Goal: Task Accomplishment & Management: Complete application form

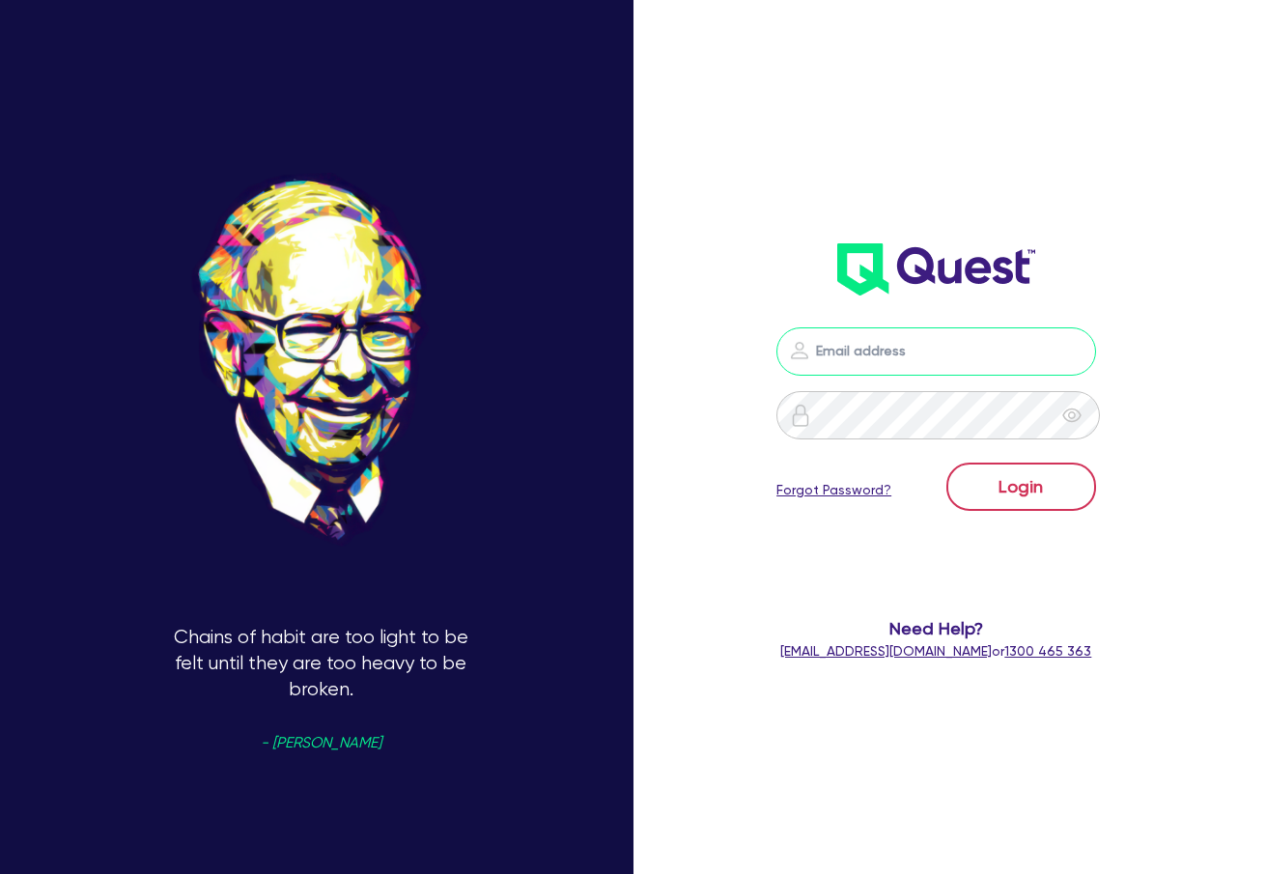
type input "[PERSON_NAME][EMAIL_ADDRESS][DOMAIN_NAME]"
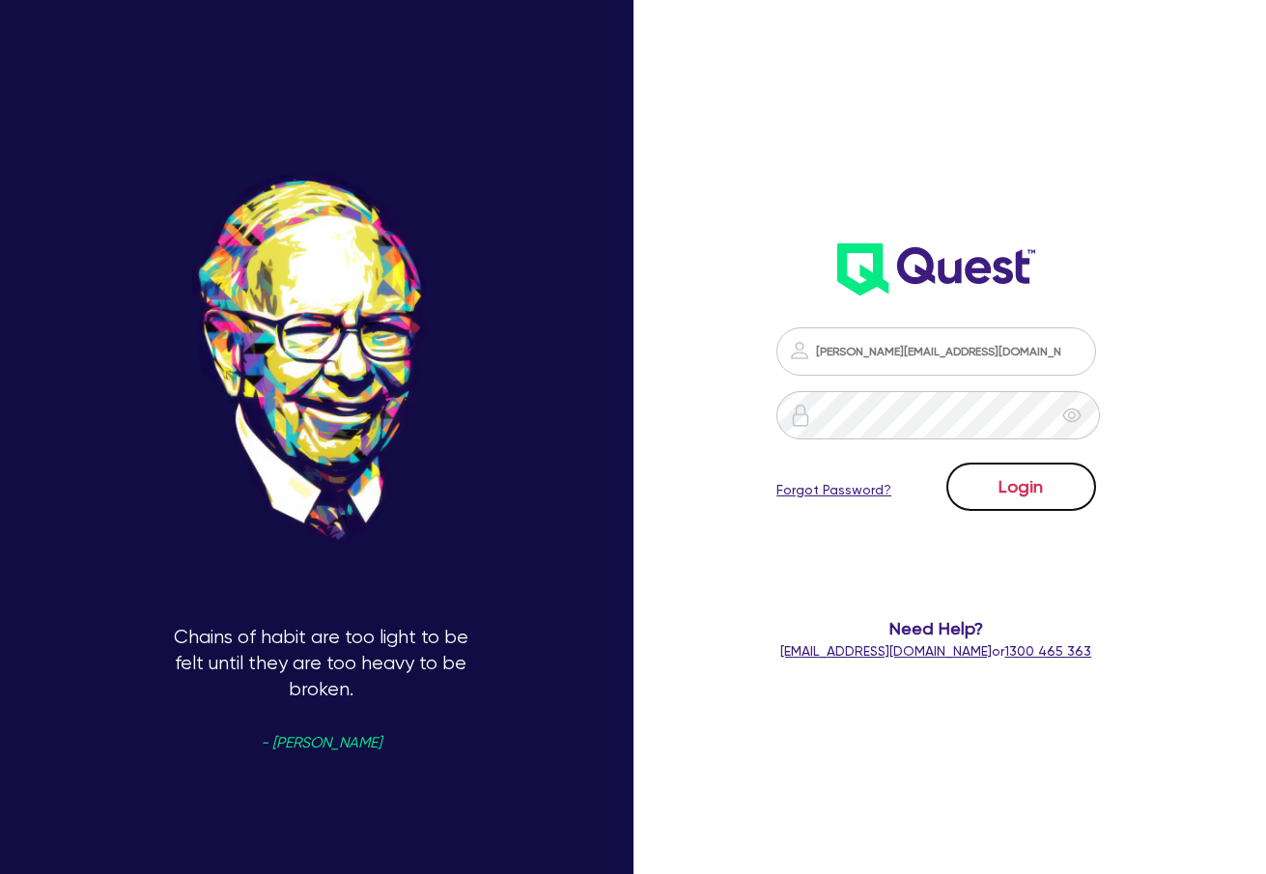
click at [1039, 498] on button "Login" at bounding box center [1021, 487] width 150 height 48
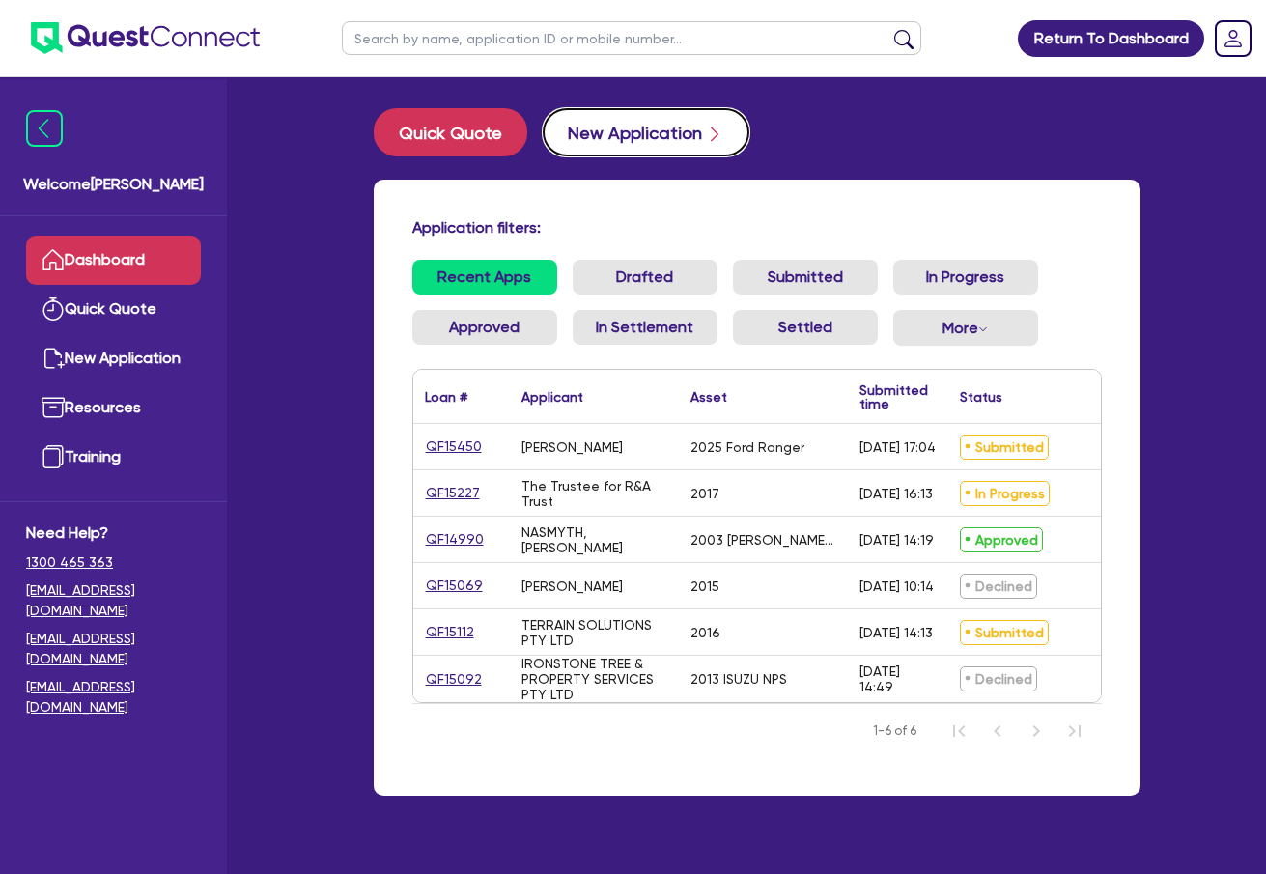
click at [682, 131] on button "New Application" at bounding box center [646, 132] width 207 height 48
select select "Quest Finance - Own Book"
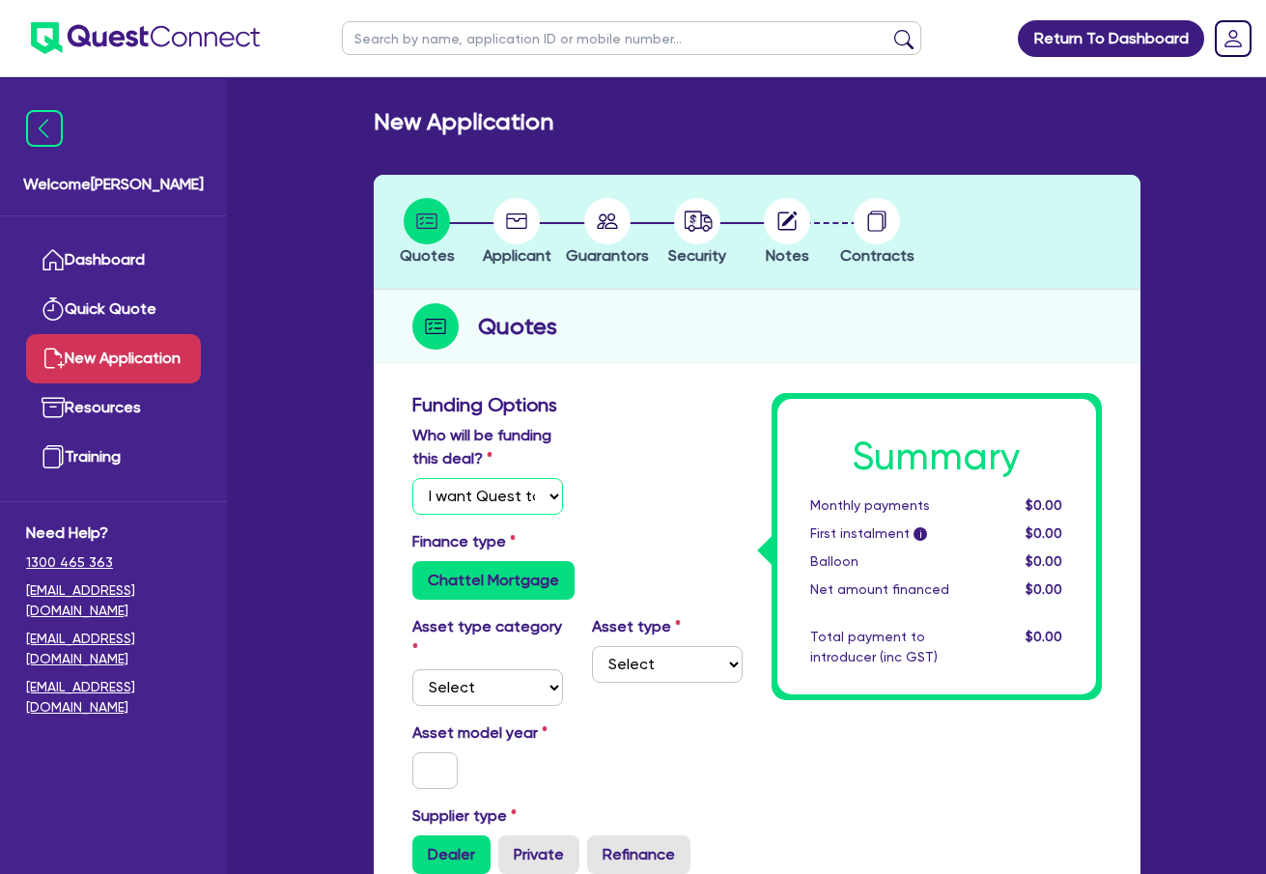
click at [543, 485] on select "Select I will fund 100% I will co-fund with Quest I want Quest to fund 100% Oth…" at bounding box center [487, 496] width 151 height 37
click at [704, 445] on div "Who will be funding this deal? Select I will fund 100% I will co-fund with Ques…" at bounding box center [577, 477] width 359 height 106
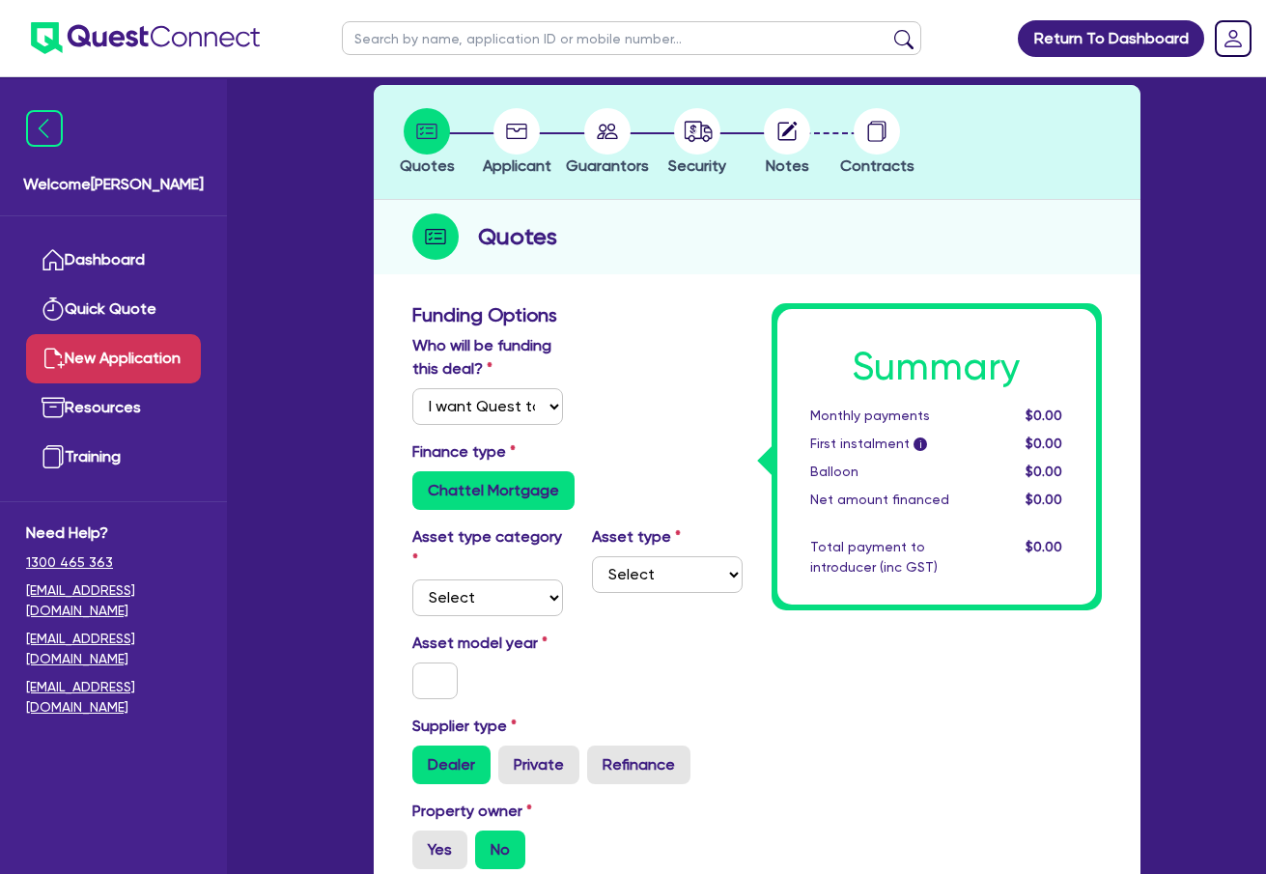
scroll to position [193, 0]
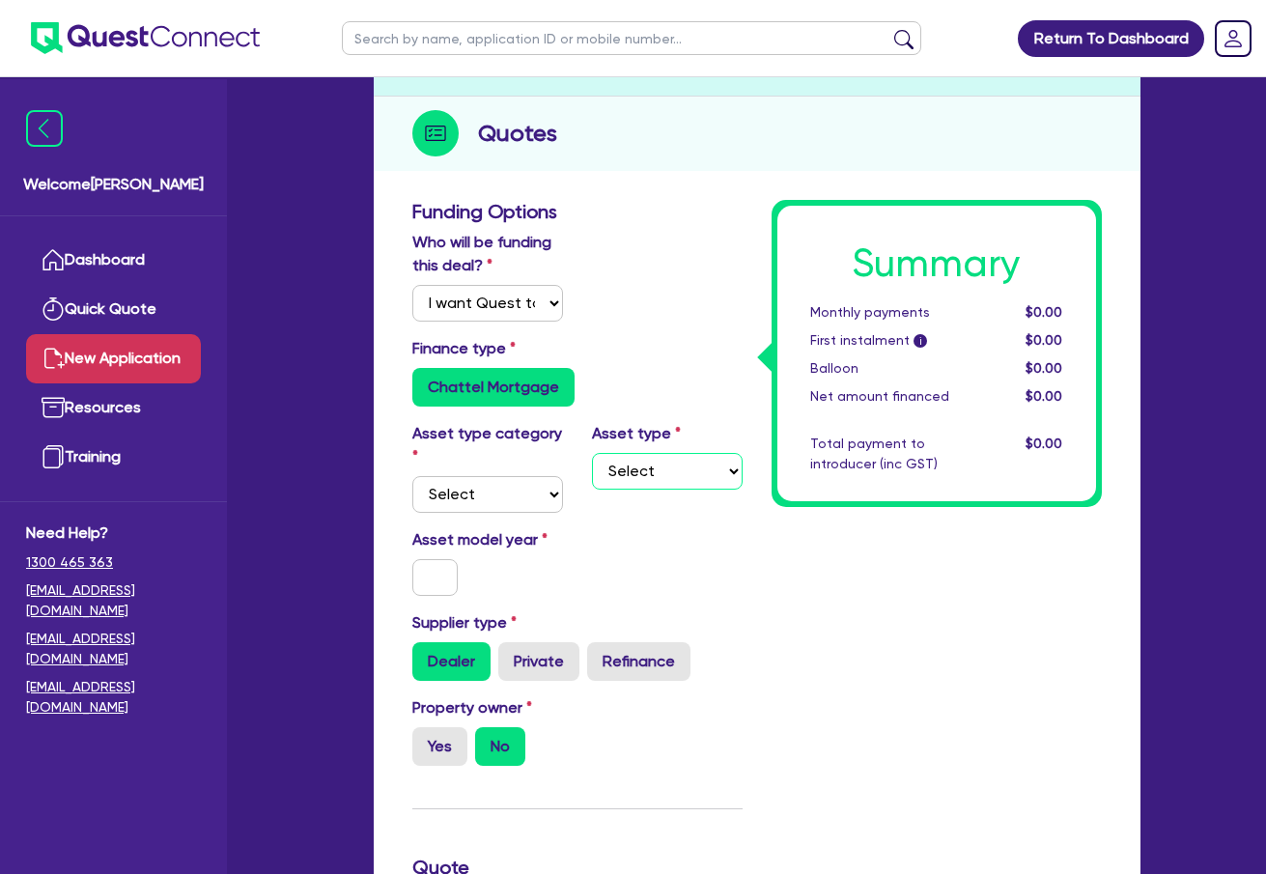
click at [665, 475] on select "Select" at bounding box center [667, 471] width 151 height 37
drag, startPoint x: 665, startPoint y: 475, endPoint x: 601, endPoint y: 475, distance: 64.7
click at [665, 475] on select "Select" at bounding box center [667, 471] width 151 height 37
click at [521, 494] on select "Select Cars and light trucks Primary assets Secondary assets Tertiary assets" at bounding box center [487, 494] width 151 height 37
select select "CARS_AND_LIGHT_TRUCKS"
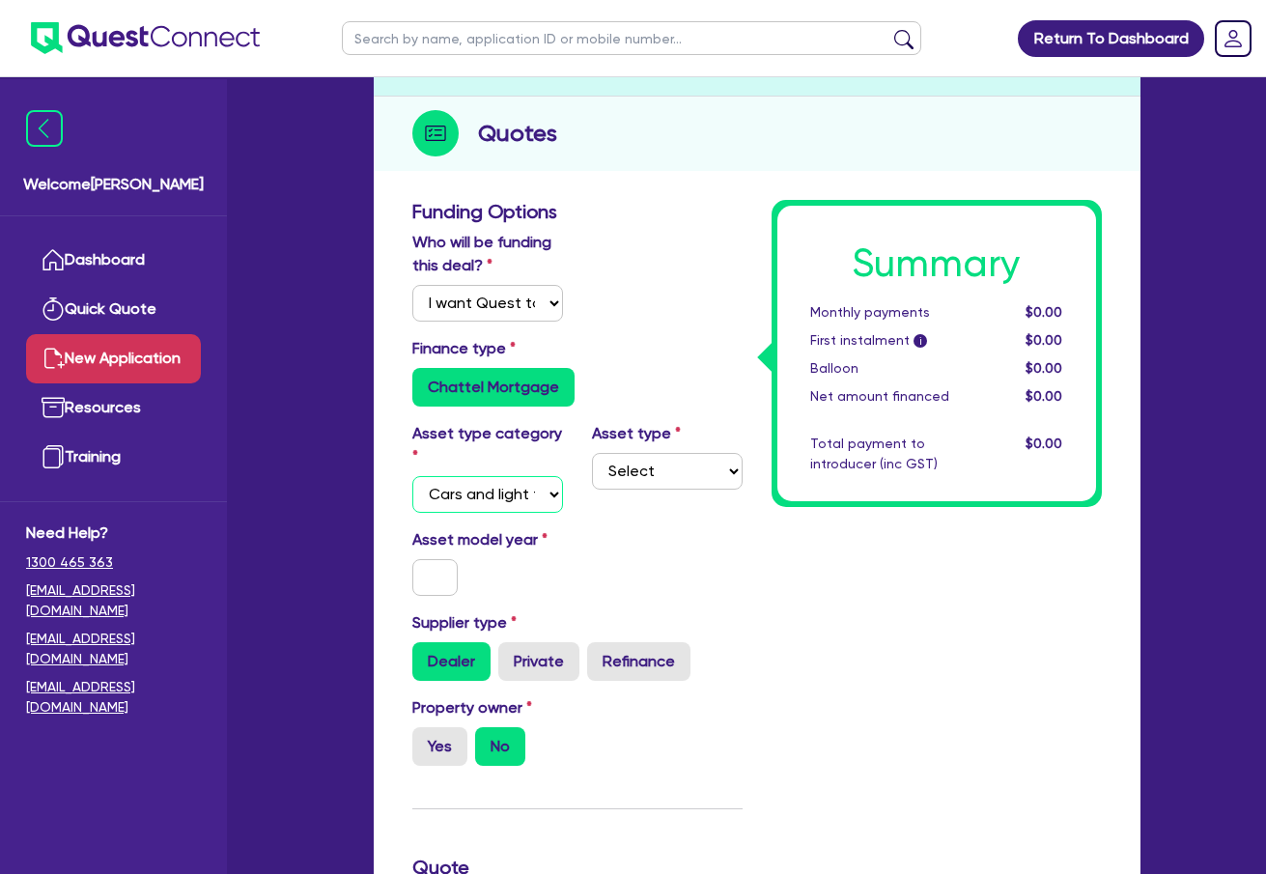
click at [412, 476] on select "Select Cars and light trucks Primary assets Secondary assets Tertiary assets" at bounding box center [487, 494] width 151 height 37
click at [671, 476] on select "Select Passenger vehicles Vans and utes Light trucks up to 4.5 tonne" at bounding box center [667, 471] width 151 height 37
select select "PASSENGER_VEHICLES"
click at [592, 453] on select "Select Passenger vehicles Vans and utes Light trucks up to 4.5 tonne" at bounding box center [667, 471] width 151 height 37
click at [432, 574] on input "text" at bounding box center [435, 577] width 46 height 37
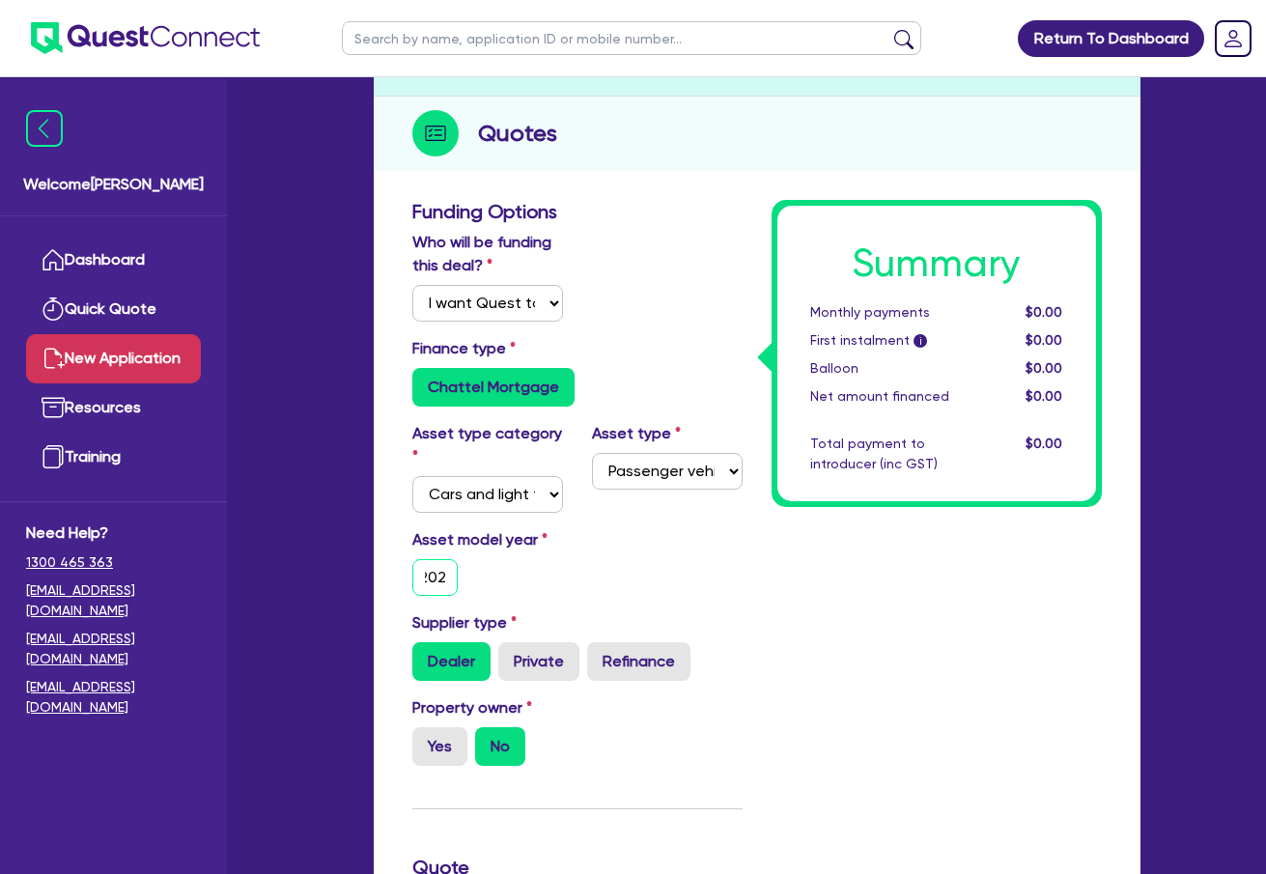
scroll to position [0, 13]
type input "2023"
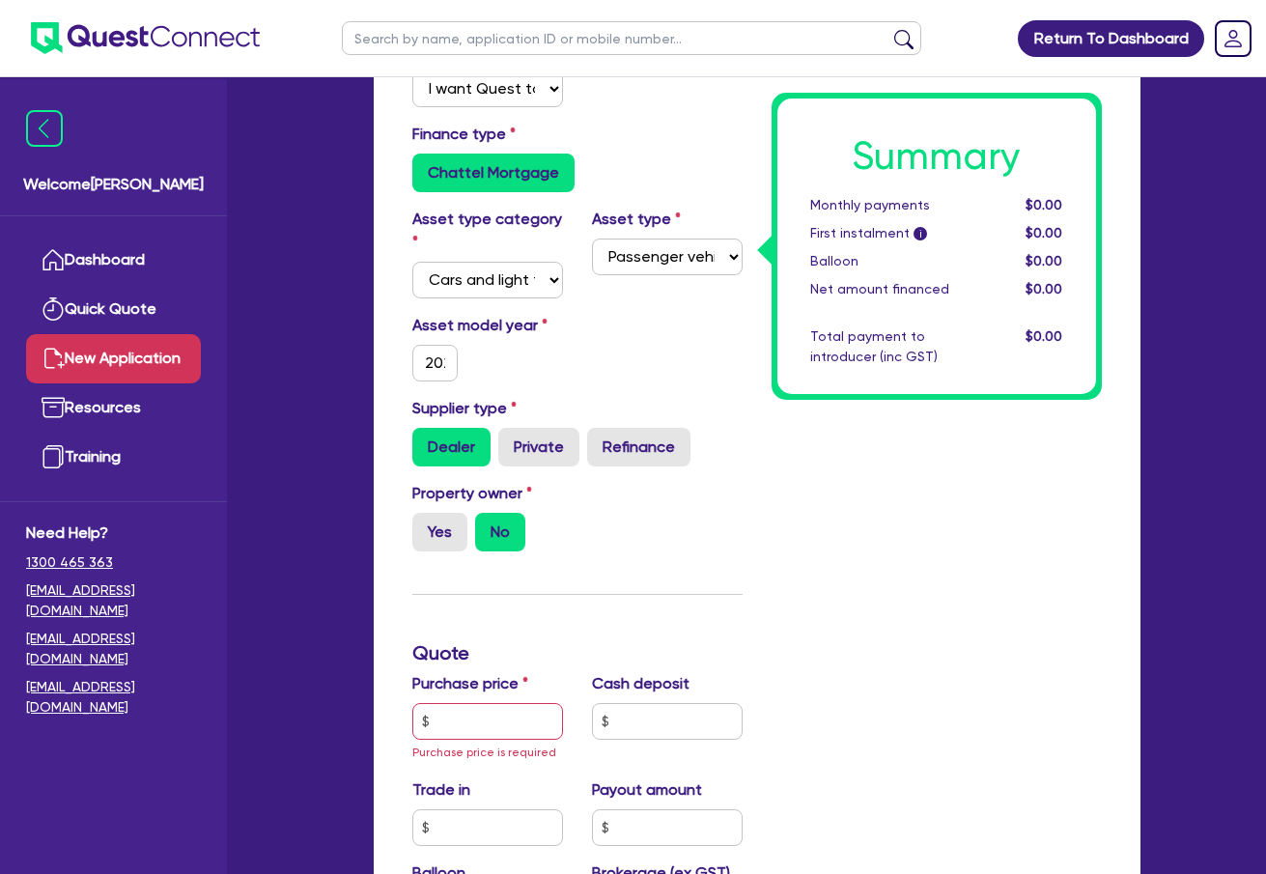
scroll to position [579, 0]
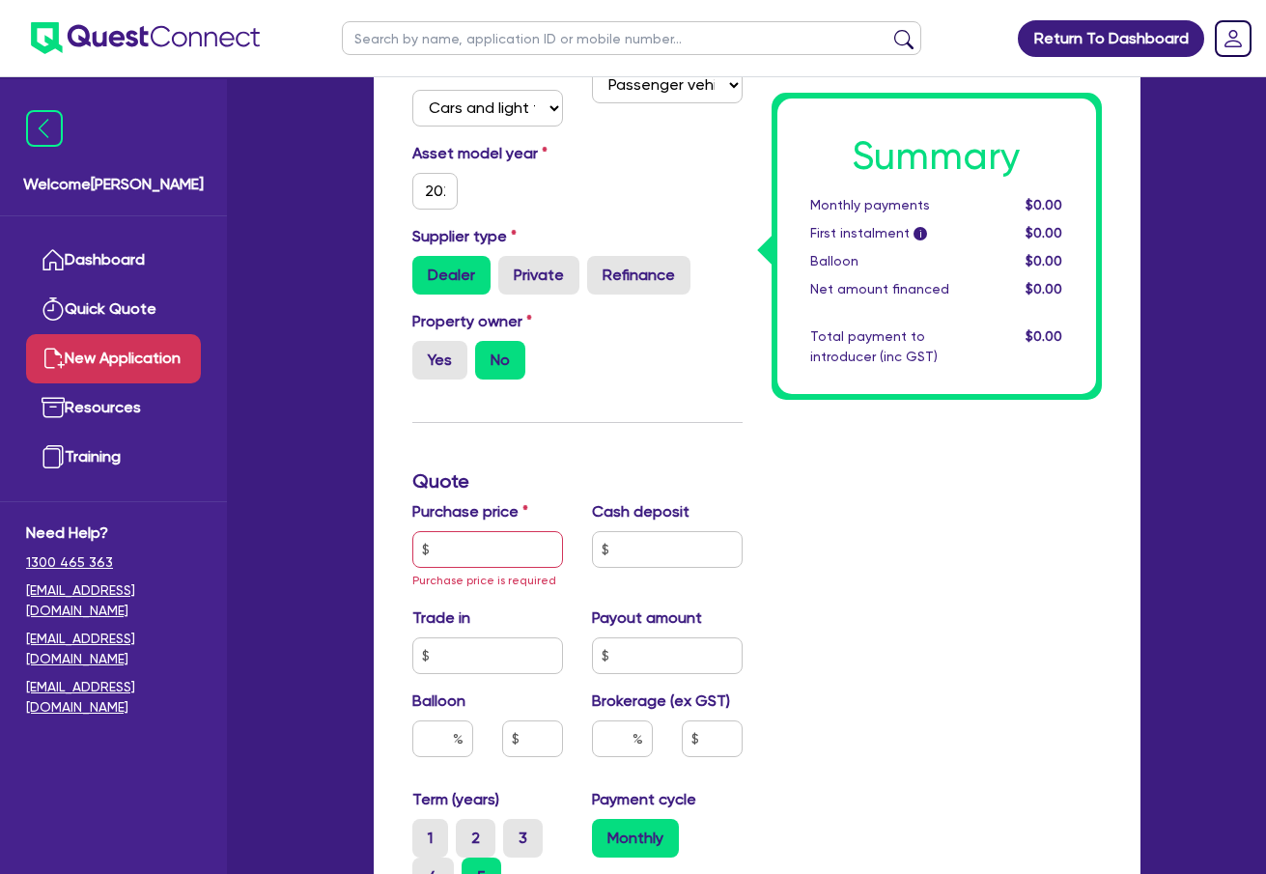
click at [447, 384] on div "Property owner Yes No" at bounding box center [577, 352] width 359 height 85
click at [437, 360] on label "Yes" at bounding box center [439, 360] width 55 height 39
click at [425, 353] on input "Yes" at bounding box center [418, 347] width 13 height 13
radio input "true"
click at [479, 552] on input "text" at bounding box center [487, 549] width 151 height 37
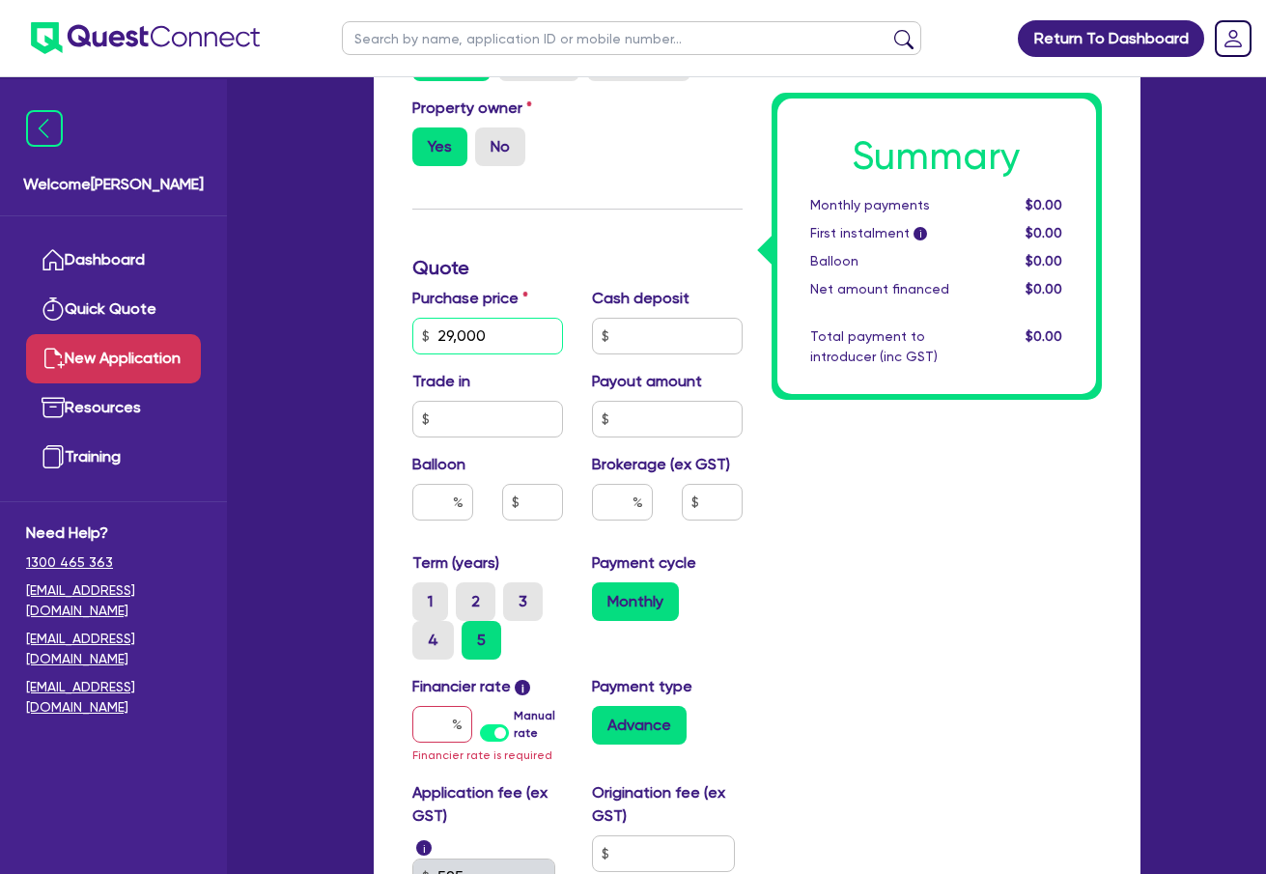
scroll to position [869, 0]
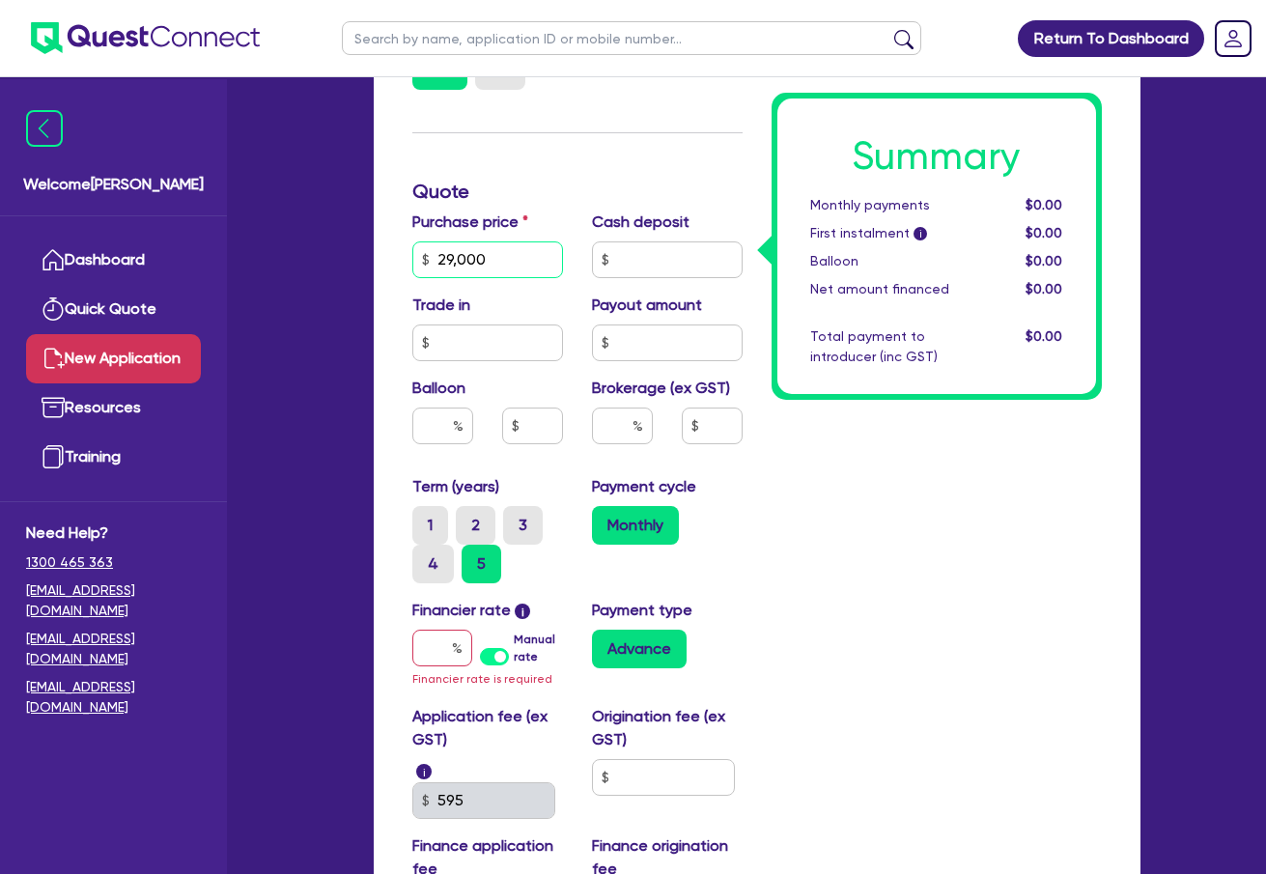
type input "29,000"
click at [609, 425] on input "text" at bounding box center [622, 426] width 61 height 37
click at [885, 531] on div "Summary Monthly payments $0.00 First instalment i $0.00 Balloon $0.00 Net amoun…" at bounding box center [936, 233] width 359 height 1419
click at [619, 430] on input "8" at bounding box center [622, 426] width 61 height 37
drag, startPoint x: 623, startPoint y: 426, endPoint x: 602, endPoint y: 426, distance: 21.2
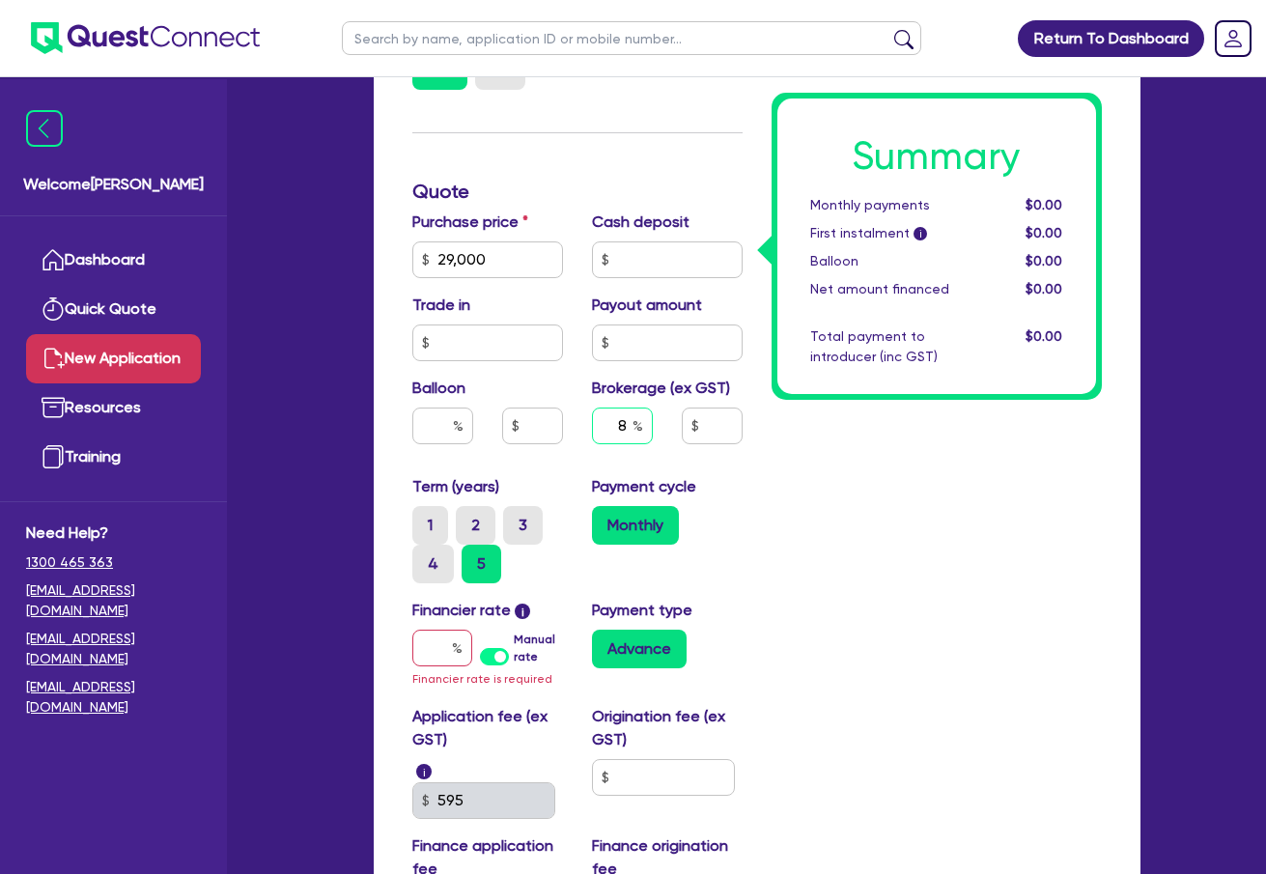
click at [602, 426] on input "8" at bounding box center [622, 426] width 61 height 37
drag, startPoint x: 90, startPoint y: 446, endPoint x: 104, endPoint y: 407, distance: 42.2
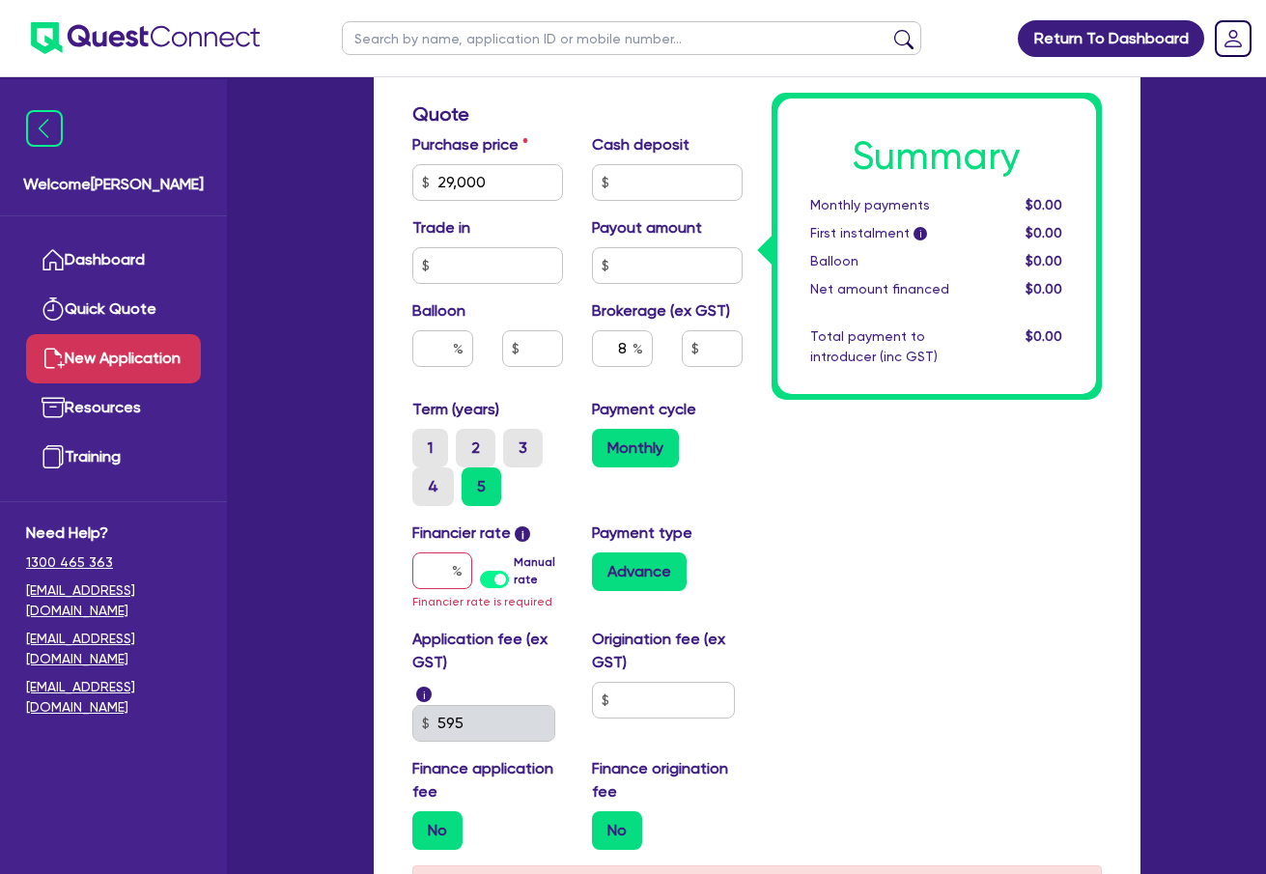
scroll to position [1062, 0]
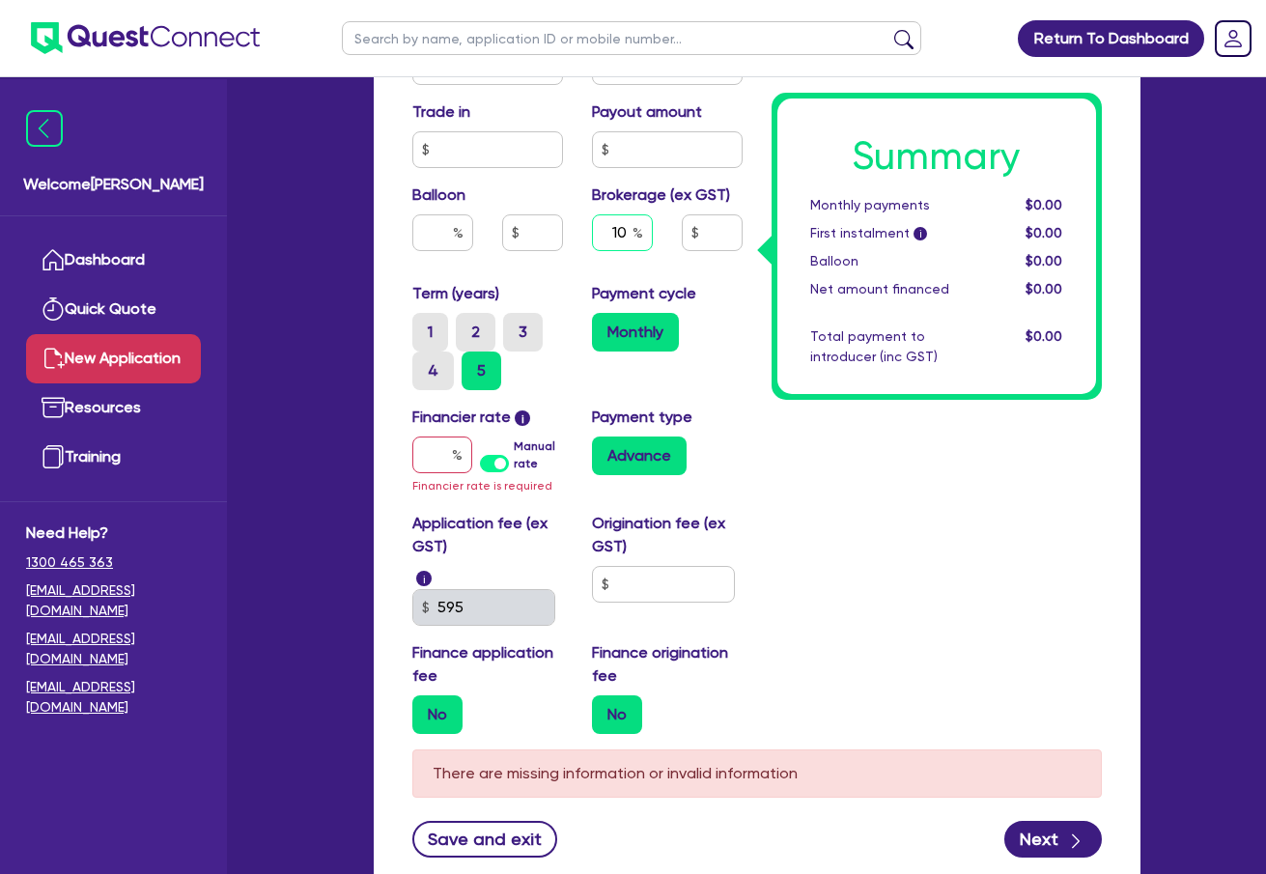
type input "10"
click at [1041, 613] on div "Summary Monthly payments $0.00 First instalment i $0.00 Balloon $0.00 Net amoun…" at bounding box center [936, 40] width 359 height 1419
click at [418, 453] on input "text" at bounding box center [442, 454] width 60 height 37
type input "1"
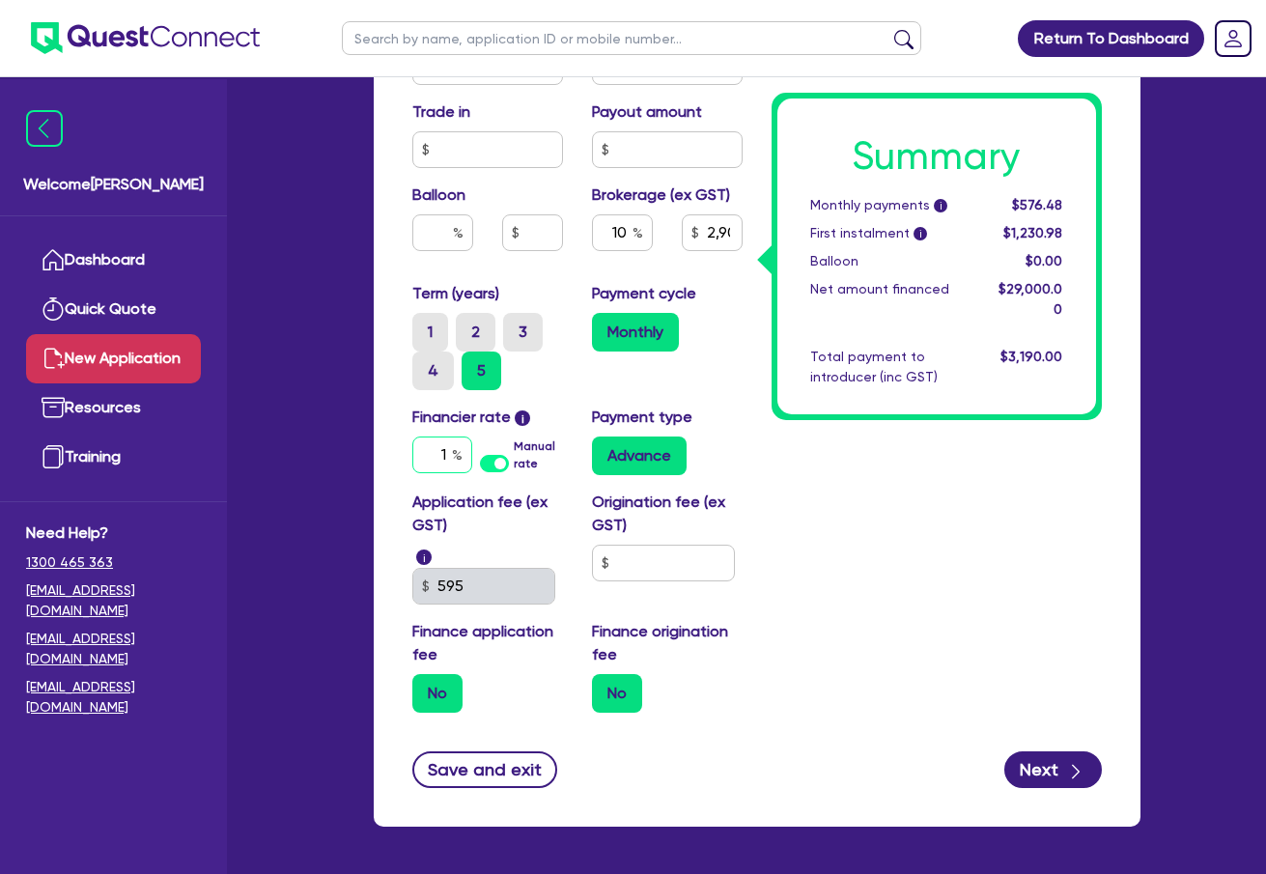
type input "2,900"
type input "17"
type input "2,900"
type input "17."
type input "2,900"
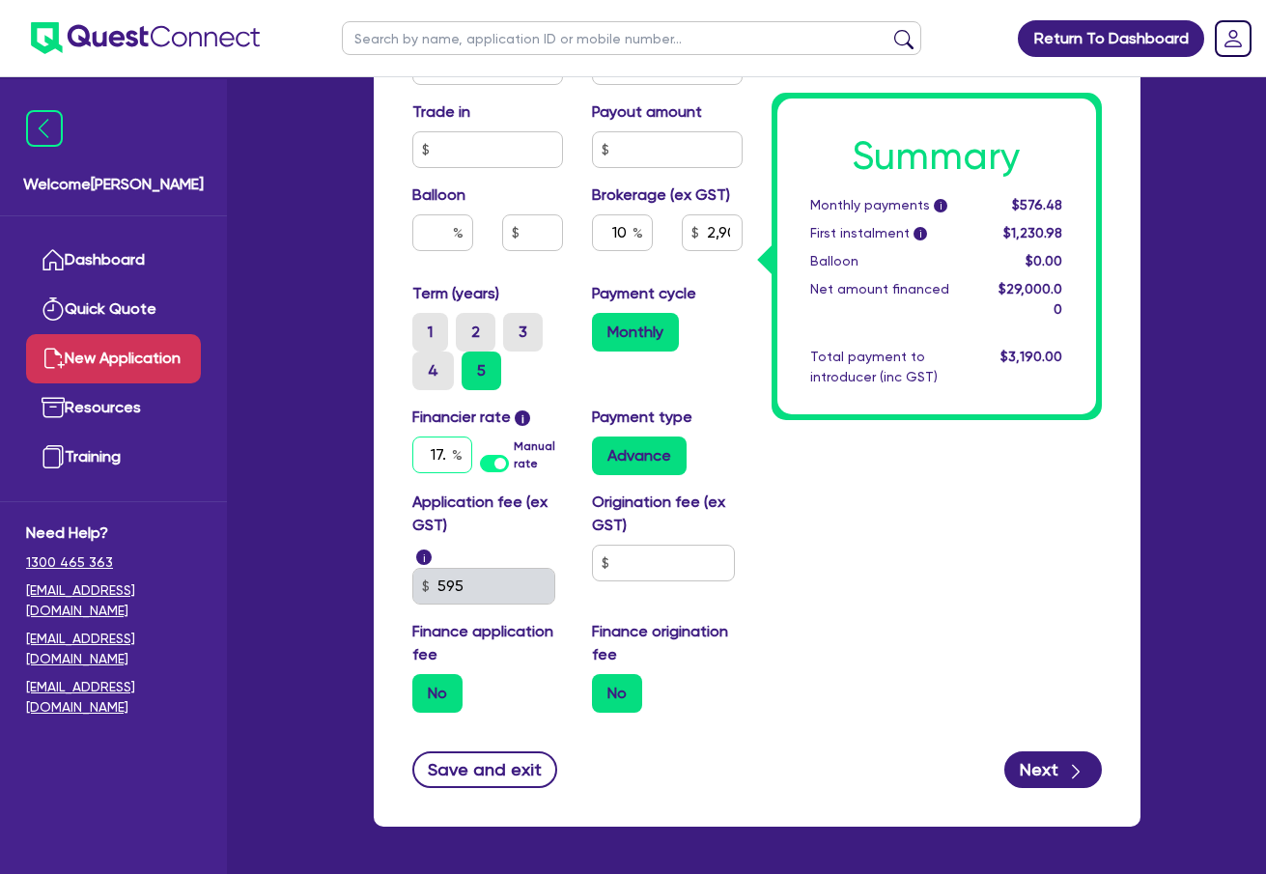
type input "17.9"
type input "2,900"
type input "17.95"
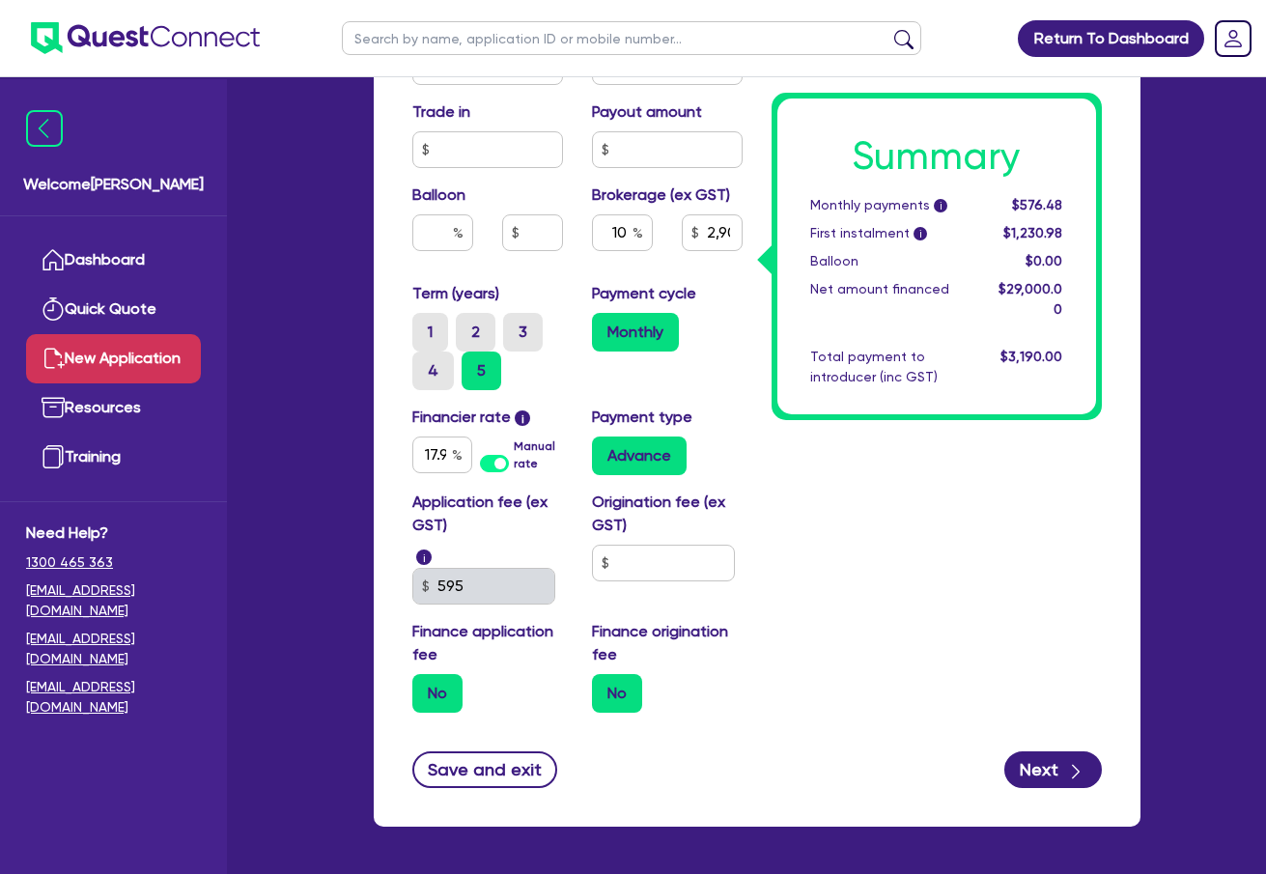
click at [973, 607] on div "Summary Monthly payments i $576.48 First instalment i $1,230.98 Balloon $0.00 N…" at bounding box center [936, 29] width 359 height 1397
click at [653, 575] on input "text" at bounding box center [663, 563] width 143 height 37
type input "2,900"
type input "12"
type input "2,900"
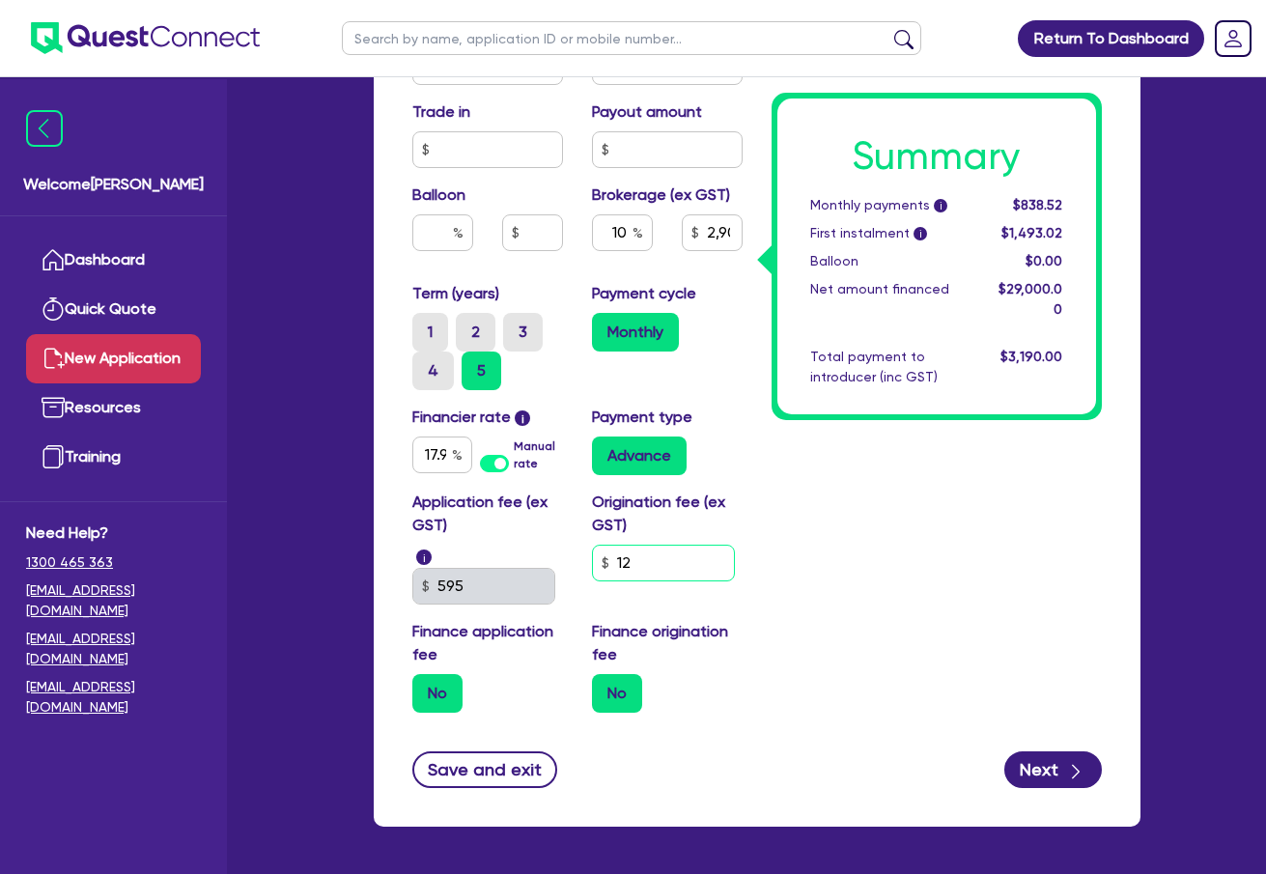
type input "120"
type input "2,900"
type input "1,200"
click at [999, 597] on div "Summary Monthly payments i $838.52 First instalment i $1,493.02 Balloon $0.00 N…" at bounding box center [936, 29] width 359 height 1397
click at [681, 566] on input "1,200" at bounding box center [663, 563] width 143 height 37
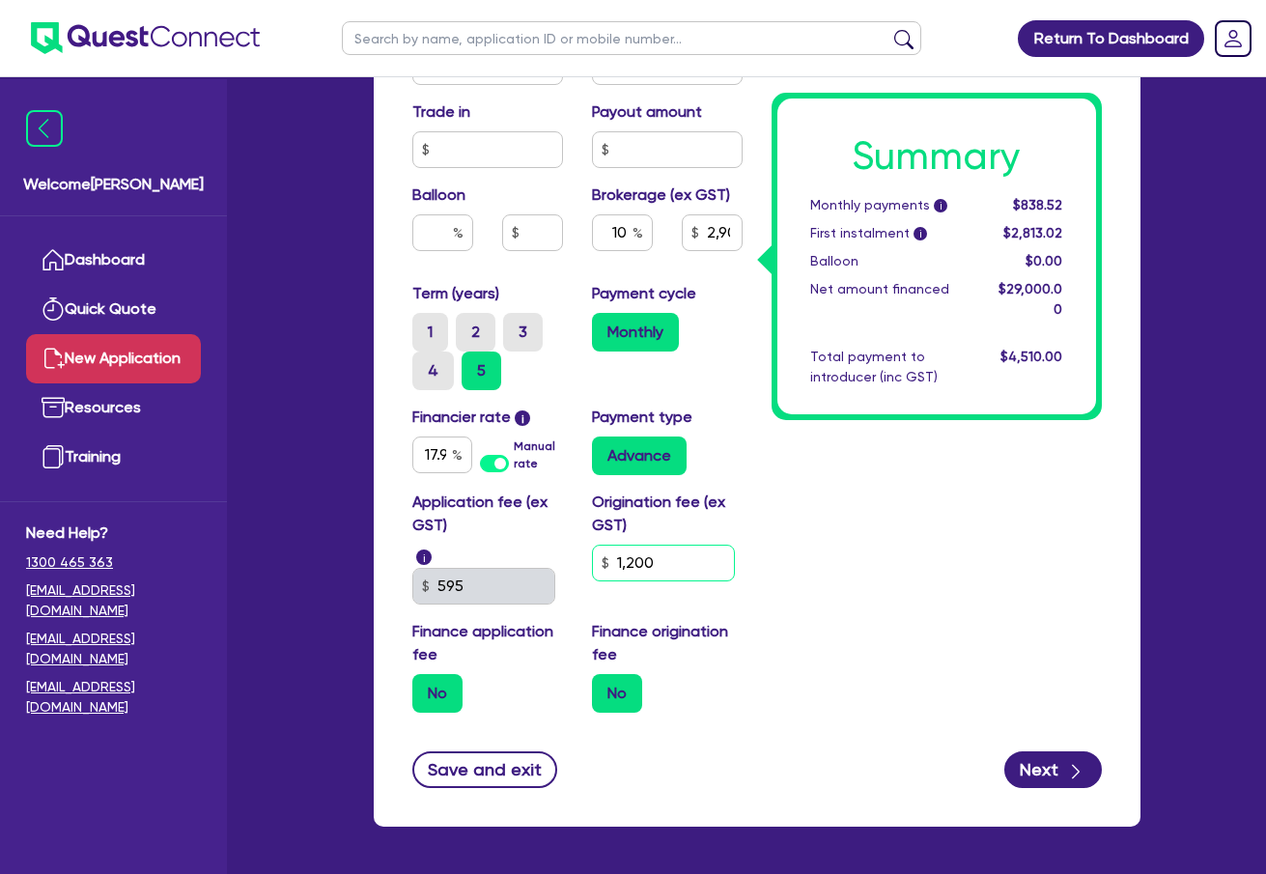
drag, startPoint x: 677, startPoint y: 563, endPoint x: 617, endPoint y: 562, distance: 59.9
click at [617, 562] on input "1,200" at bounding box center [663, 563] width 143 height 37
type input "2,900"
type input "9"
type input "2,900"
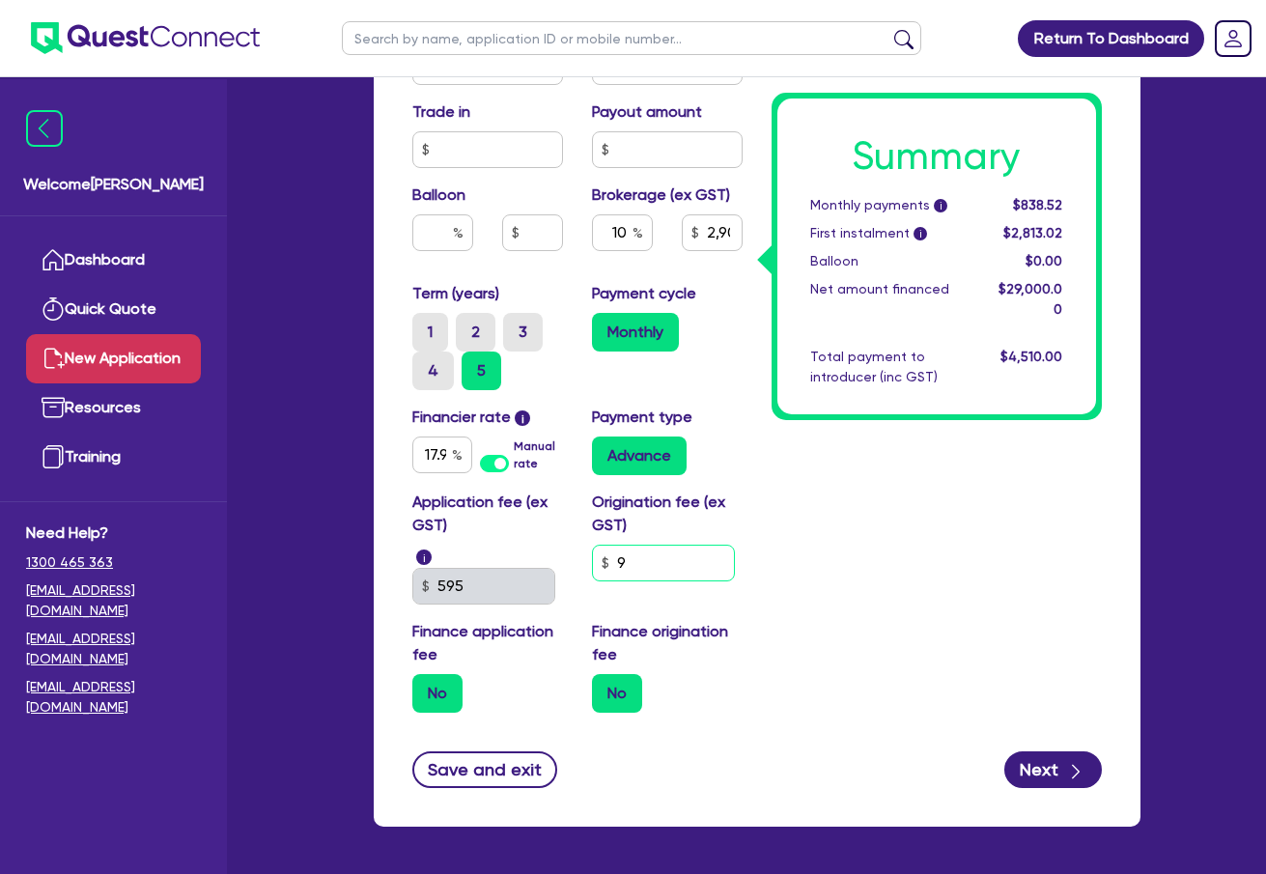
type input "99"
type input "2,900"
type input "990"
drag, startPoint x: 690, startPoint y: 569, endPoint x: 578, endPoint y: 556, distance: 111.8
click at [578, 556] on div "Origination fee (ex GST) 990" at bounding box center [667, 548] width 180 height 114
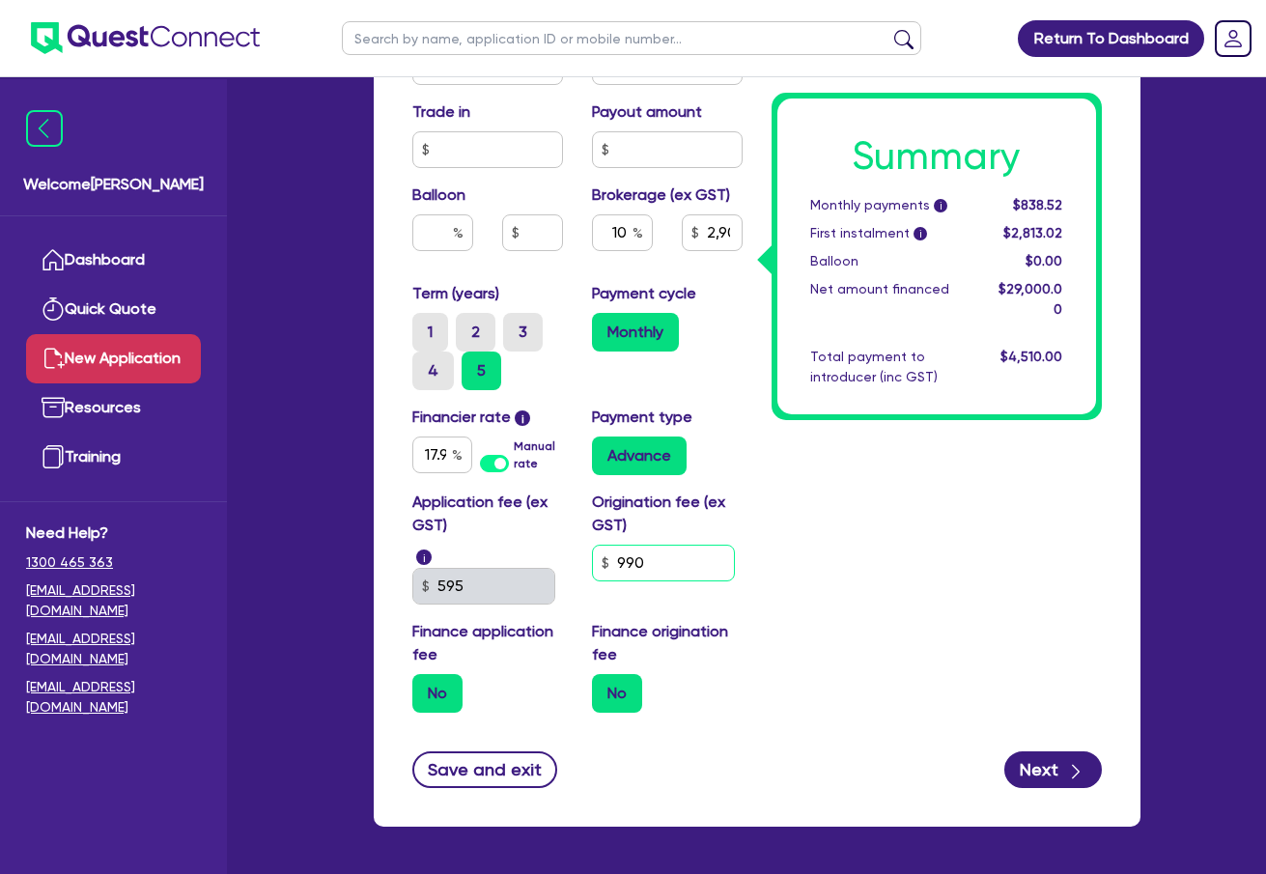
type input "2,900"
type input "1"
type input "2,900"
type input "12"
type input "2,900"
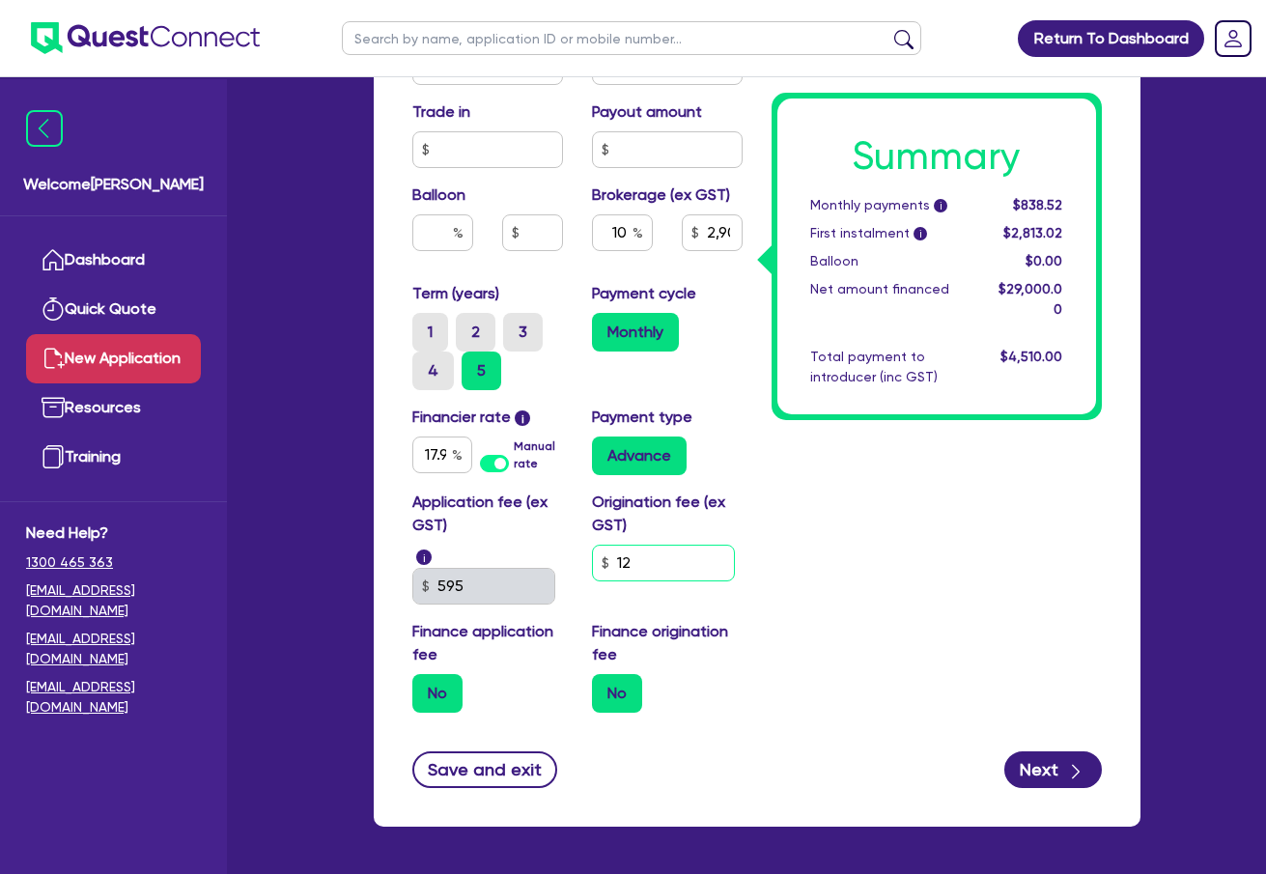
type input "120"
type input "2,900"
type input "1,200"
drag, startPoint x: 1089, startPoint y: 593, endPoint x: 1043, endPoint y: 690, distance: 107.1
click at [1089, 592] on div "Summary Monthly payments i $838.52 First instalment i $2,813.02 Balloon $0.00 N…" at bounding box center [936, 29] width 359 height 1397
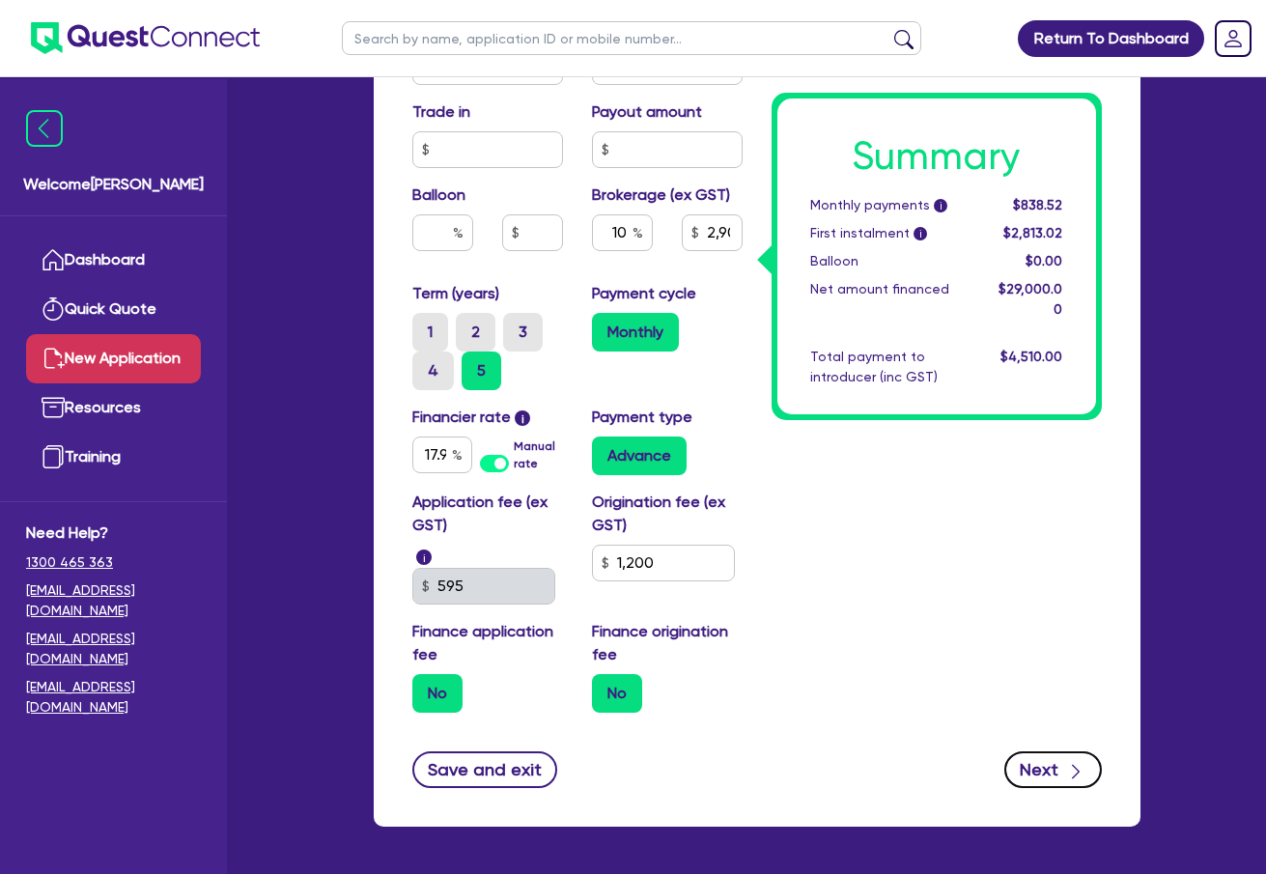
click at [1040, 770] on button "Next" at bounding box center [1053, 769] width 98 height 37
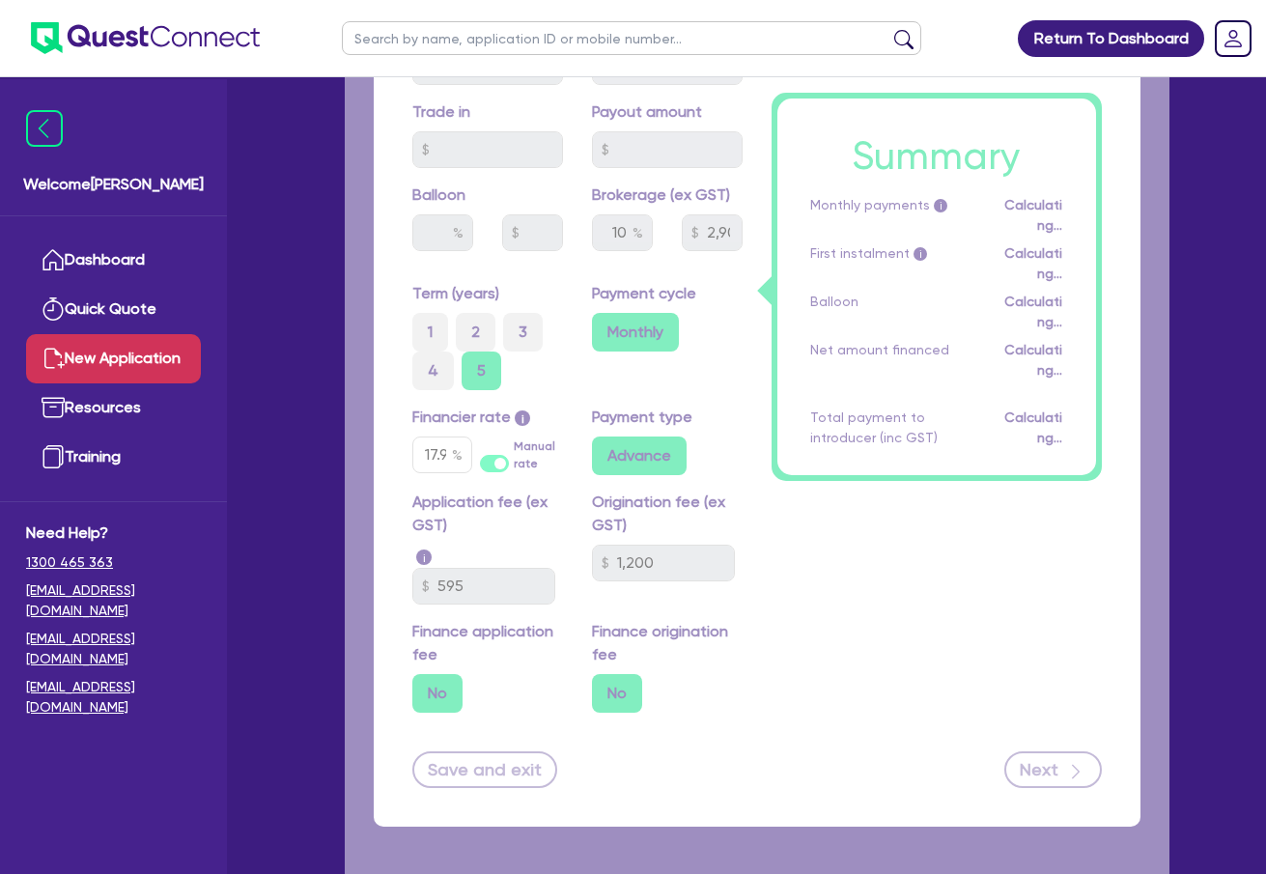
type input "2,900"
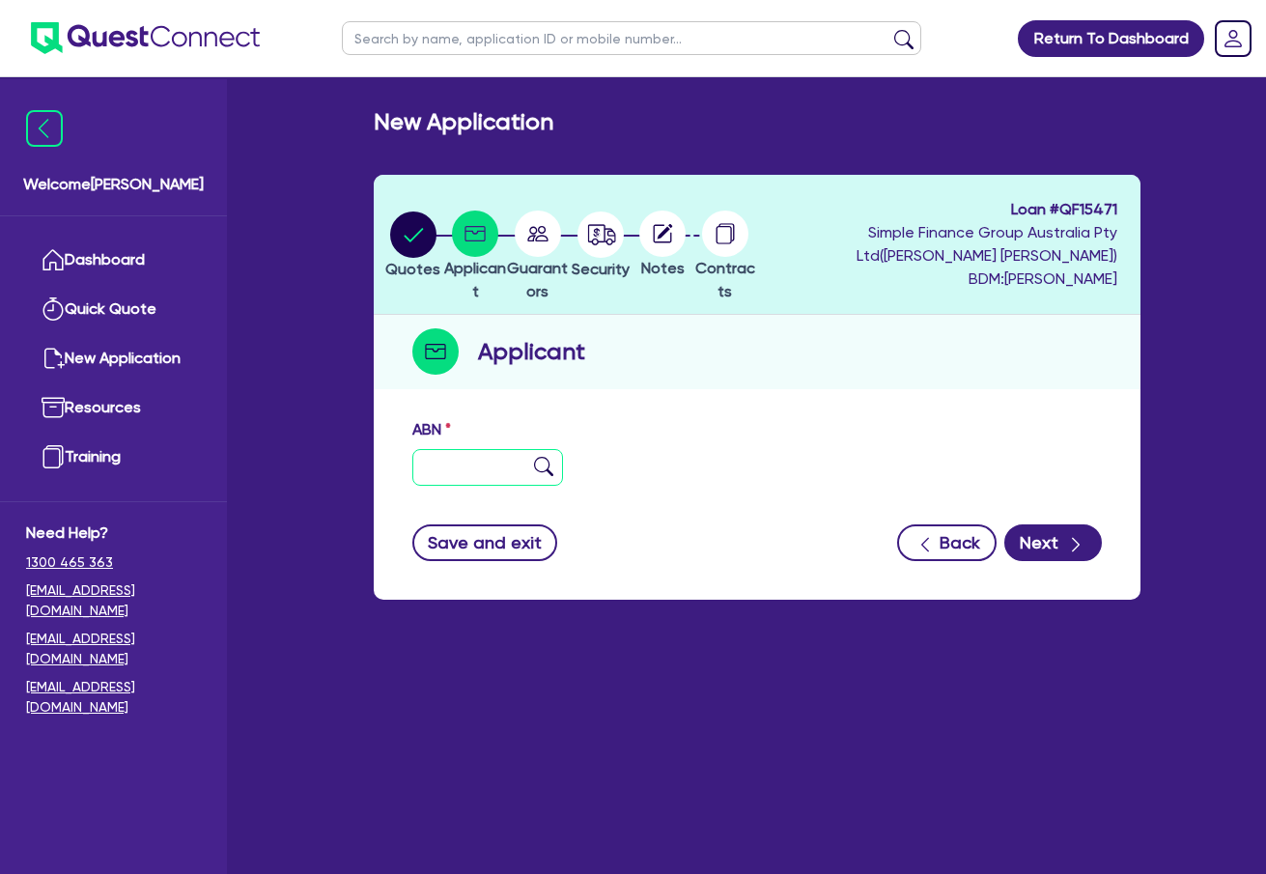
click at [484, 453] on input "text" at bounding box center [487, 467] width 151 height 37
click at [496, 466] on input "text" at bounding box center [487, 467] width 151 height 37
paste input "22 690 248 250"
type input "22 690 248 250"
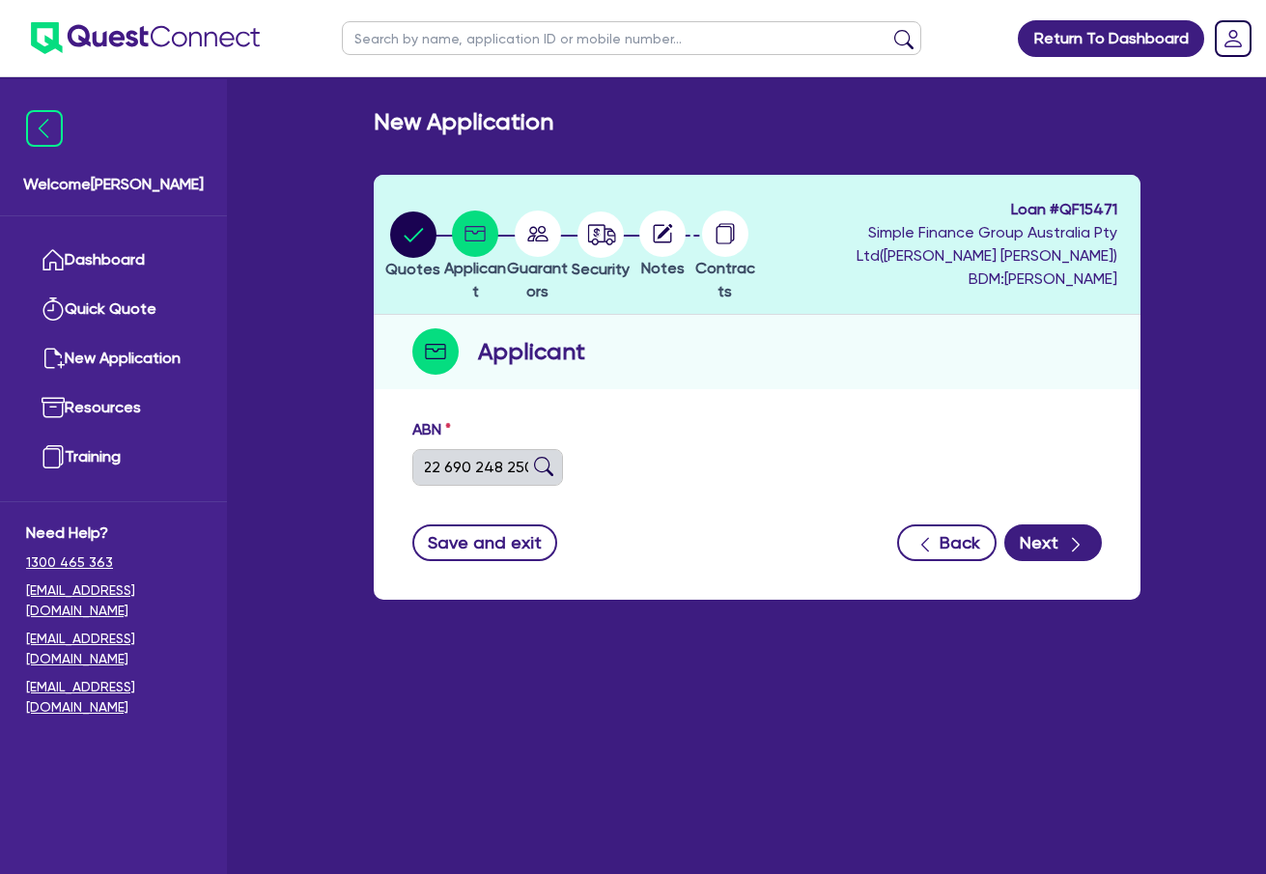
click at [545, 470] on img at bounding box center [543, 466] width 19 height 19
type input "S.M.A.R.T.A HOMES PTY LTD"
select select "COMPANY"
type input "22/08/2025"
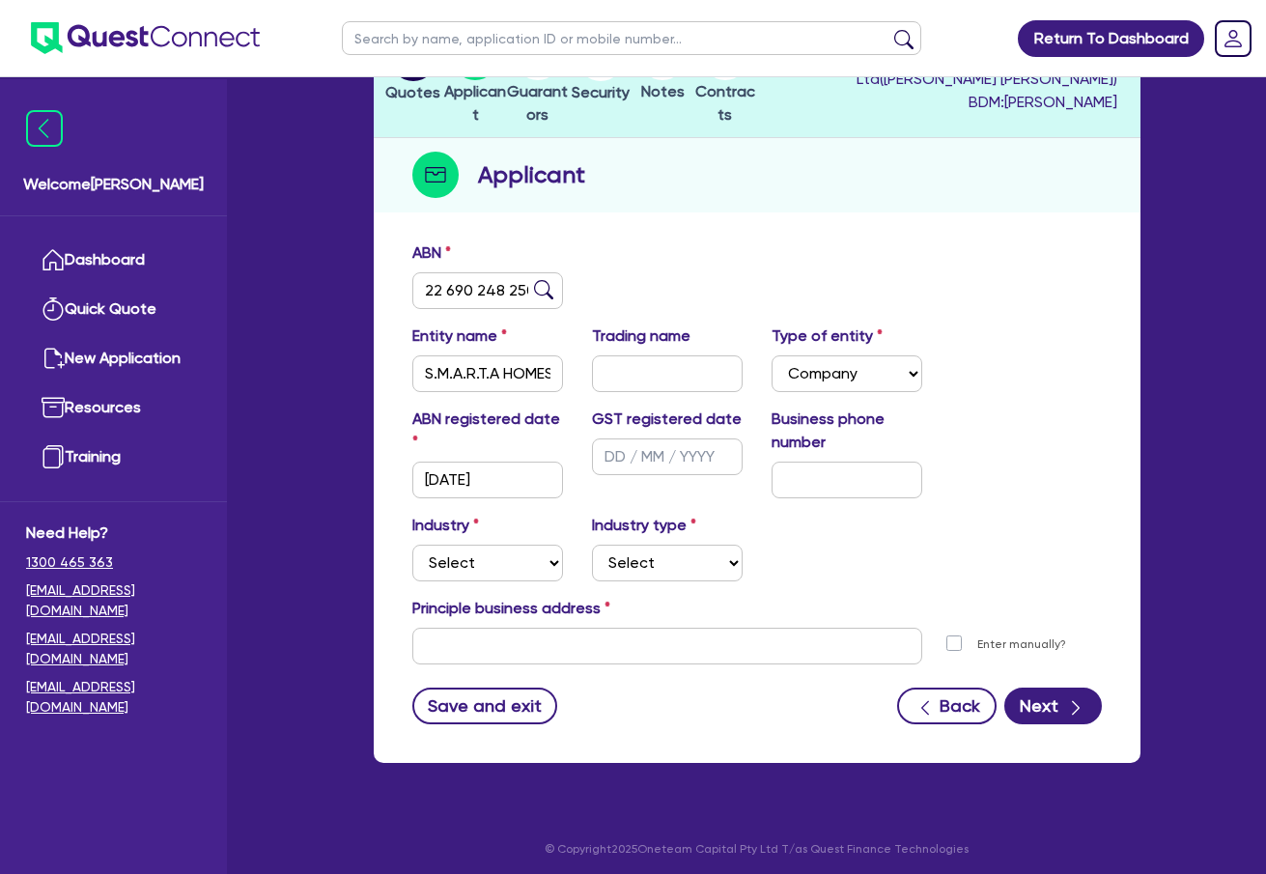
scroll to position [183, 0]
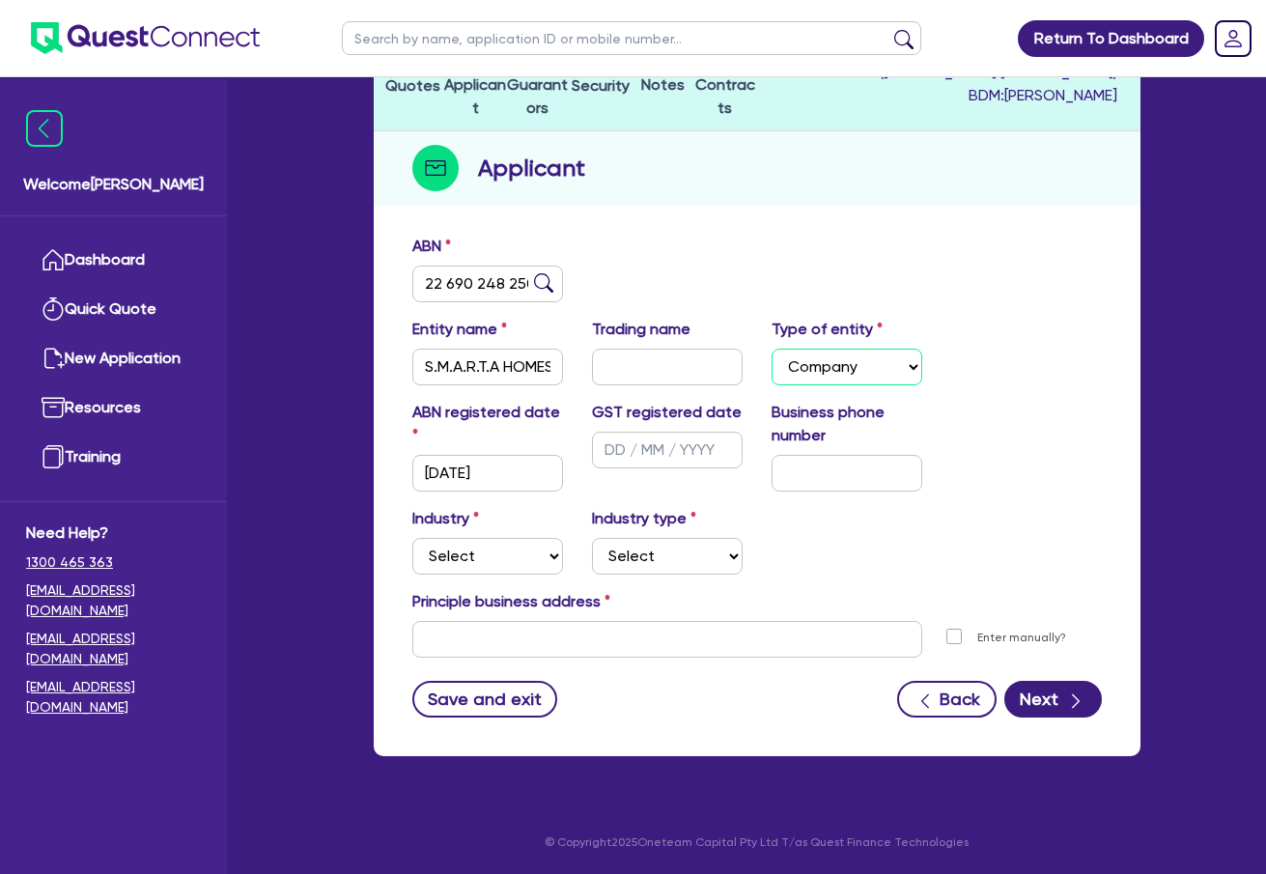
click at [871, 374] on select "Select Sole Trader Company Partnership Trust" at bounding box center [847, 367] width 151 height 37
click at [870, 373] on select "Select Sole Trader Company Partnership Trust" at bounding box center [847, 367] width 151 height 37
drag, startPoint x: 856, startPoint y: 469, endPoint x: 800, endPoint y: 478, distance: 56.7
click at [856, 469] on input "text" at bounding box center [847, 473] width 151 height 37
click at [523, 565] on select "Select Accomodation & Food Services Administrative & Support Services Agricultu…" at bounding box center [487, 556] width 151 height 37
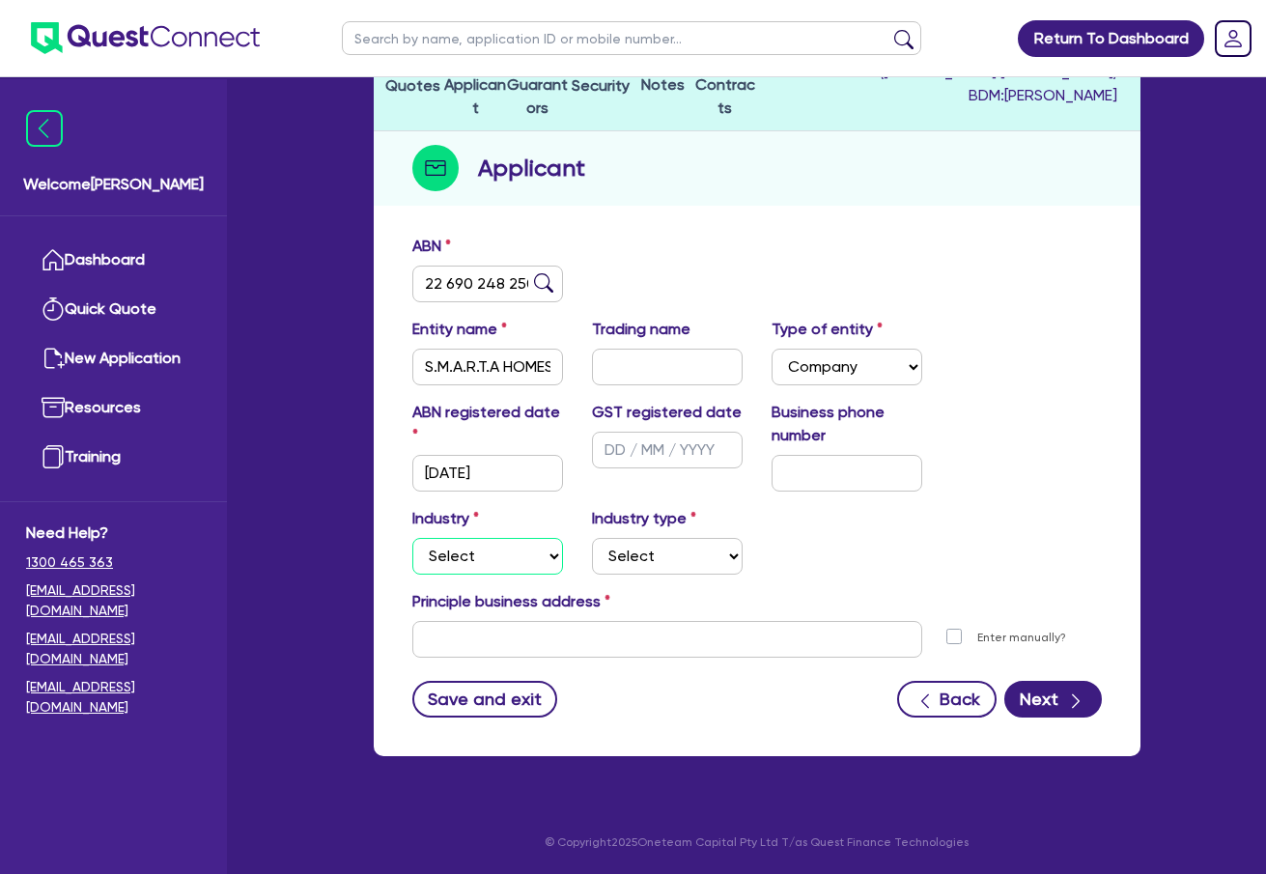
select select "RETAIL_WHOLESALE_TRADE"
click at [412, 538] on select "Select Accomodation & Food Services Administrative & Support Services Agricultu…" at bounding box center [487, 556] width 151 height 37
click at [681, 562] on select "Select Electrical, Electronic & Whitegoods Floor Coverings, Furniture & Housewa…" at bounding box center [667, 556] width 151 height 37
select select "FURNITURE_HOUSEWARES"
click at [592, 538] on select "Select Electrical, Electronic & Whitegoods Floor Coverings, Furniture & Housewa…" at bounding box center [667, 556] width 151 height 37
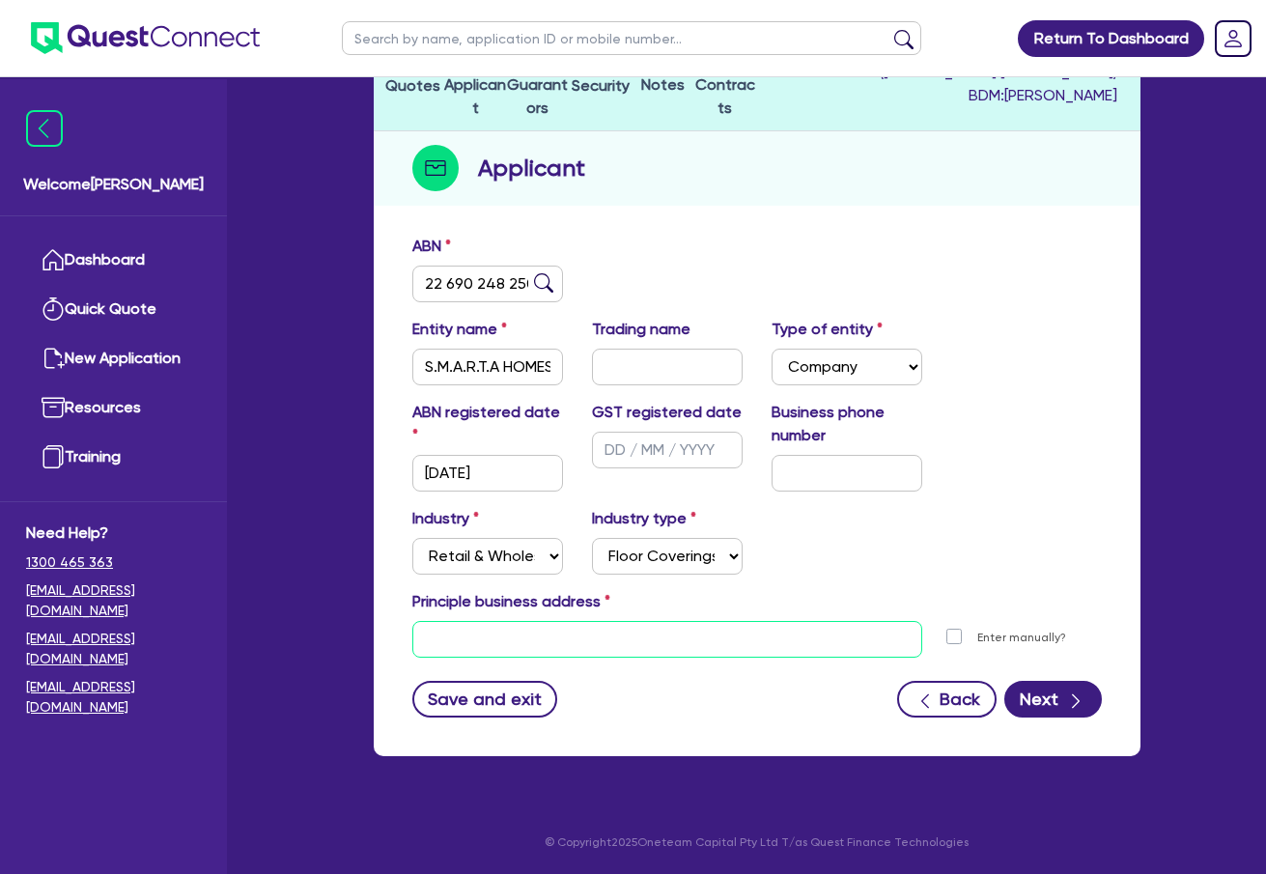
click at [642, 654] on input "text" at bounding box center [667, 639] width 510 height 37
click at [460, 644] on input "text" at bounding box center [667, 639] width 510 height 37
paste input "32 Woodland St, Strathmore 3041, AU"
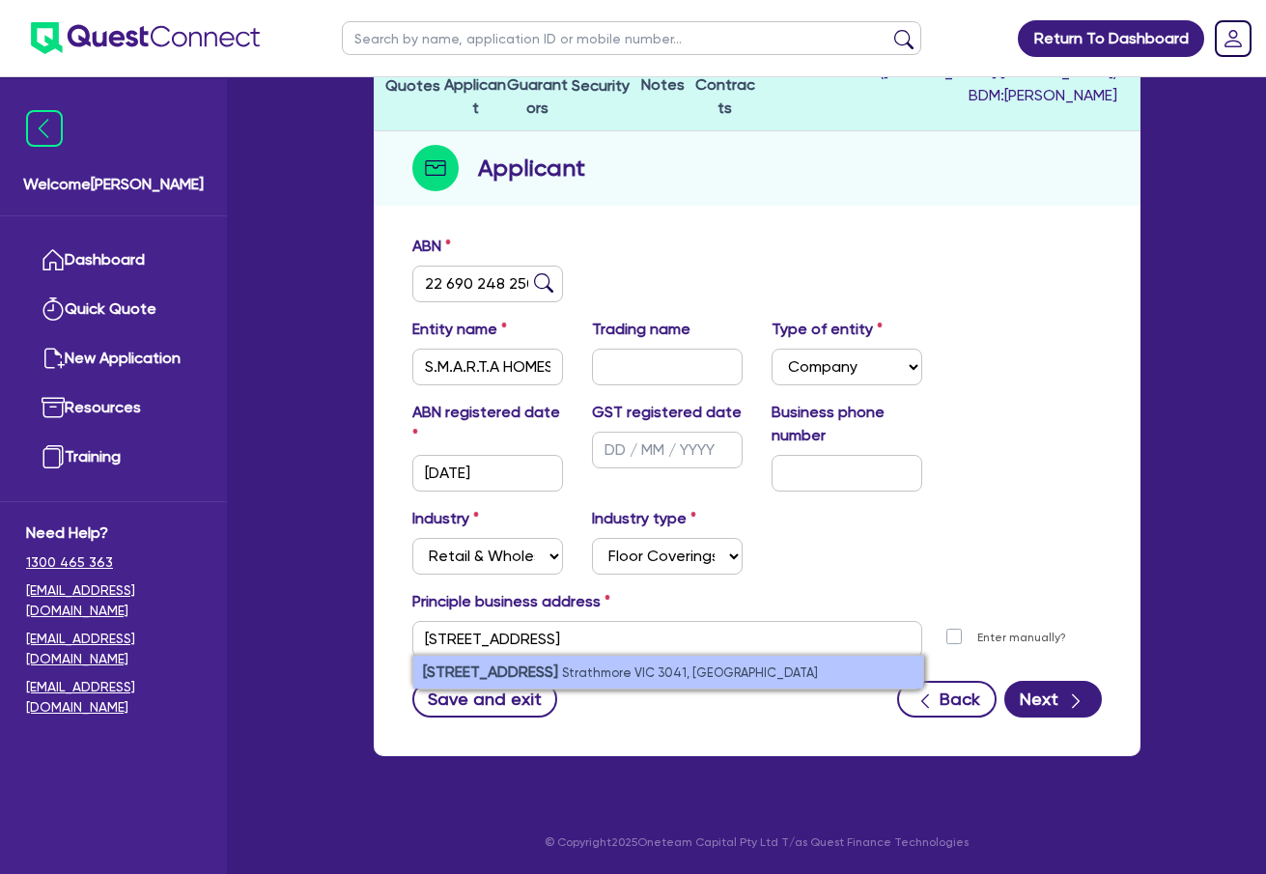
click at [616, 668] on small "Strathmore VIC 3041, Australia" at bounding box center [690, 672] width 256 height 14
type input "32 Woodland St Strathmore VIC 3041"
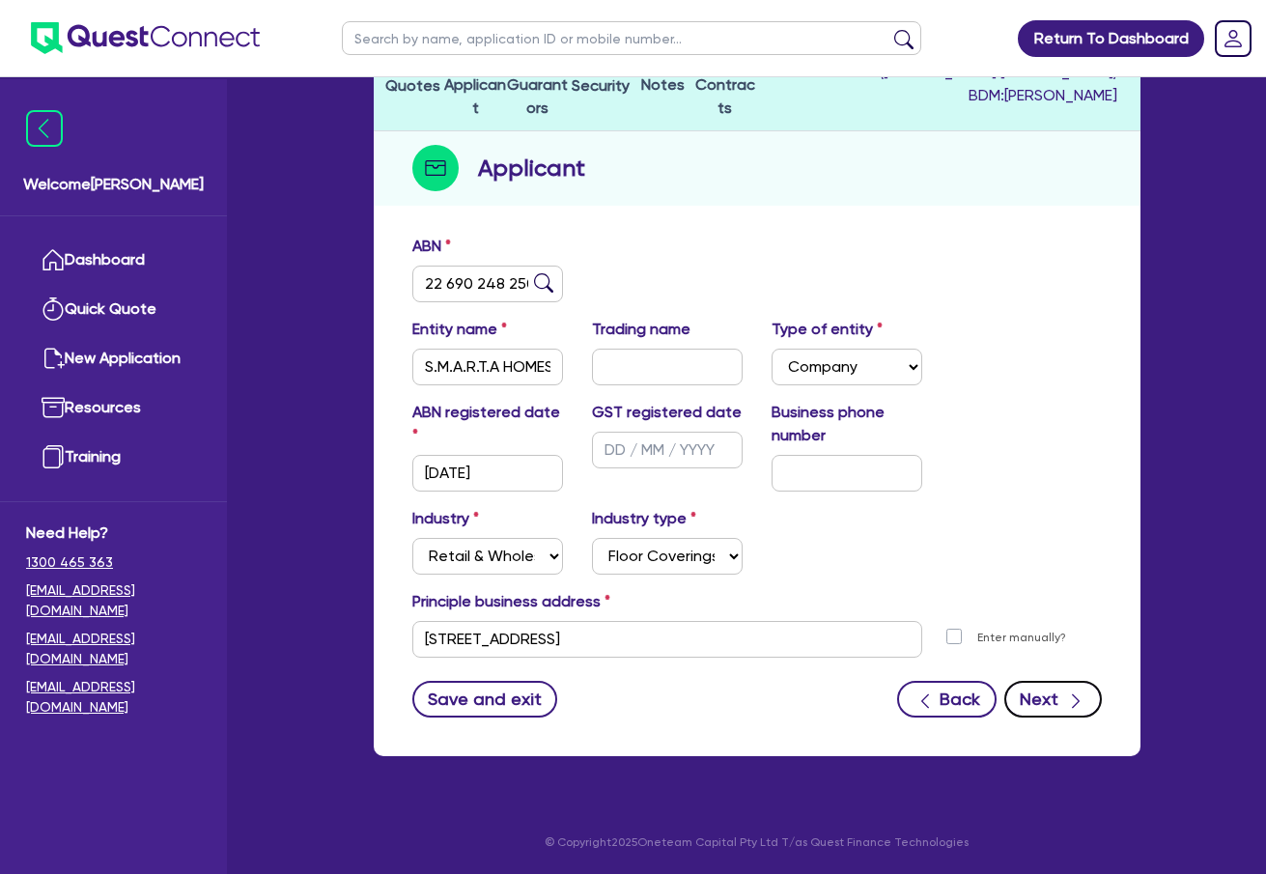
click at [1032, 694] on button "Next" at bounding box center [1053, 699] width 98 height 37
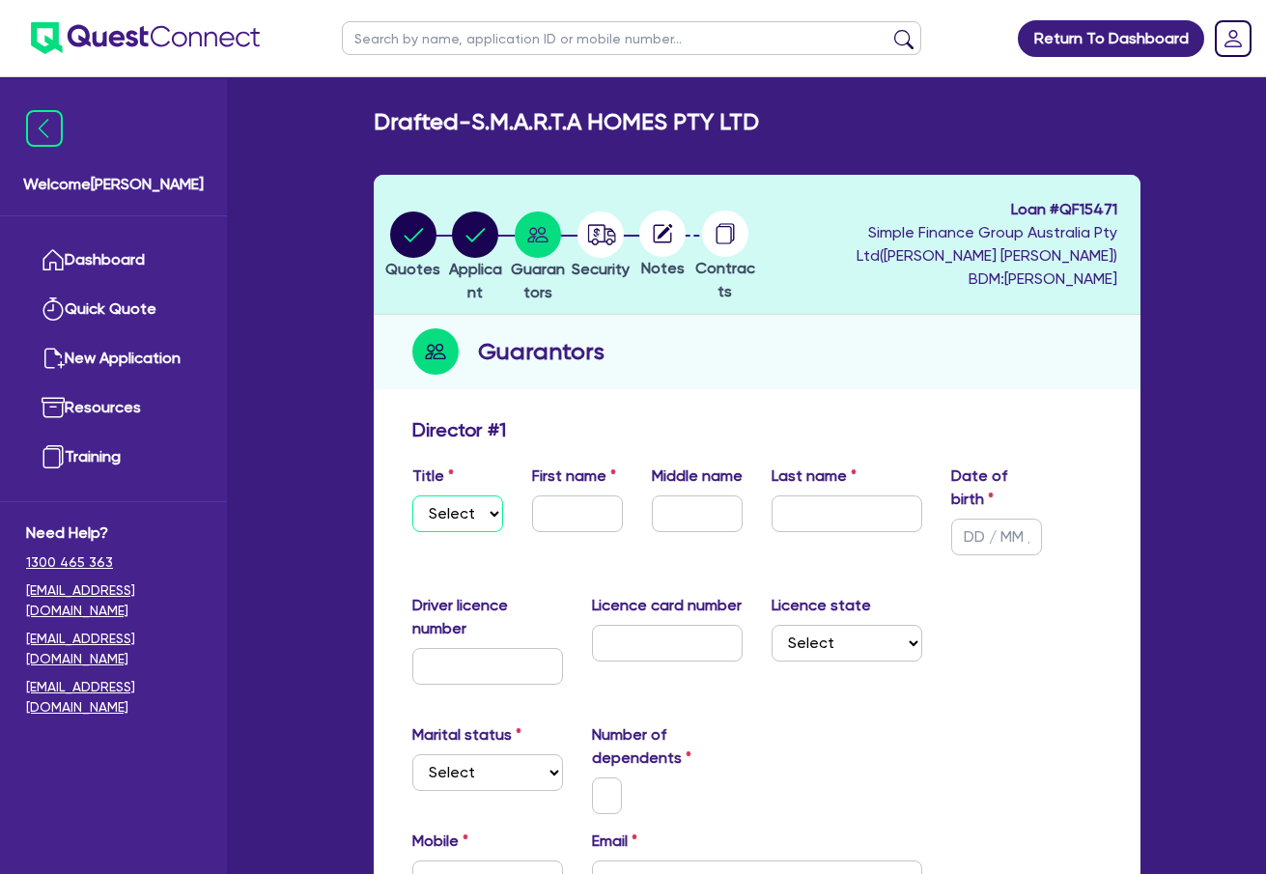
click at [461, 516] on select "Select Mr Mrs Ms Miss Dr" at bounding box center [457, 513] width 91 height 37
select select "MRS"
click at [412, 495] on select "Select Mr Mrs Ms Miss Dr" at bounding box center [457, 513] width 91 height 37
click at [570, 512] on input "text" at bounding box center [577, 513] width 91 height 37
type input "Beatrice"
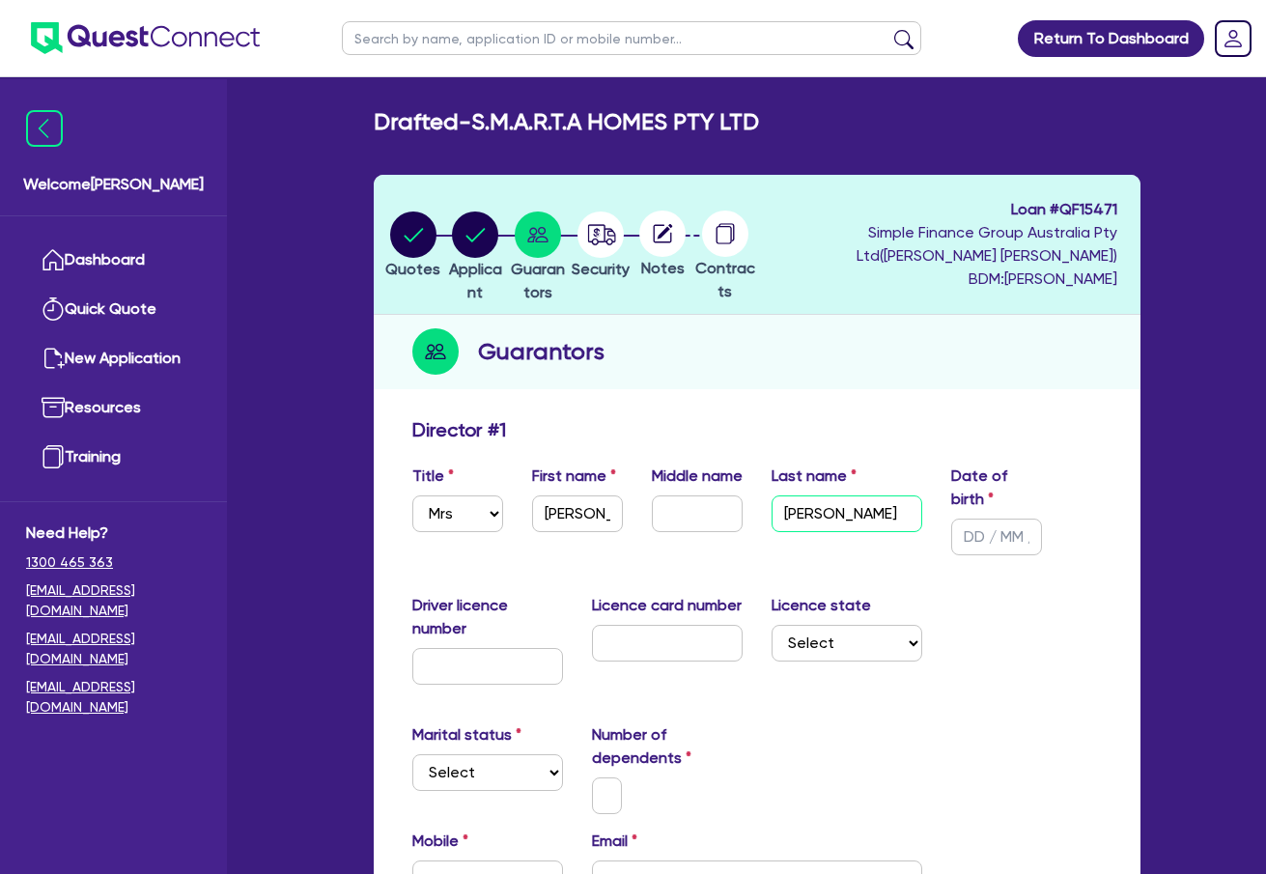
type input "Mannarino"
click at [964, 535] on input "text" at bounding box center [996, 537] width 91 height 37
type input "29/05/1973"
click at [463, 674] on input "text" at bounding box center [487, 666] width 151 height 37
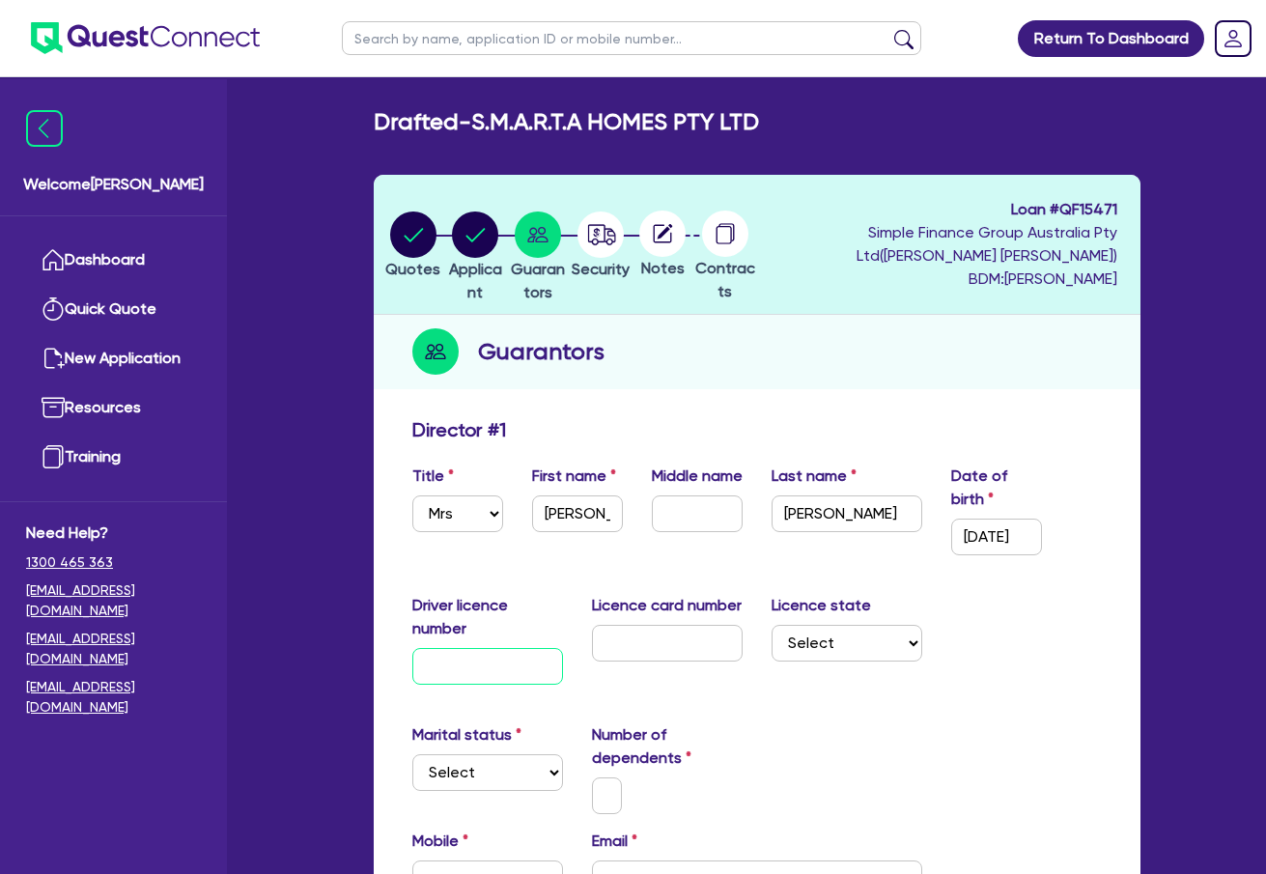
scroll to position [0, 0]
click at [537, 654] on input "text" at bounding box center [487, 666] width 151 height 37
paste input "047950029"
type input "047950029"
click at [680, 656] on input "text" at bounding box center [667, 643] width 151 height 37
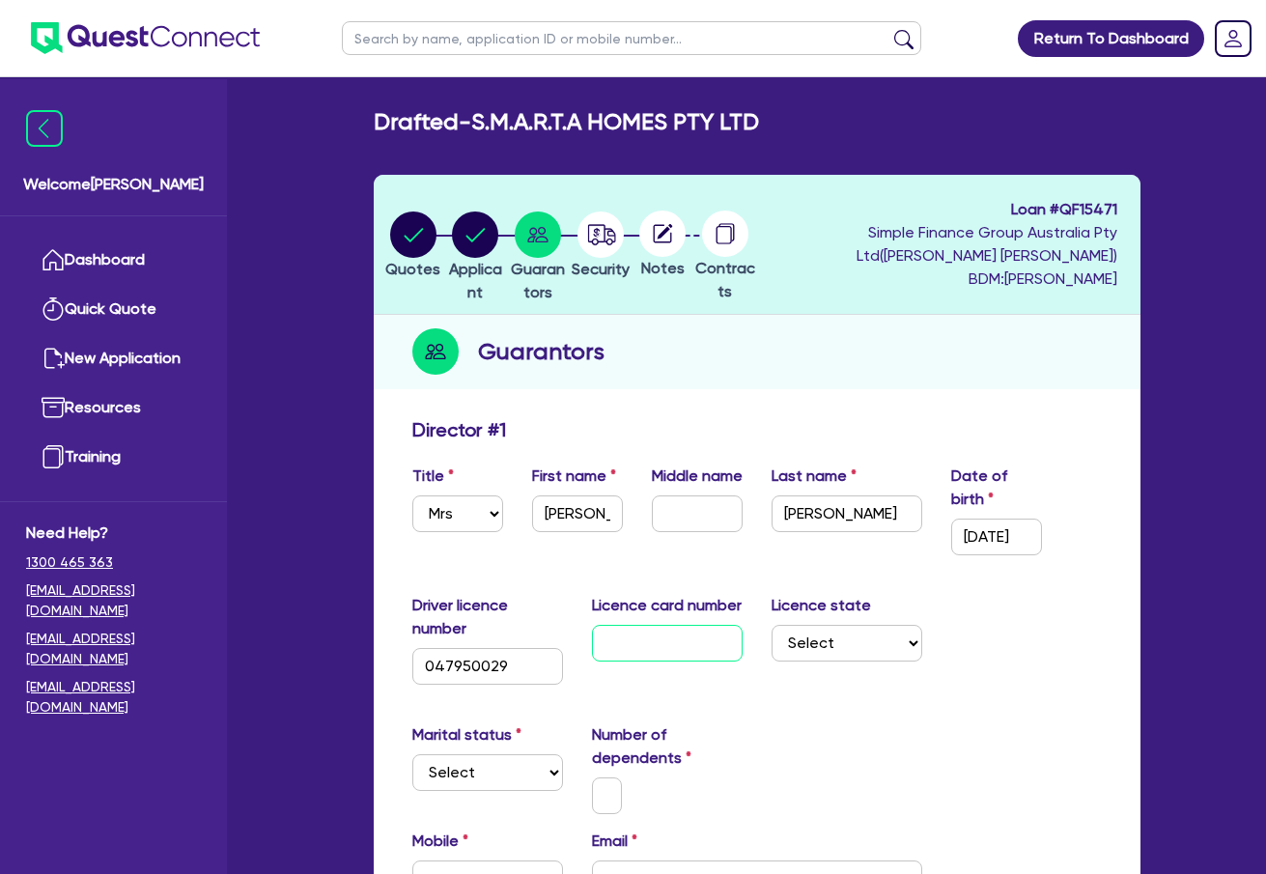
paste input "P6473154"
type input "P6473154"
click at [925, 654] on div "Licence state Select NSW VIC QLD TAS ACT SA NT WA" at bounding box center [847, 639] width 180 height 91
click at [876, 651] on select "Select NSW VIC QLD TAS ACT SA NT WA" at bounding box center [847, 643] width 151 height 37
select select "NSW"
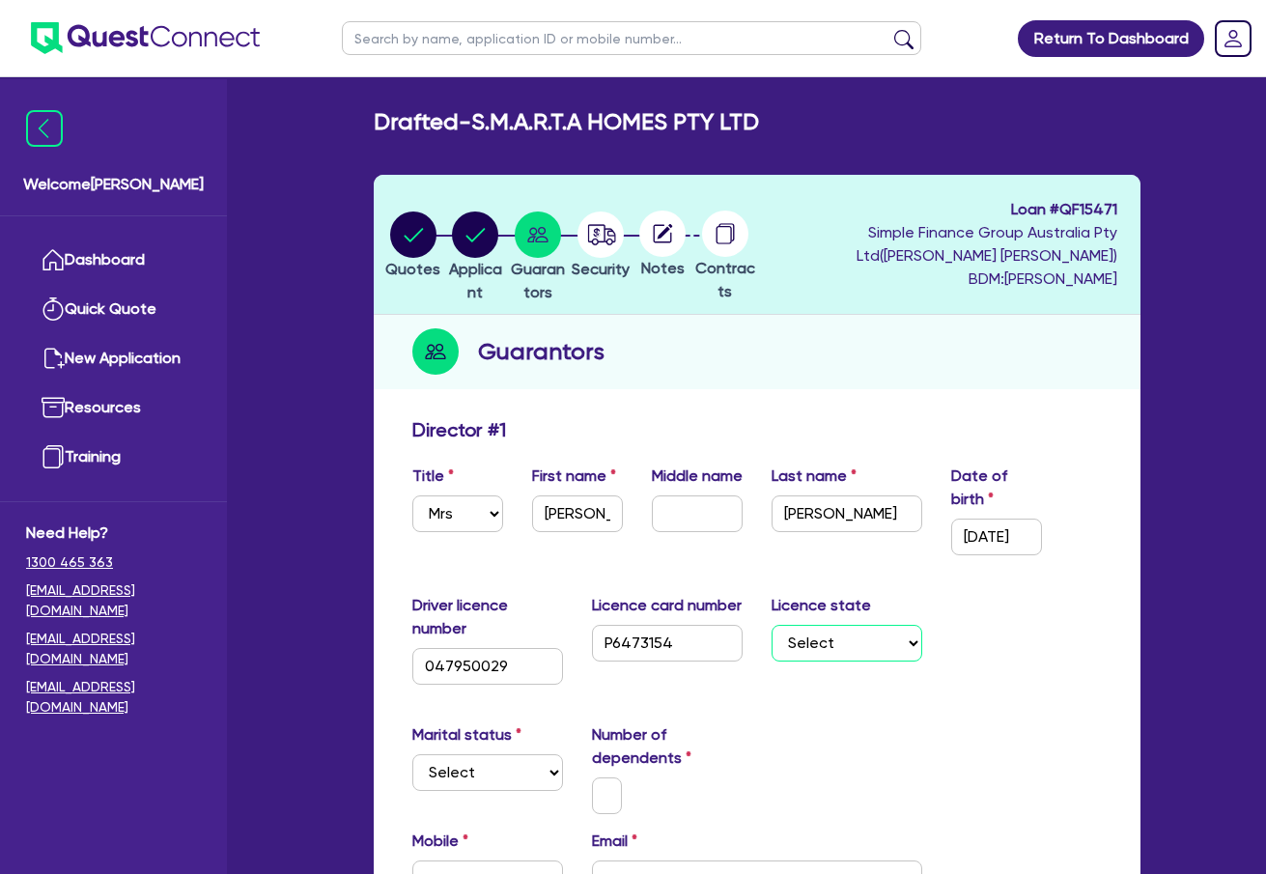
click at [772, 625] on select "Select NSW VIC QLD TAS ACT SA NT WA" at bounding box center [847, 643] width 151 height 37
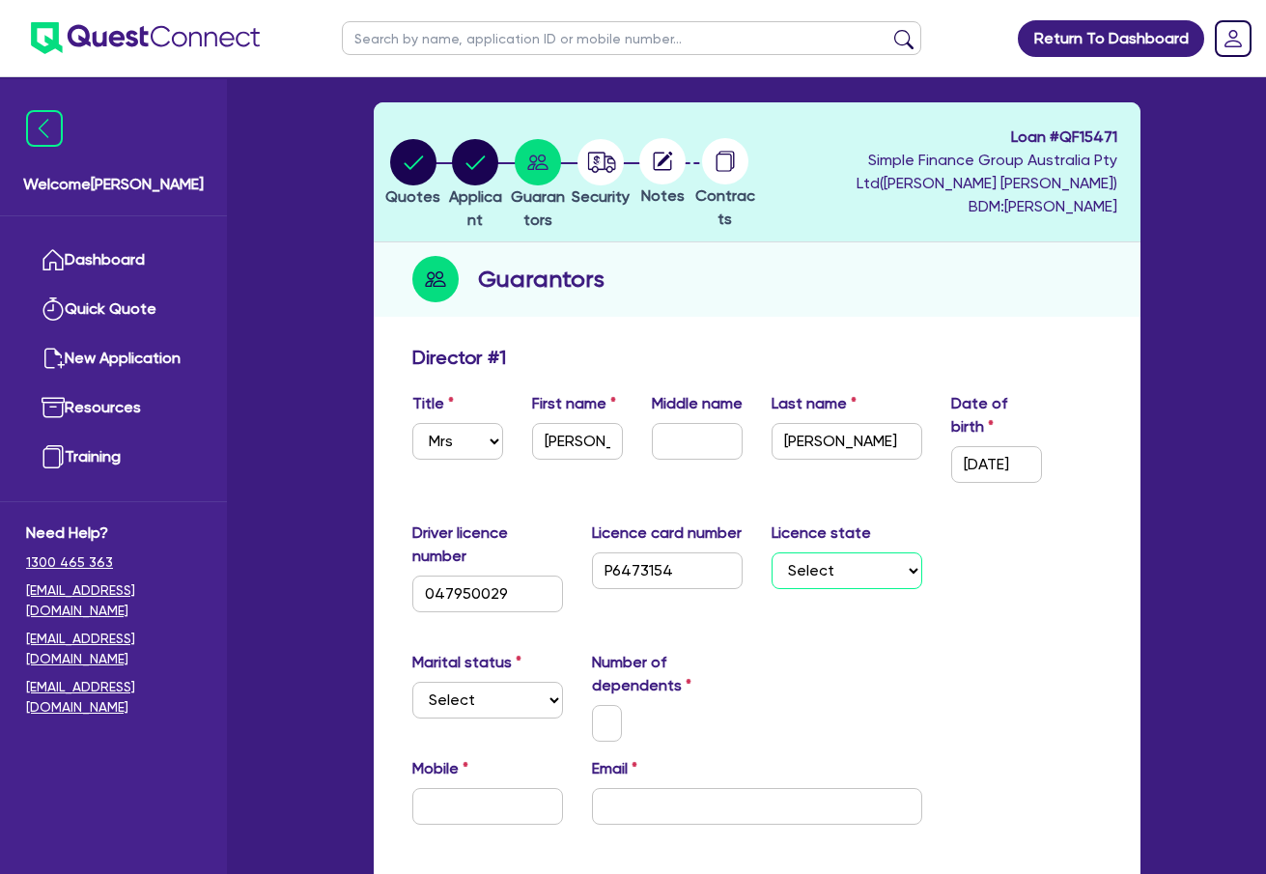
scroll to position [193, 0]
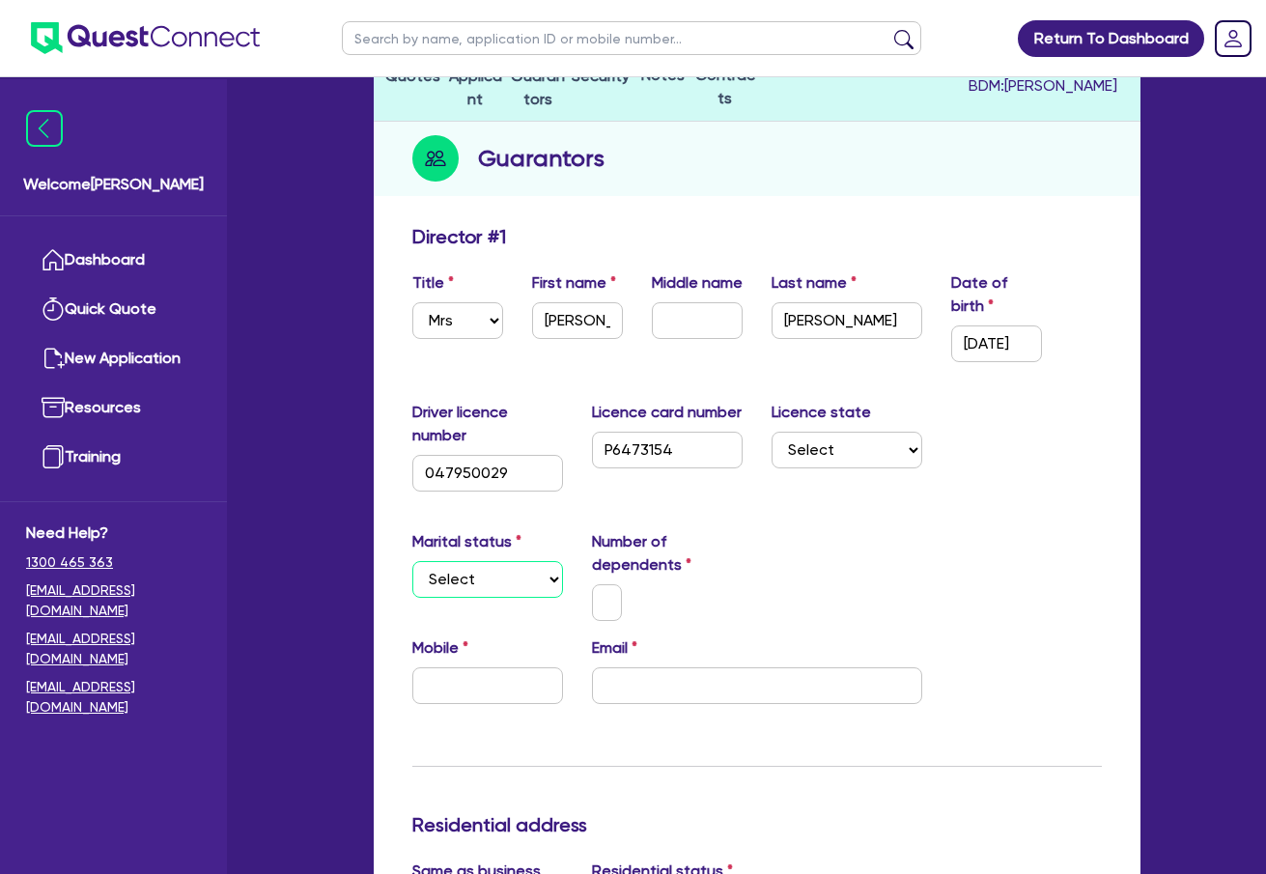
click at [498, 582] on select "Select Single Married De Facto / Partner" at bounding box center [487, 579] width 151 height 37
select select "MARRIED"
click at [412, 561] on select "Select Single Married De Facto / Partner" at bounding box center [487, 579] width 151 height 37
drag, startPoint x: 596, startPoint y: 610, endPoint x: 629, endPoint y: 605, distance: 33.3
click at [596, 609] on input "text" at bounding box center [607, 602] width 31 height 37
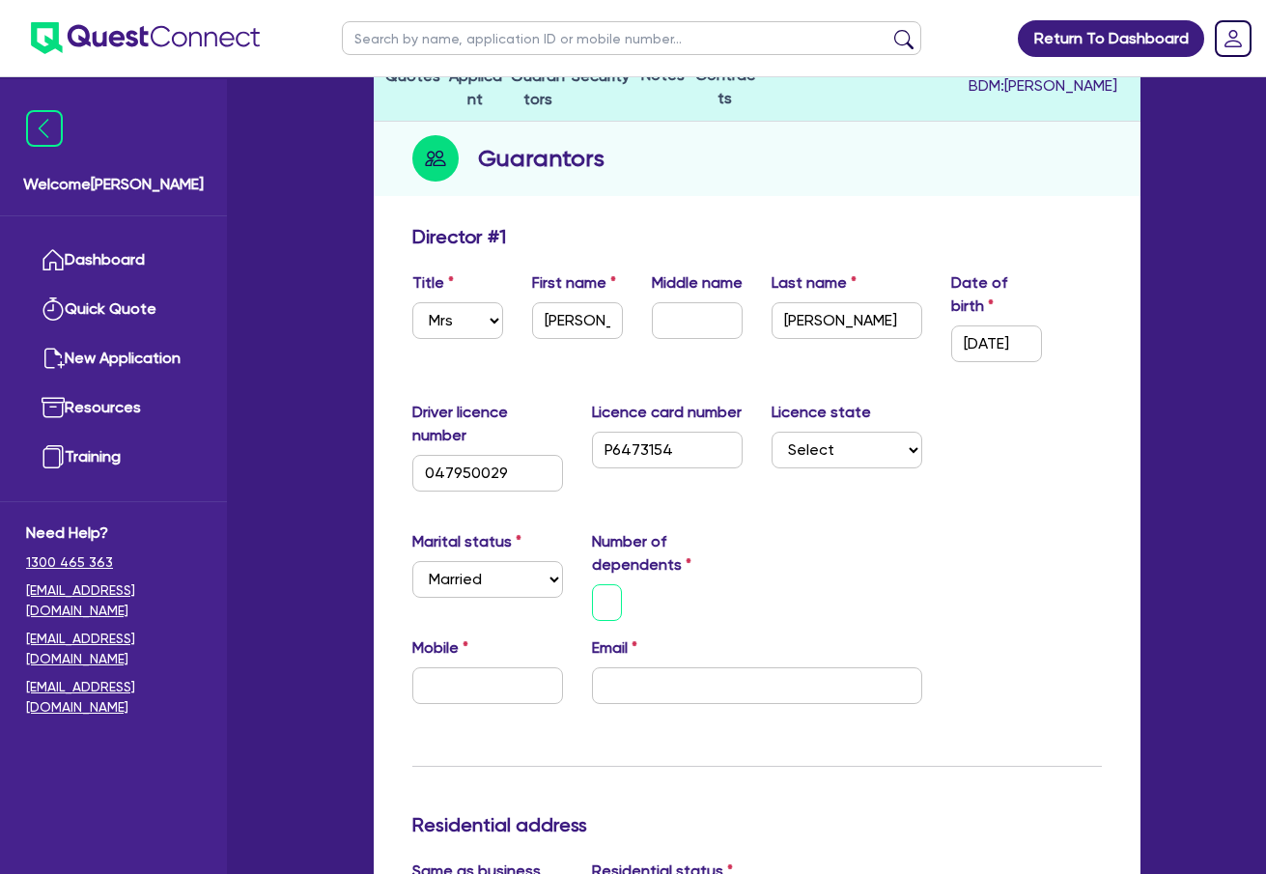
type input "0"
click at [795, 631] on div "Marital status Select Single Married De Facto / Partner Number of dependents 0" at bounding box center [757, 583] width 718 height 106
drag, startPoint x: 442, startPoint y: 692, endPoint x: 246, endPoint y: 650, distance: 200.6
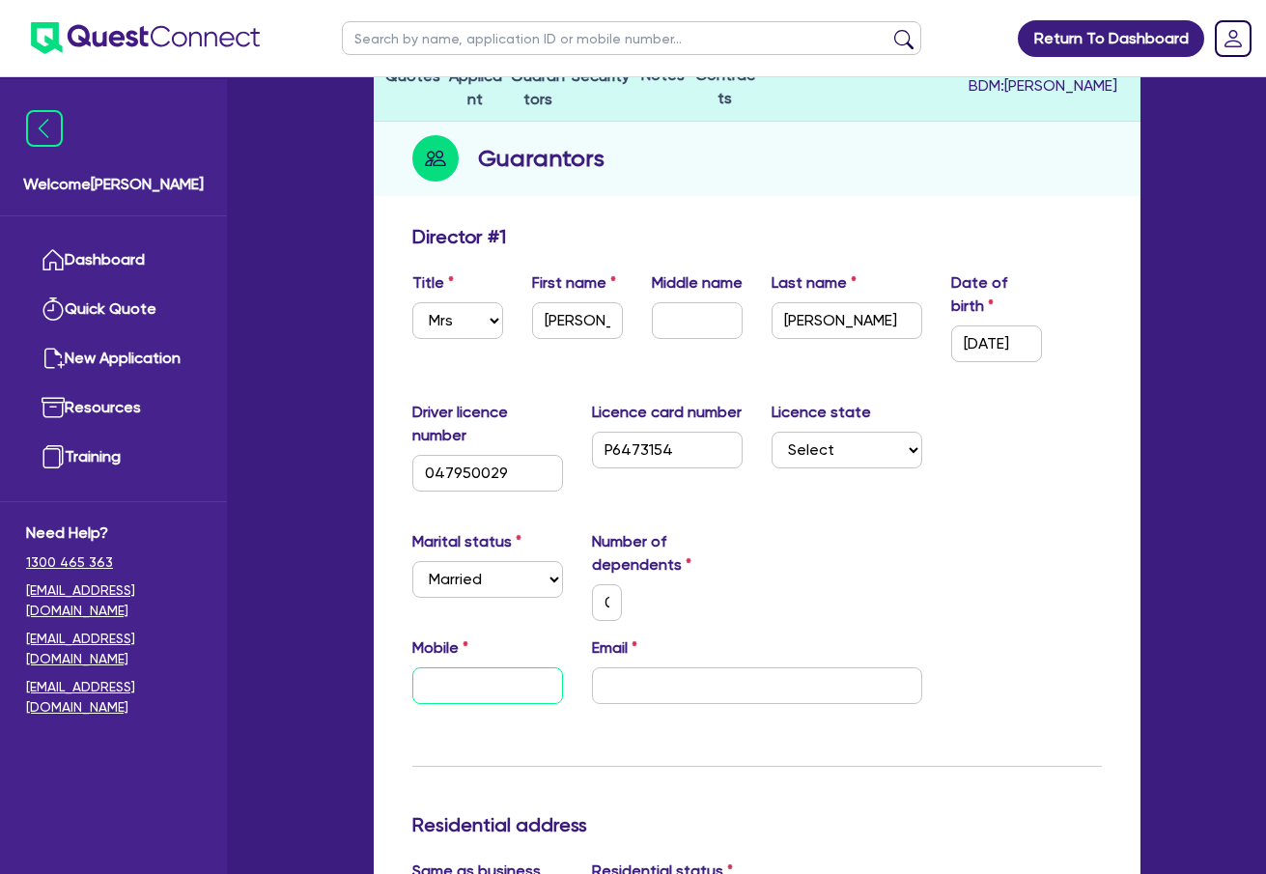
click at [442, 692] on input "text" at bounding box center [487, 685] width 151 height 37
click at [492, 687] on input "text" at bounding box center [487, 685] width 151 height 37
click at [488, 672] on input "text" at bounding box center [487, 685] width 151 height 37
paste input "0419 200 671"
type input "0"
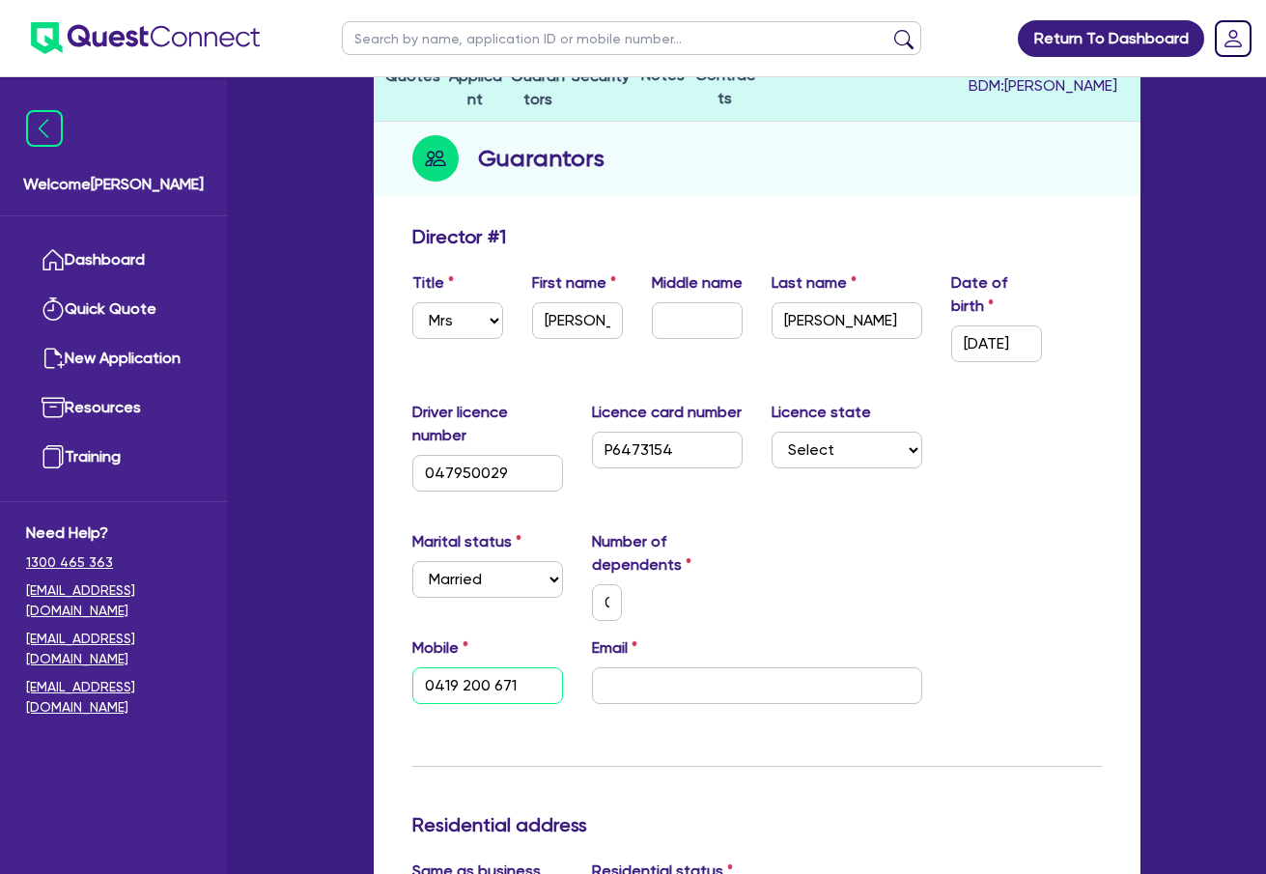
type input "0419 200 671"
click at [675, 692] on input "email" at bounding box center [757, 685] width 330 height 37
click at [666, 685] on input "email" at bounding box center [757, 685] width 330 height 37
paste input "tracyrob@optusnet.com"
type input "0"
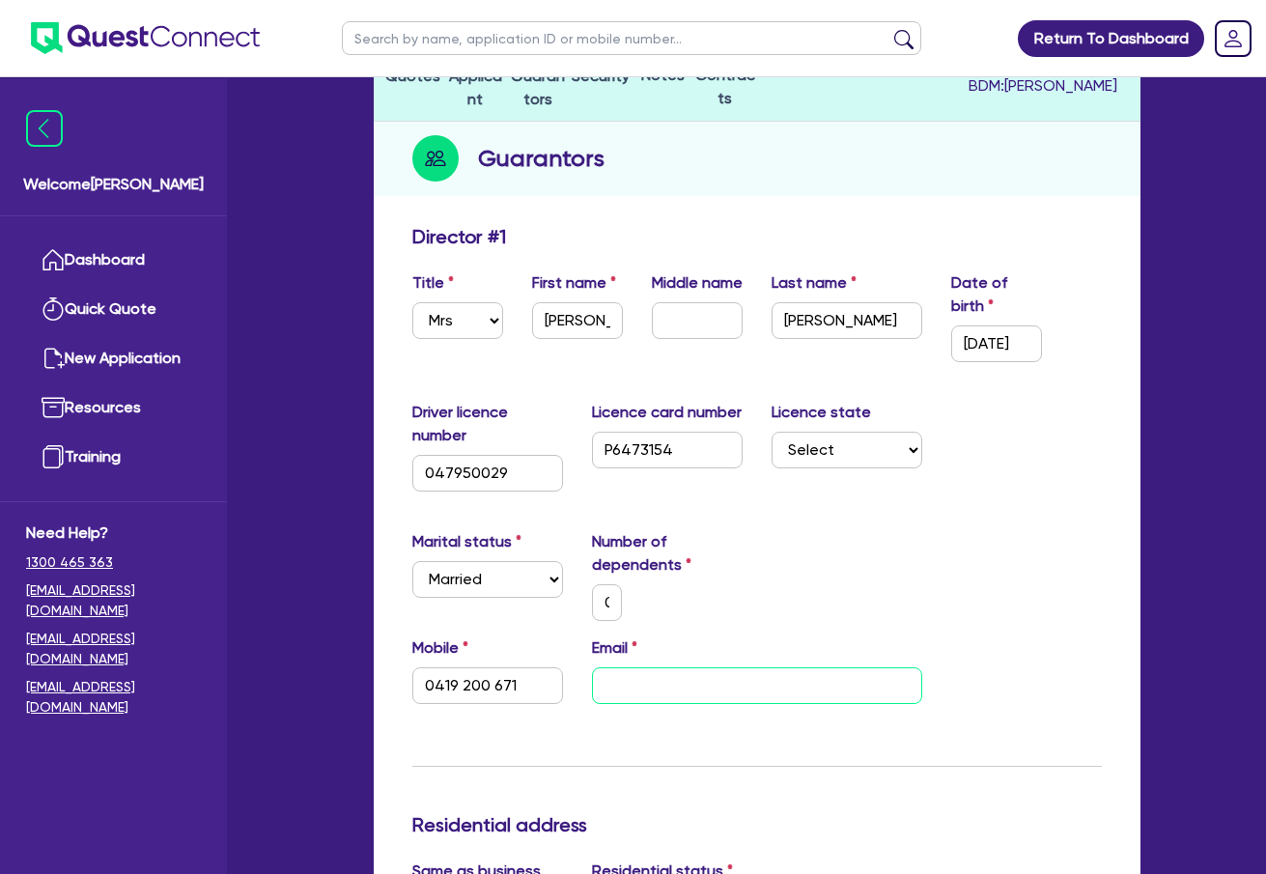
type input "0419 200 671"
type input "tracyrob@optusnet.com"
click at [731, 622] on div "Marital status Select Single Married De Facto / Partner Number of dependents 0" at bounding box center [757, 583] width 718 height 106
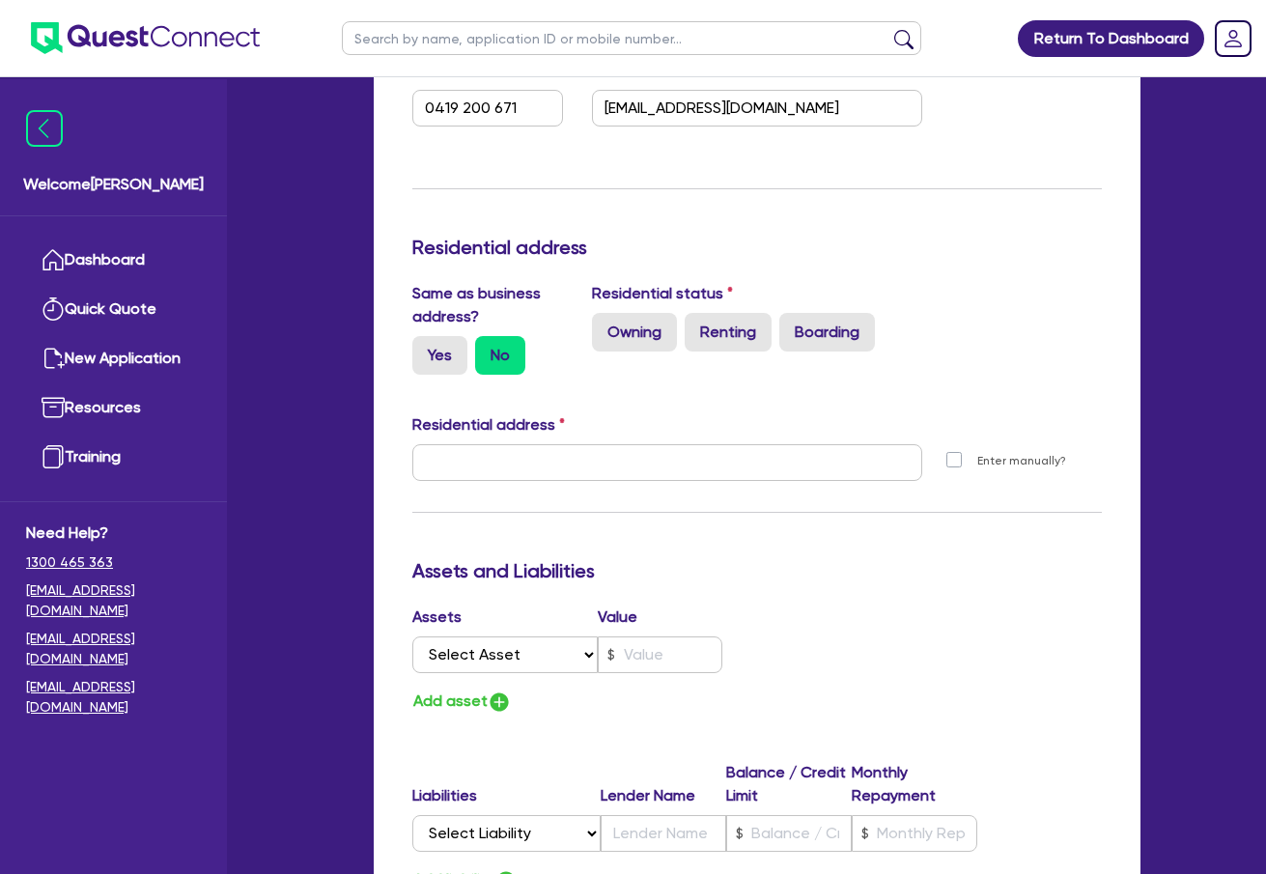
scroll to position [773, 0]
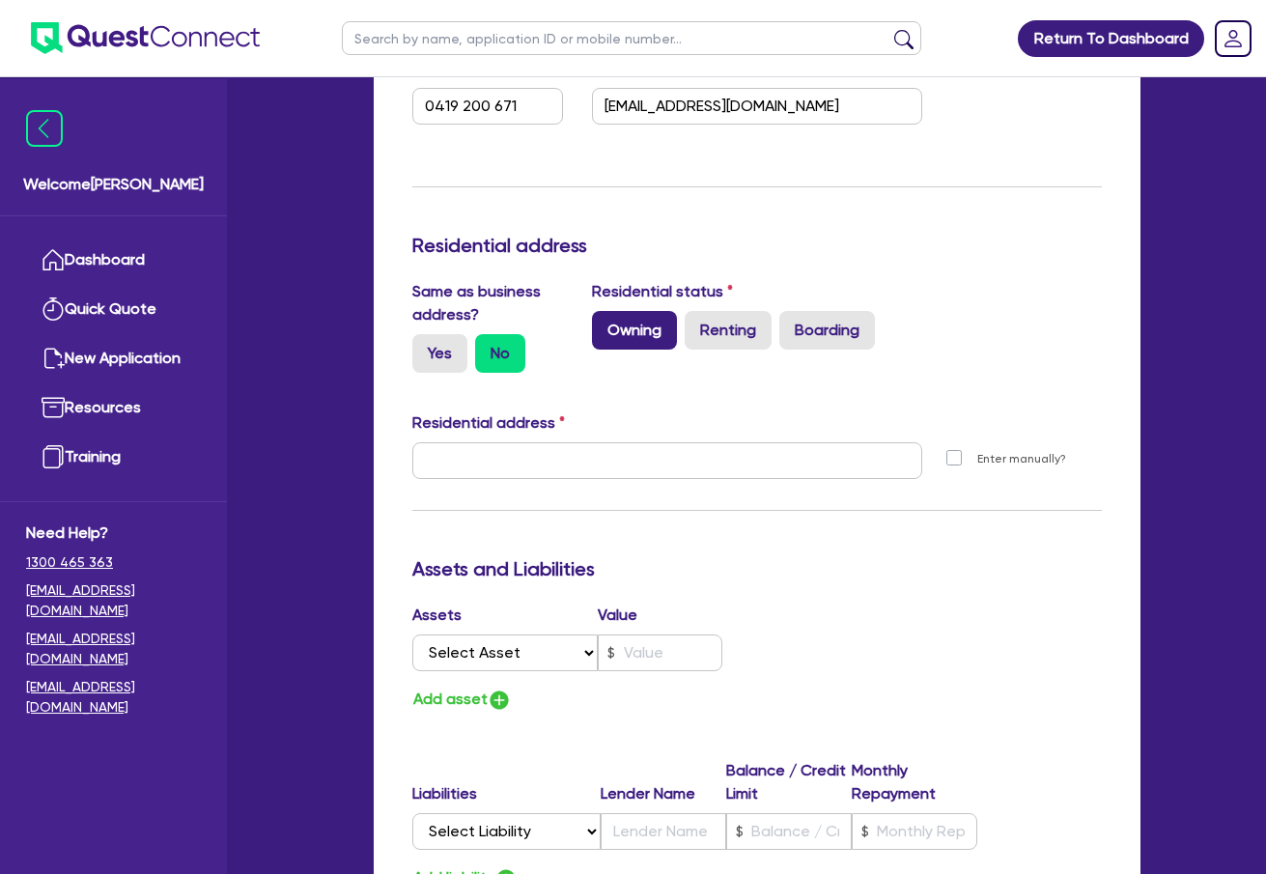
click at [643, 333] on label "Owning" at bounding box center [634, 330] width 85 height 39
click at [605, 324] on input "Owning" at bounding box center [598, 317] width 13 height 13
radio input "true"
type input "0"
type input "0419 200 671"
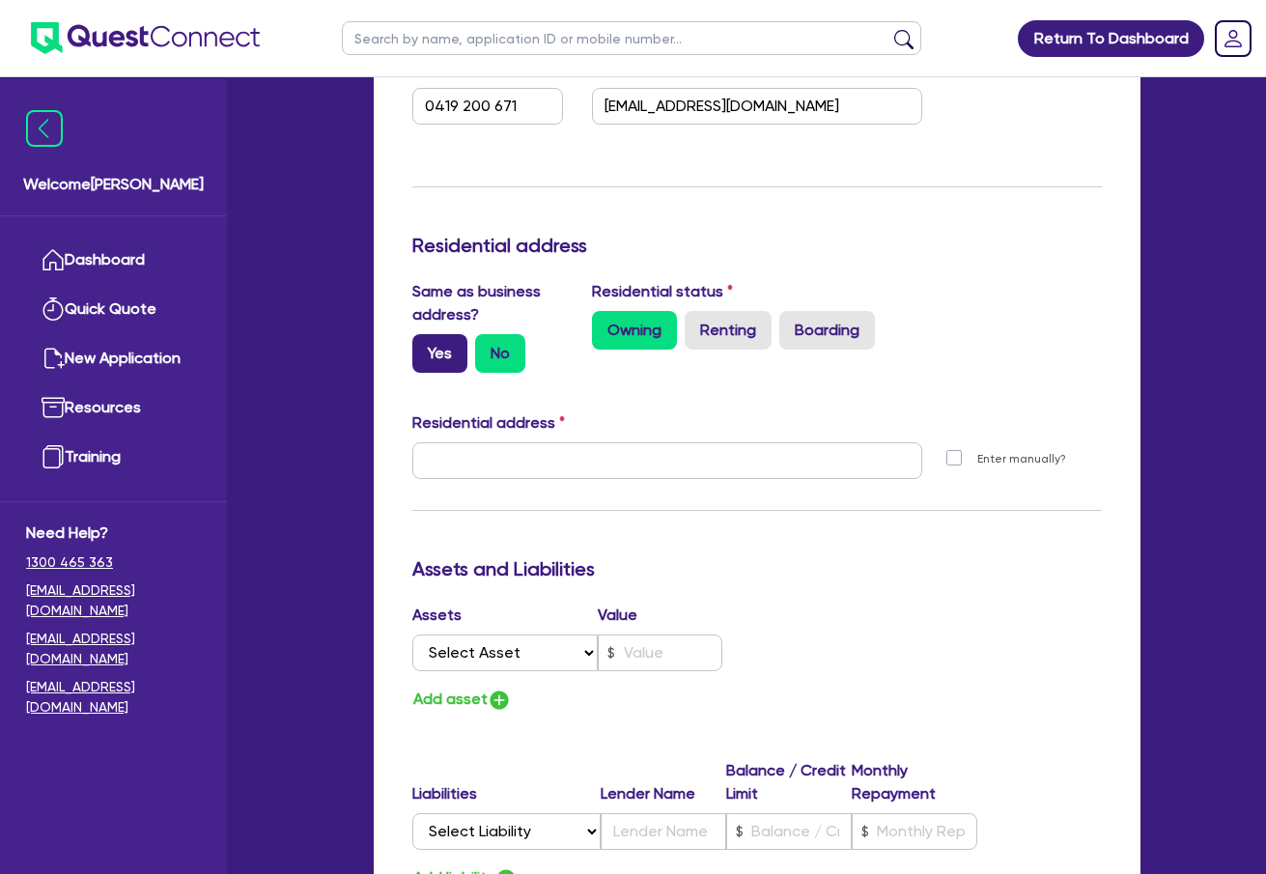
click at [440, 354] on label "Yes" at bounding box center [439, 353] width 55 height 39
click at [425, 347] on input "Yes" at bounding box center [418, 340] width 13 height 13
radio input "true"
type input "0"
type input "0419 200 671"
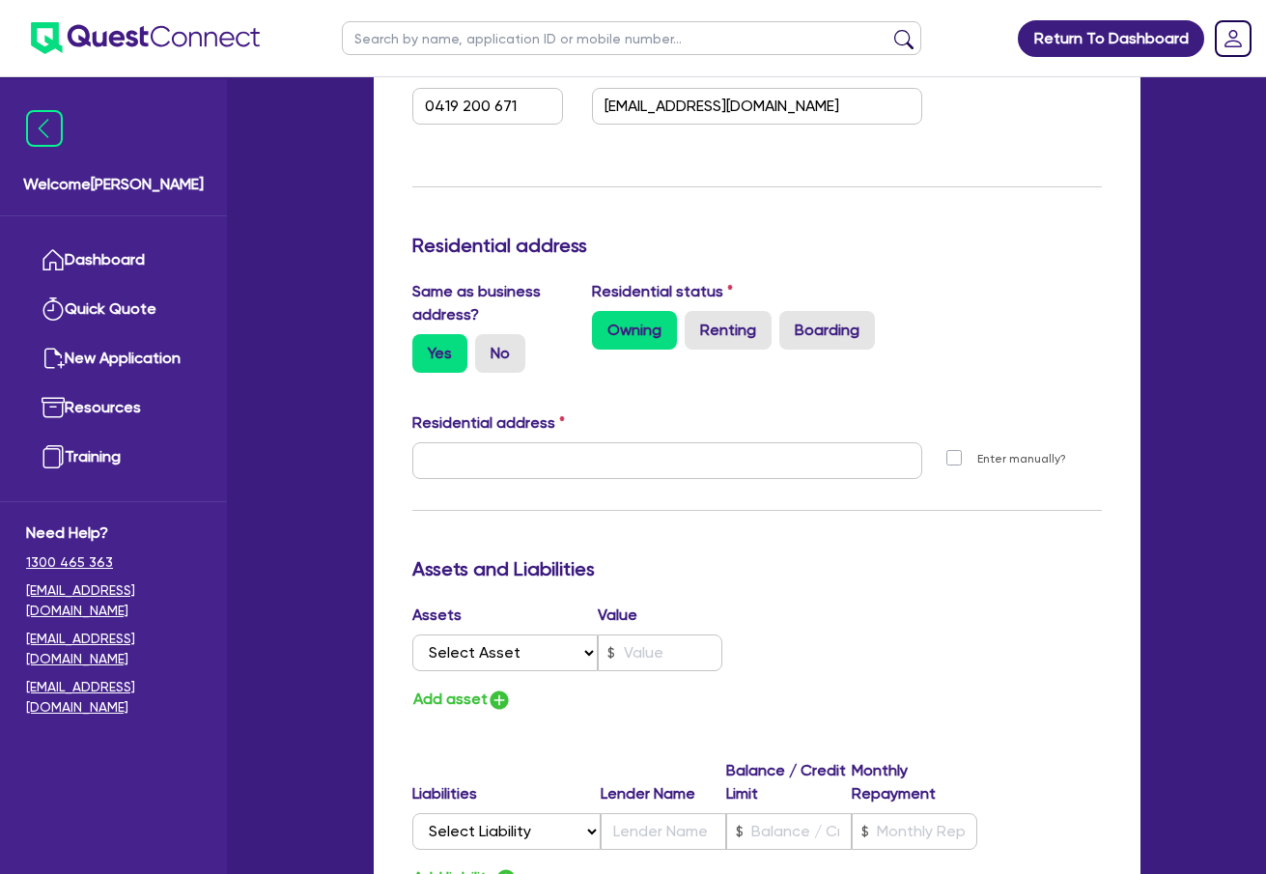
type input "32 Woodland St Strathmore VIC 3041"
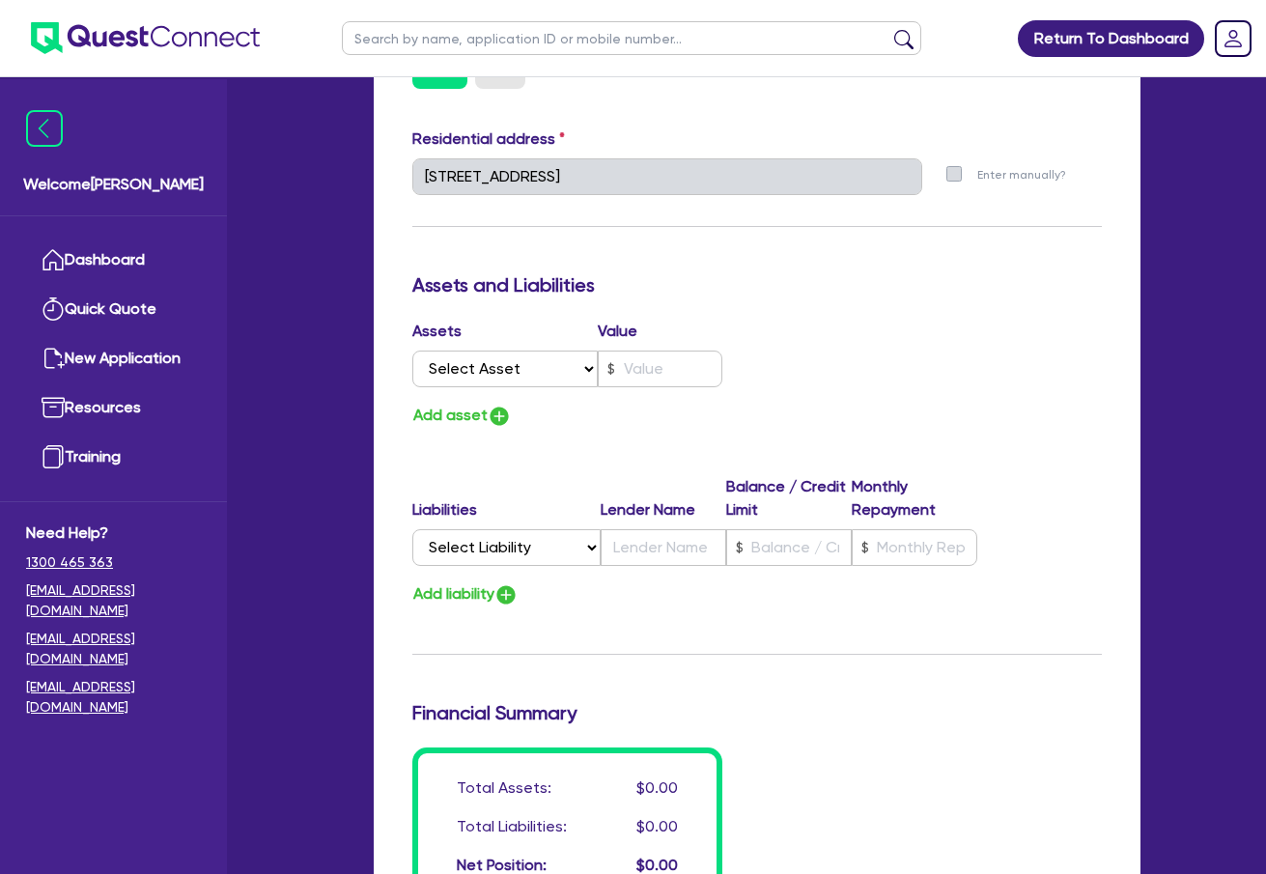
scroll to position [1062, 0]
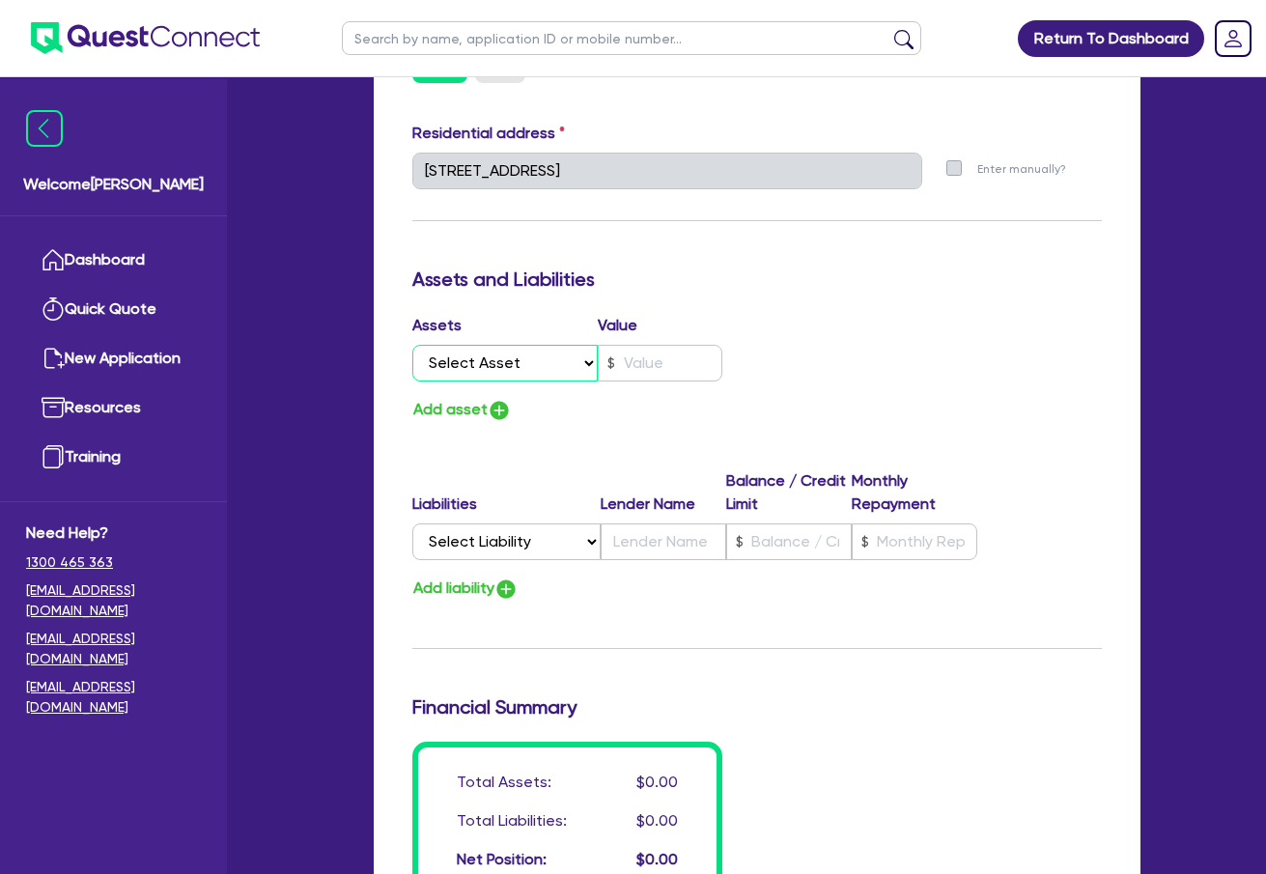
click at [497, 359] on select "Select Asset Cash Property Investment property Vehicle Truck Trailer Equipment …" at bounding box center [505, 363] width 186 height 37
select select "PROPERTY"
click at [412, 345] on select "Select Asset Cash Property Investment property Vehicle Truck Trailer Equipment …" at bounding box center [505, 363] width 186 height 37
type input "0"
type input "0419 200 671"
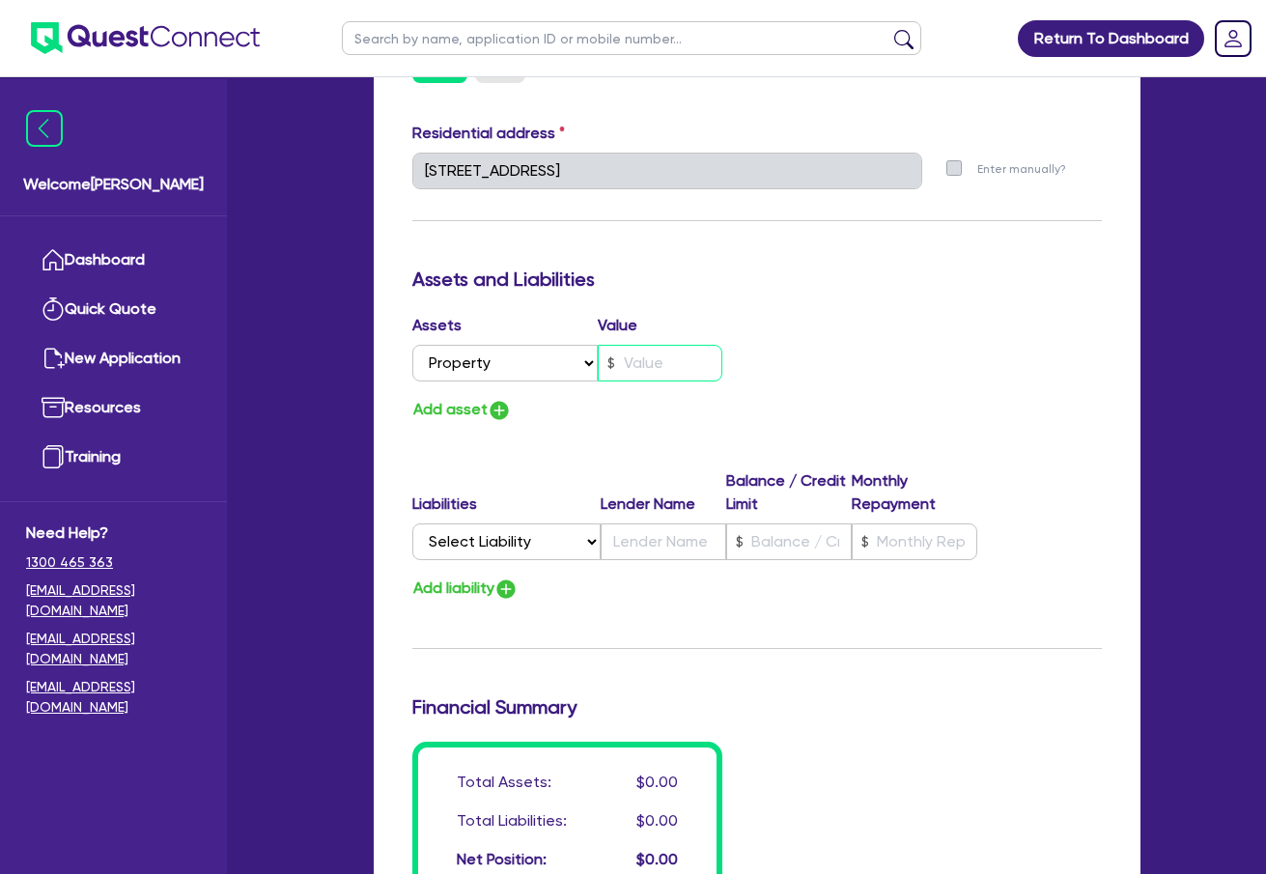
click at [697, 357] on input "text" at bounding box center [660, 363] width 125 height 37
click at [502, 408] on img "button" at bounding box center [499, 410] width 23 height 23
type input "0"
type input "0419 200 671"
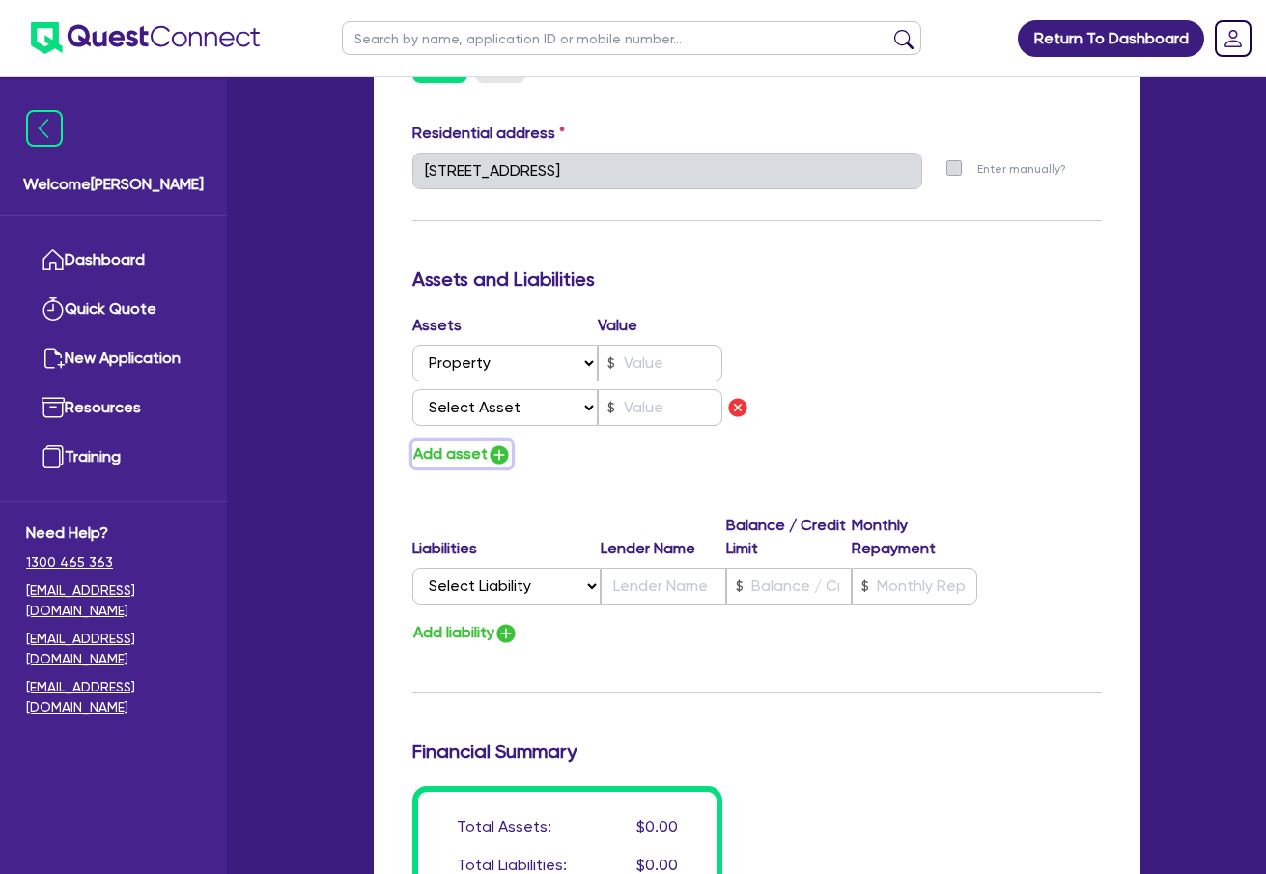
click at [504, 454] on img "button" at bounding box center [499, 454] width 23 height 23
type input "0"
type input "0419 200 671"
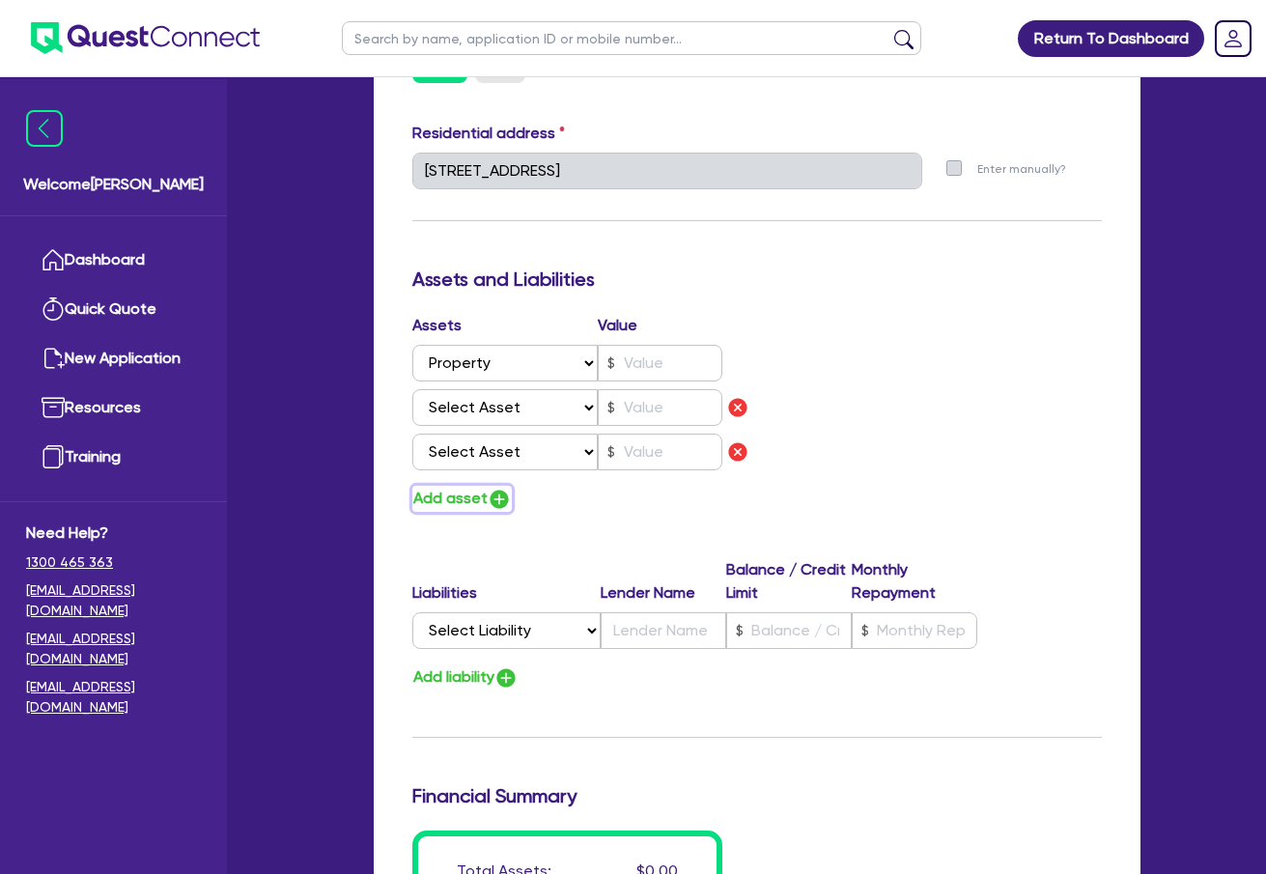
click at [497, 493] on img "button" at bounding box center [499, 499] width 23 height 23
type input "0"
type input "0419 200 671"
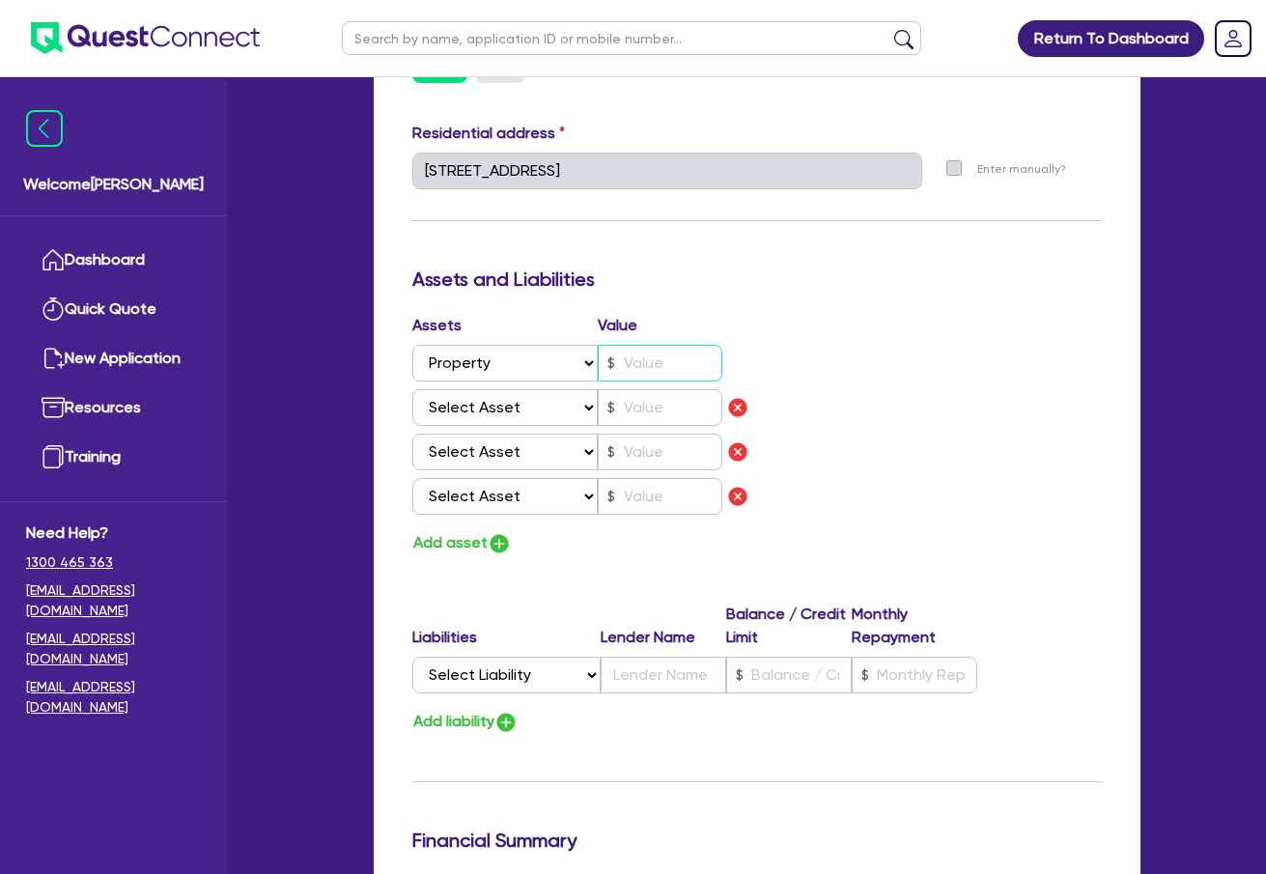
click at [670, 373] on input "text" at bounding box center [660, 363] width 125 height 37
click at [656, 368] on input "text" at bounding box center [660, 363] width 125 height 37
type input "0"
type input "0419 200 671"
type input "2"
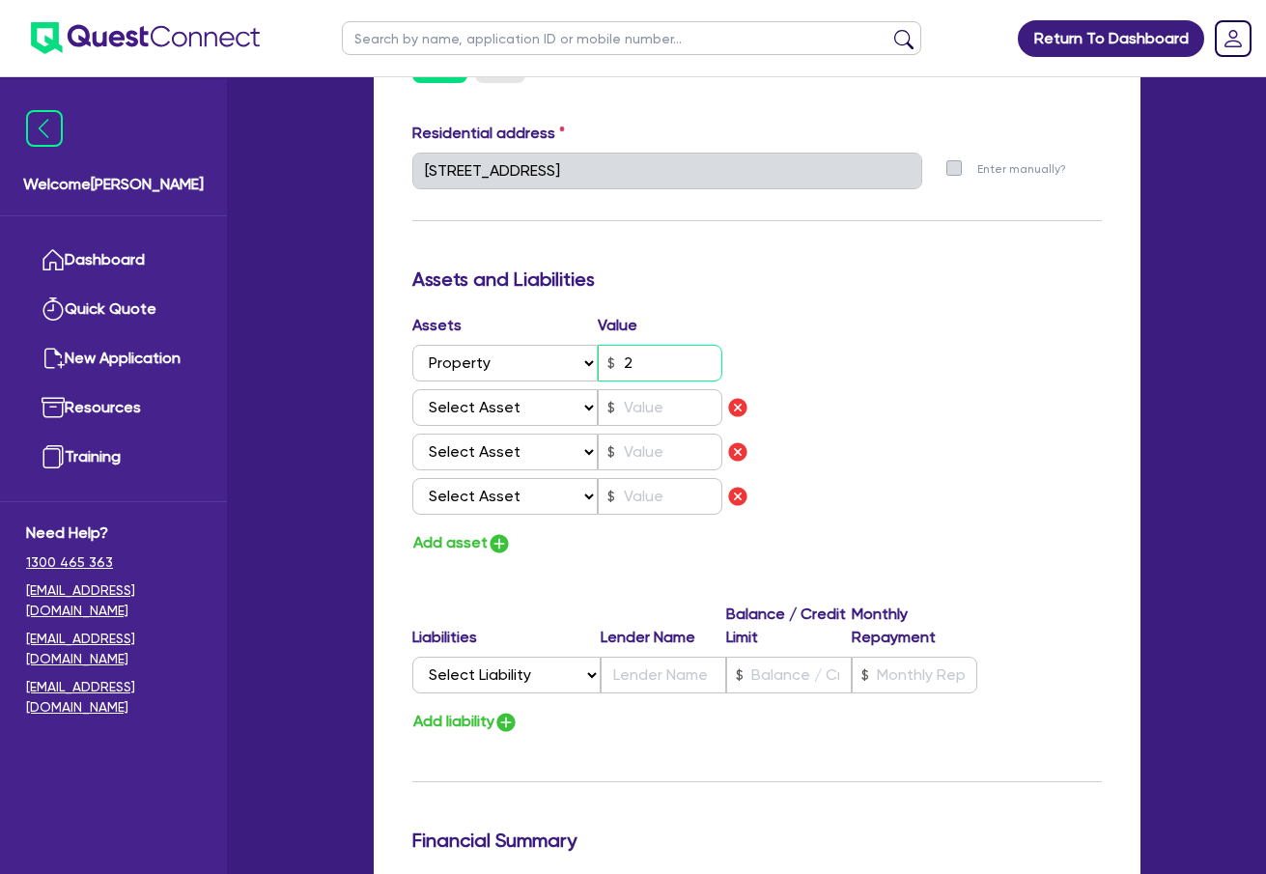
type input "0"
type input "0419 200 671"
type input "23"
type input "0"
type input "0419 200 671"
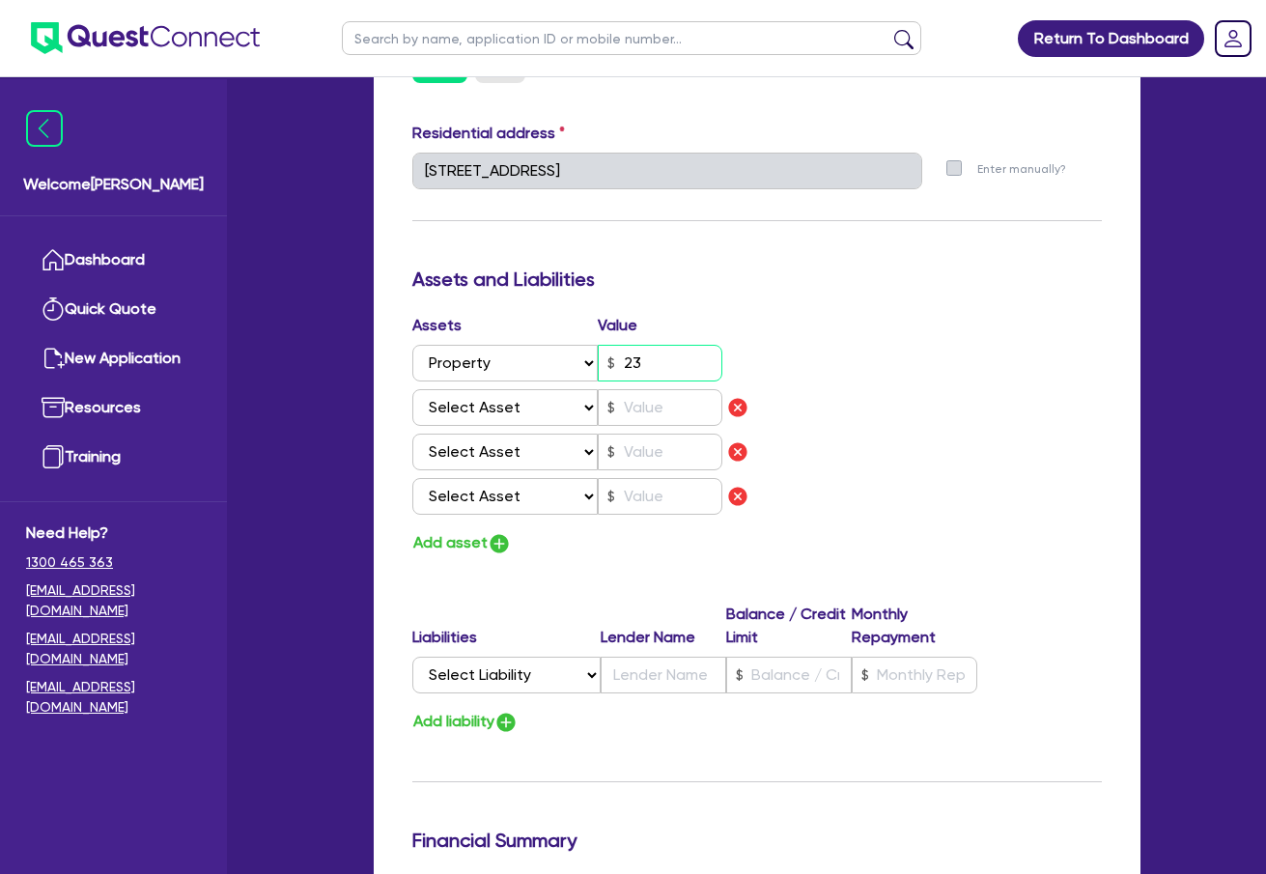
type input "230"
type input "0"
type input "0419 200 671"
type input "2,300"
type input "0"
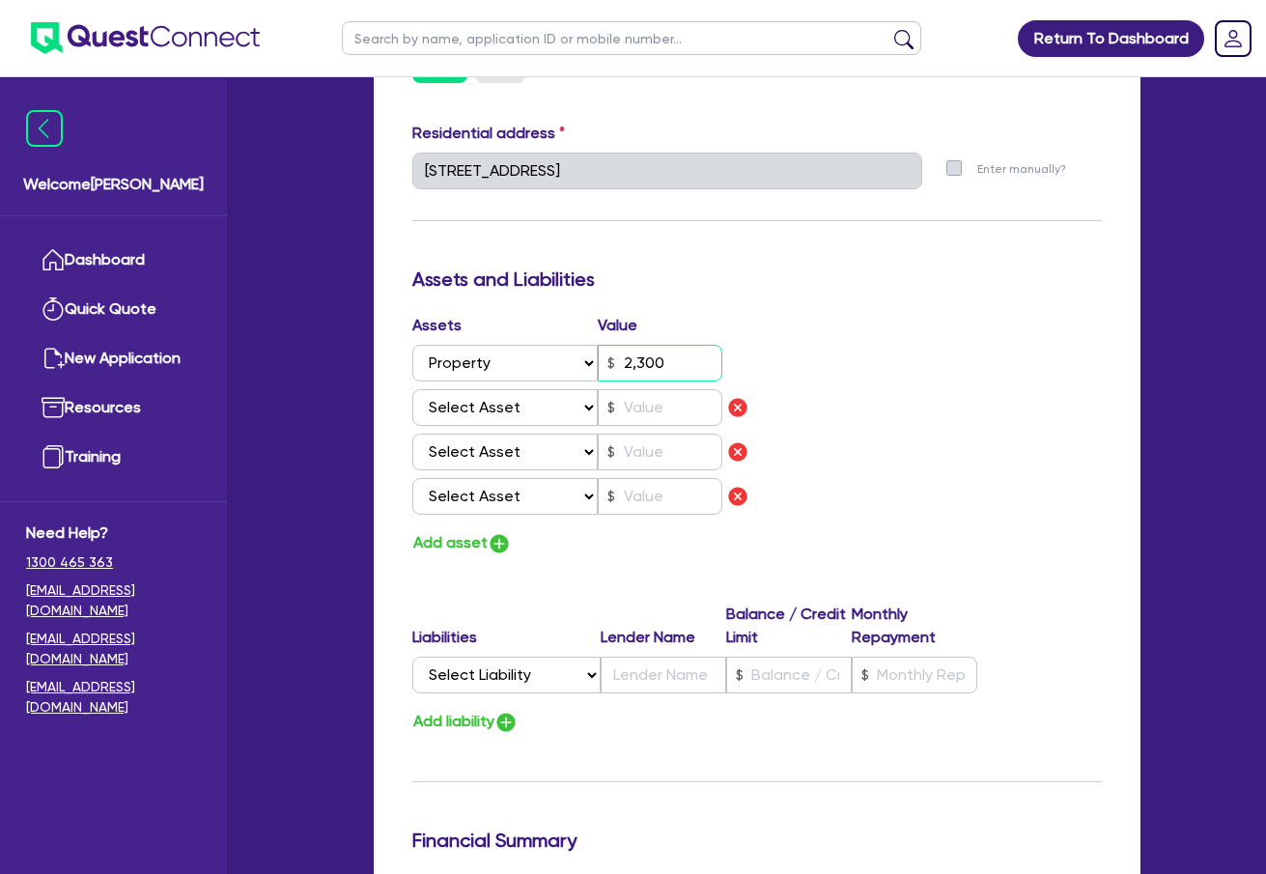
type input "0419 200 671"
type input "23,000"
type input "0"
type input "0419 200 671"
type input "230,000"
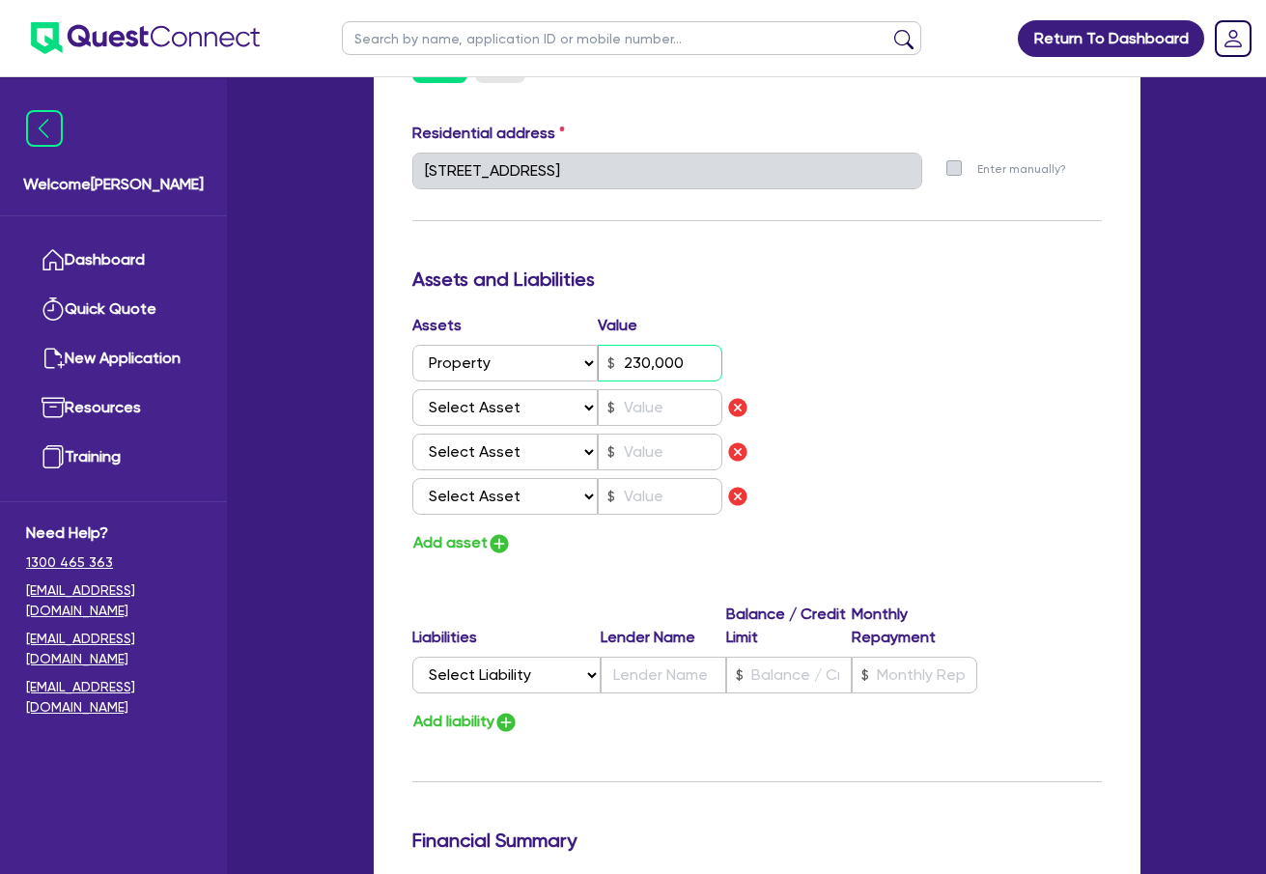
type input "0"
type input "0419 200 671"
type input "2,300,000"
drag, startPoint x: 541, startPoint y: 407, endPoint x: 510, endPoint y: 417, distance: 32.7
click at [541, 407] on select "Select Asset Cash Property Investment property Vehicle Truck Trailer Equipment …" at bounding box center [505, 407] width 186 height 37
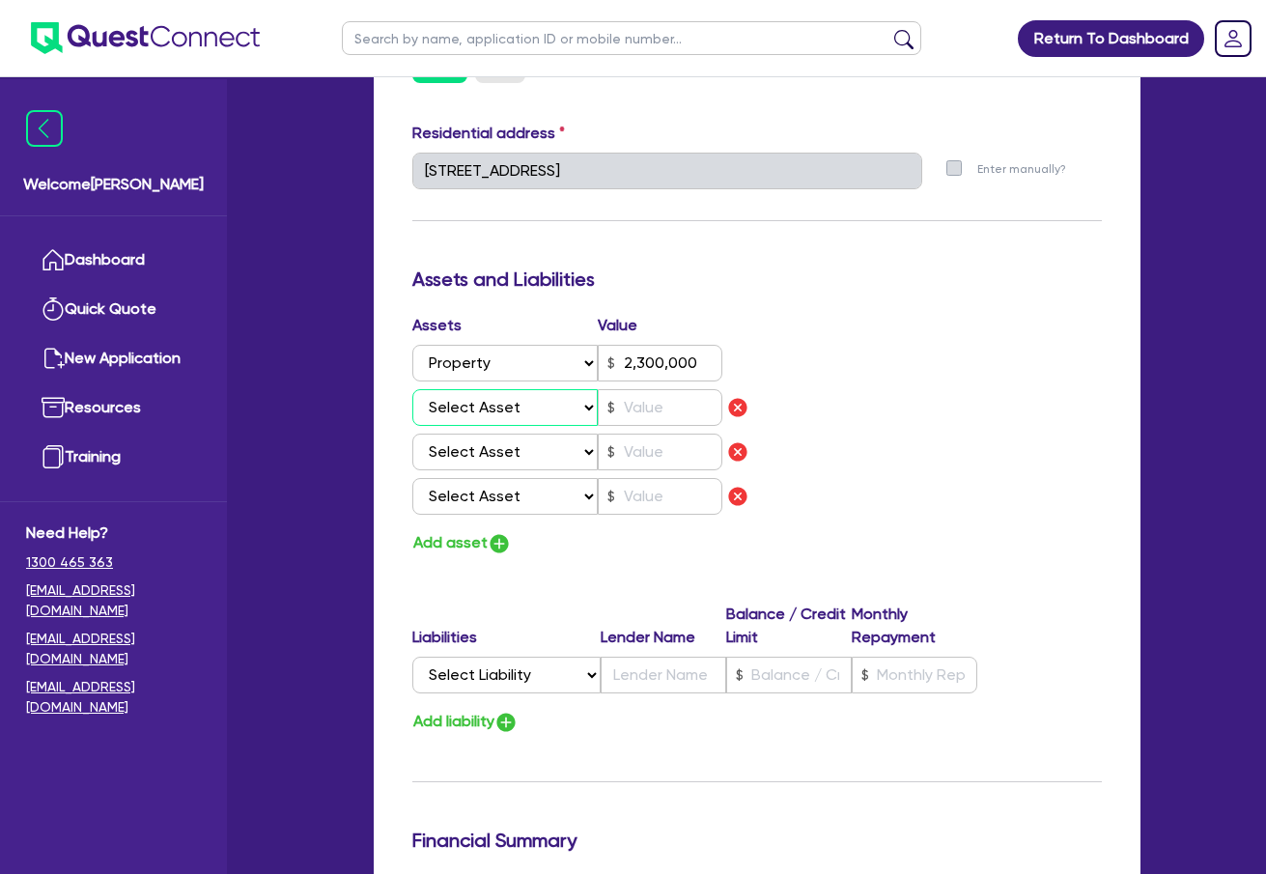
select select "PROPERTY"
click at [412, 389] on select "Select Asset Cash Property Investment property Vehicle Truck Trailer Equipment …" at bounding box center [505, 407] width 186 height 37
type input "0"
type input "0419 200 671"
type input "2,300,000"
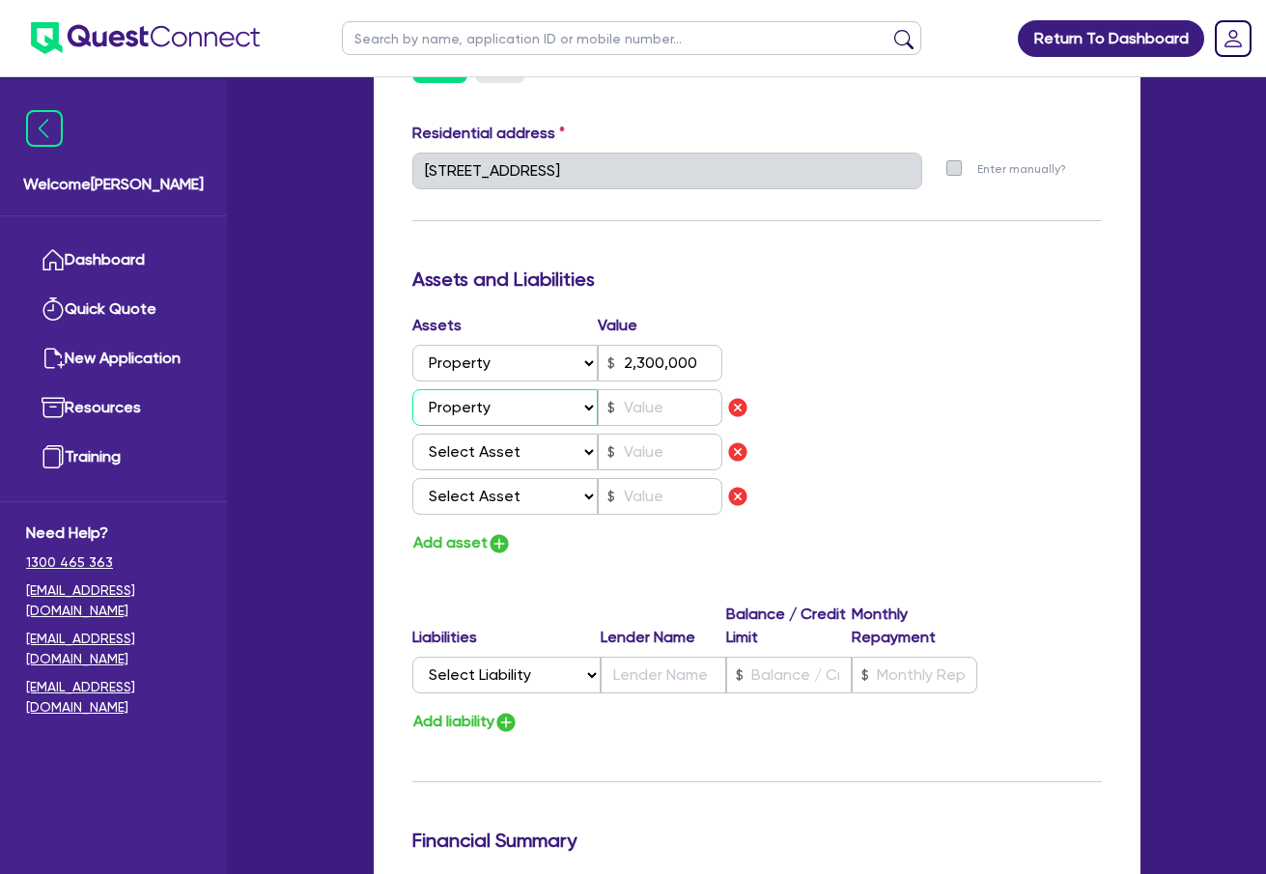
drag, startPoint x: 504, startPoint y: 410, endPoint x: 499, endPoint y: 425, distance: 15.3
click at [504, 410] on select "Select Asset Cash Property Investment property Vehicle Truck Trailer Equipment …" at bounding box center [505, 407] width 186 height 37
select select "INVESTMENT_PROPERTY"
click at [412, 389] on select "Select Asset Cash Property Investment property Vehicle Truck Trailer Equipment …" at bounding box center [505, 407] width 186 height 37
type input "0"
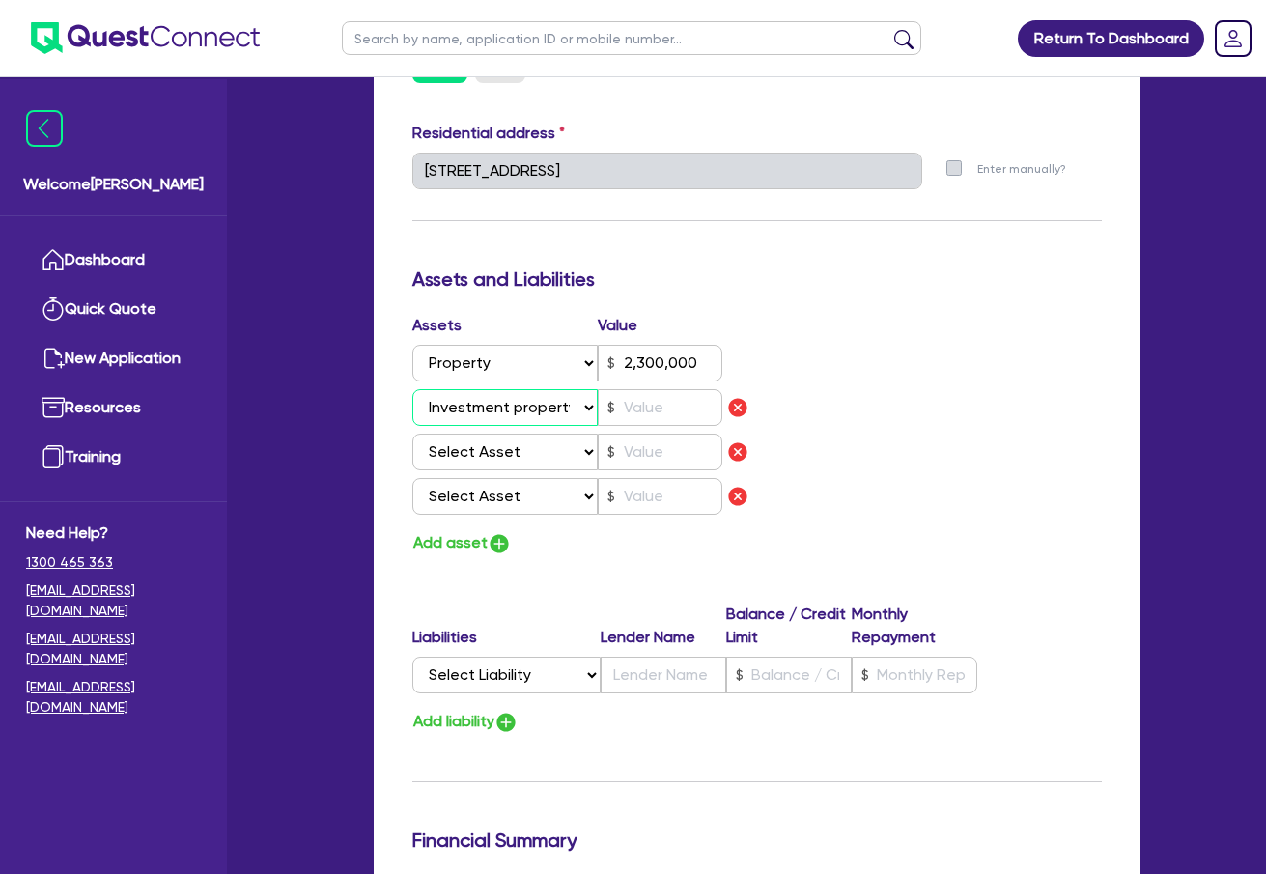
type input "0419 200 671"
type input "2,300,000"
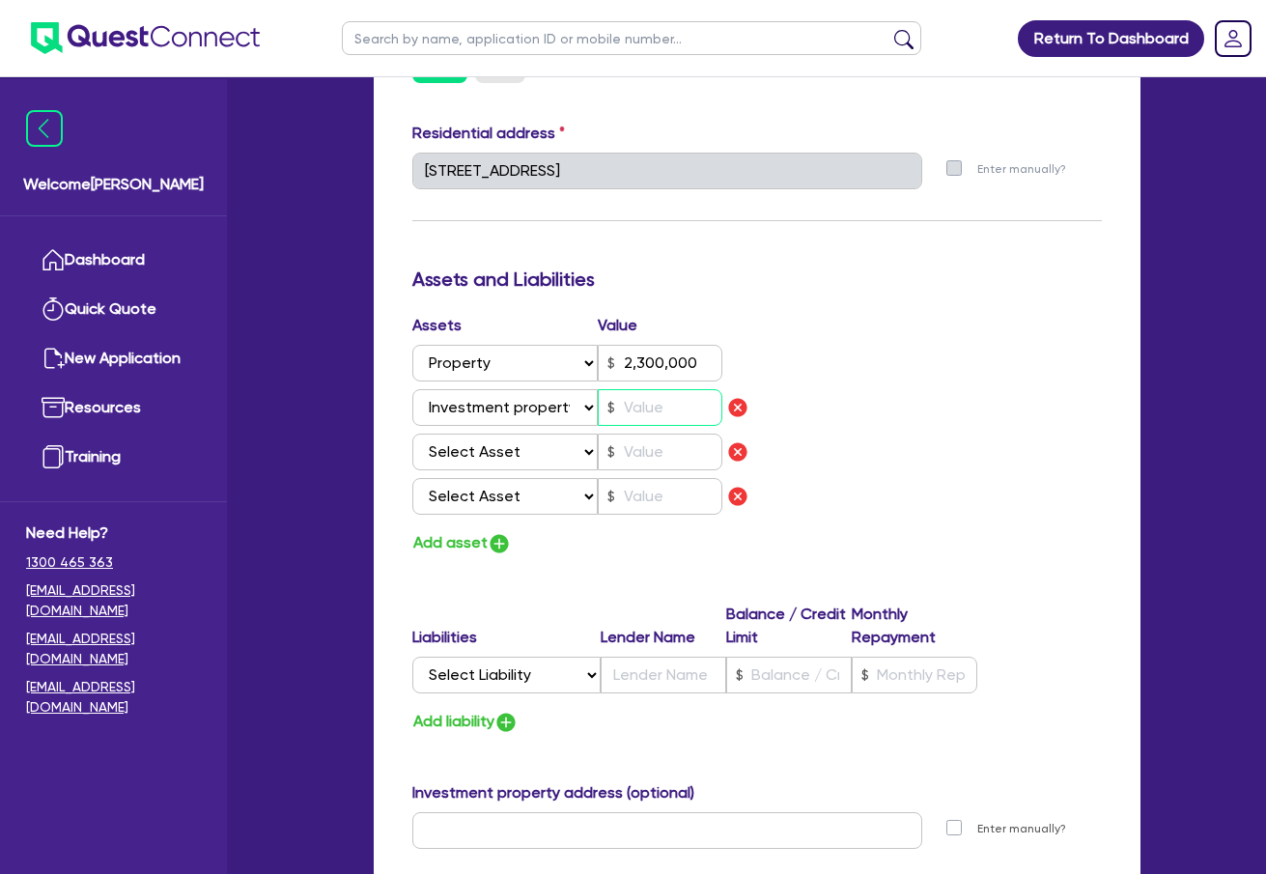
click at [652, 407] on input "text" at bounding box center [660, 407] width 125 height 37
type input "0"
type input "0419 200 671"
type input "2,300,000"
type input "1"
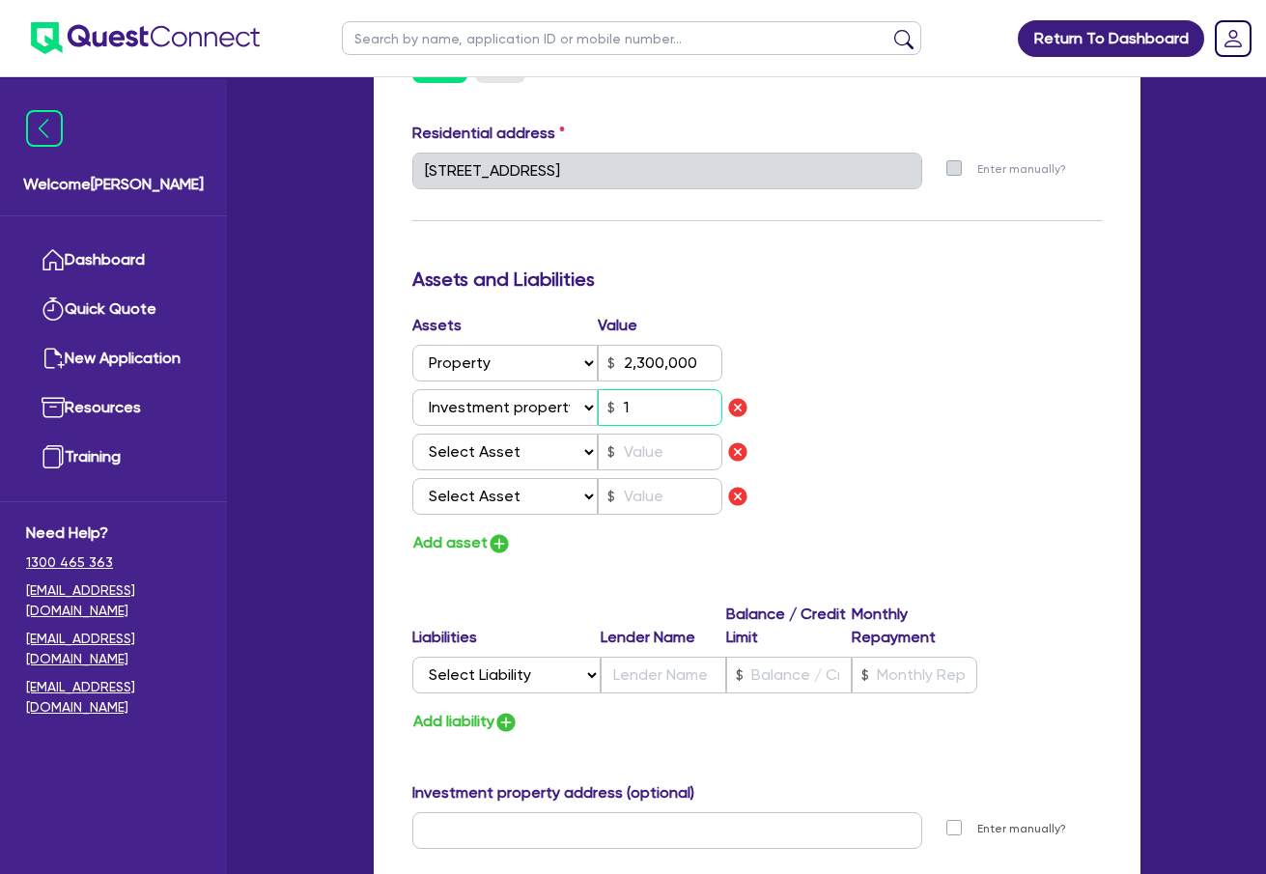
type input "0"
type input "0419 200 671"
type input "2,300,000"
type input "13"
type input "0"
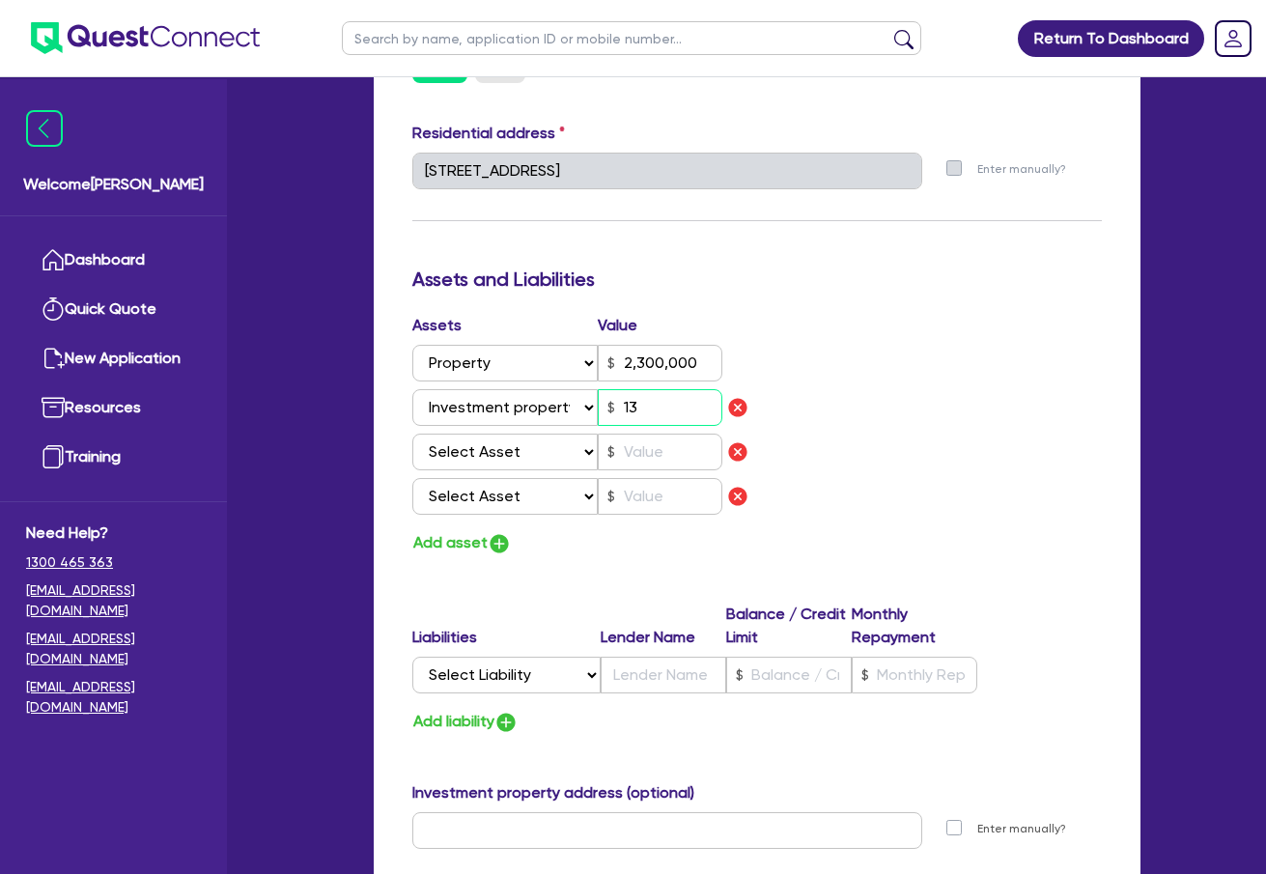
type input "0419 200 671"
type input "2,300,000"
type input "1,300"
type input "0"
type input "0419 200 671"
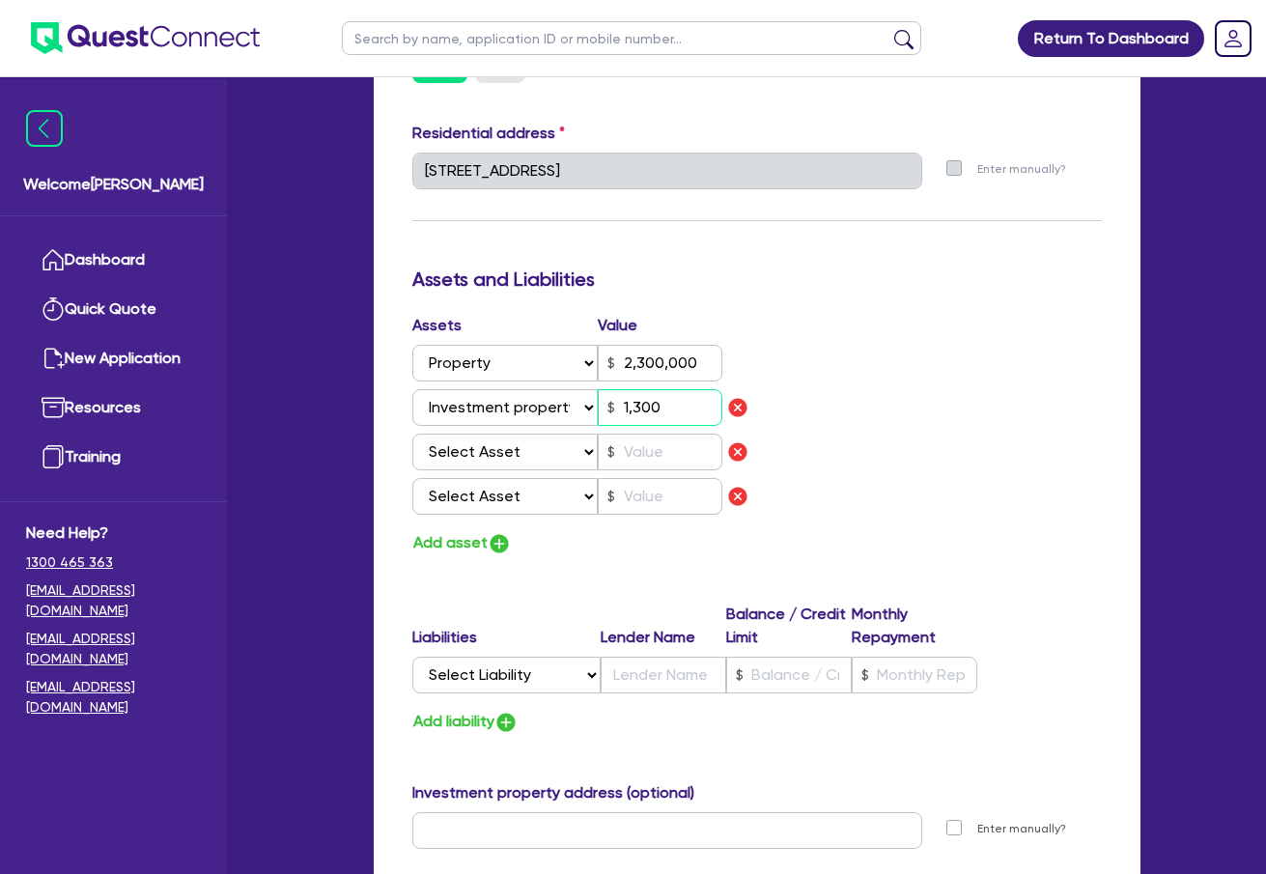
type input "2,300,000"
type input "13,000"
type input "0"
type input "0419 200 671"
type input "2,300,000"
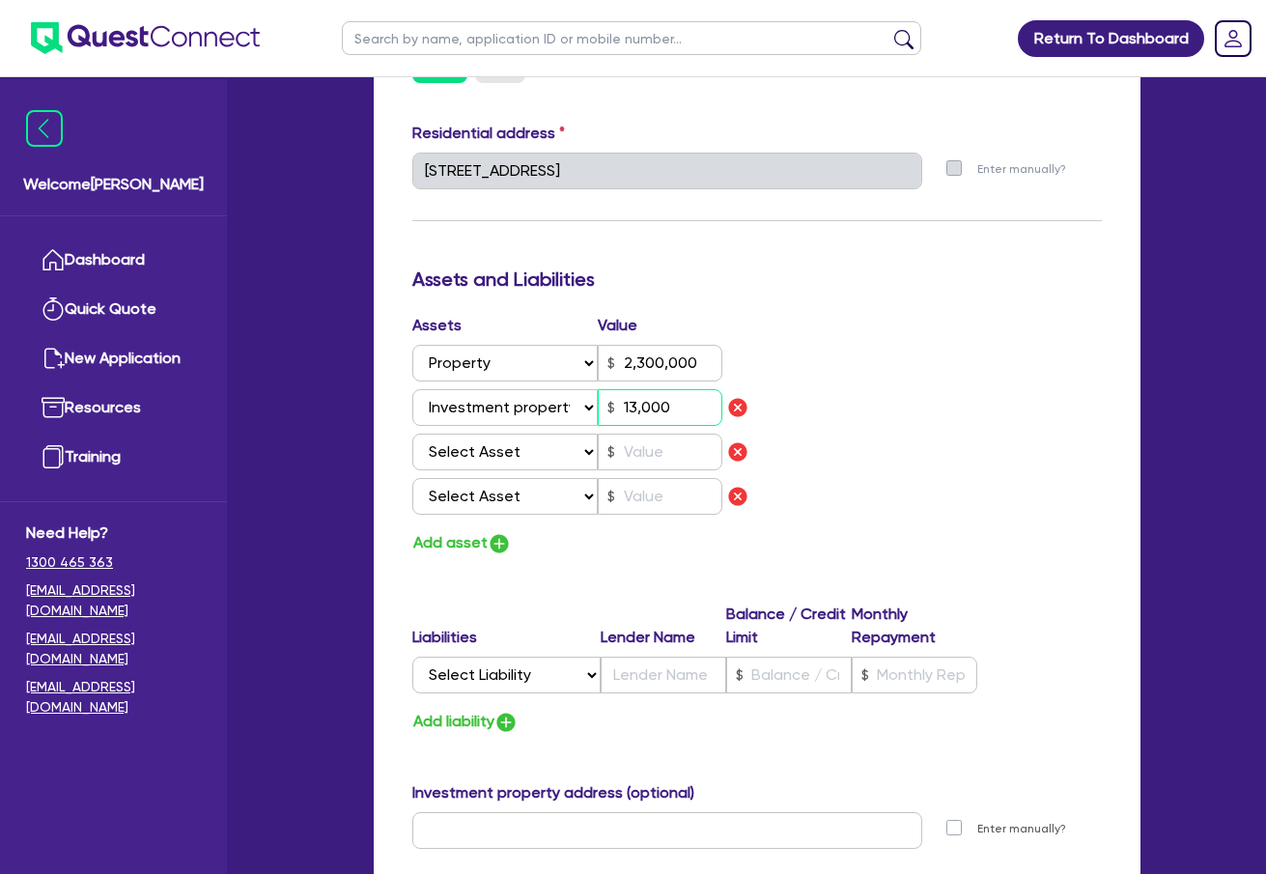
type input "0"
type input "0419 200 671"
type input "2,300,000"
type input "130,000"
type input "0"
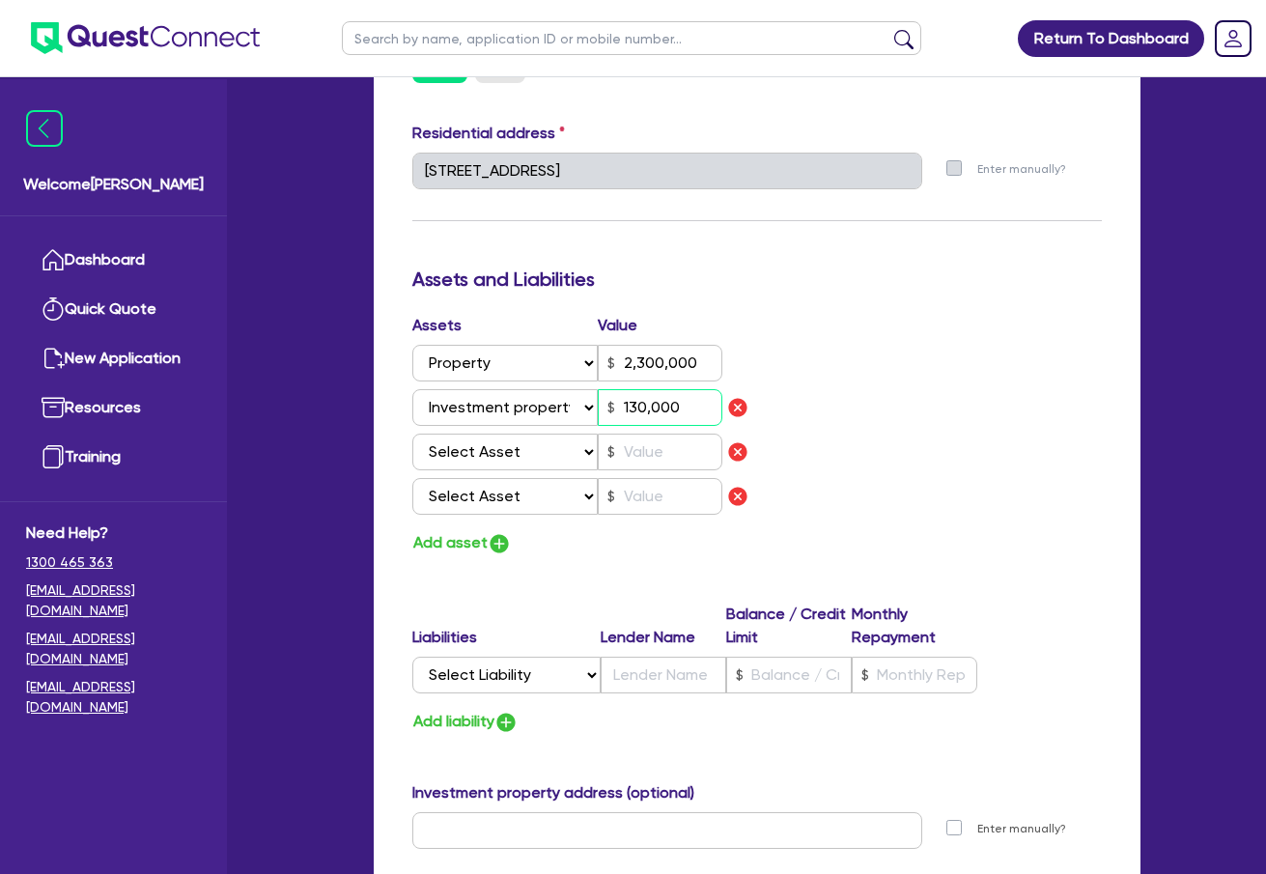
type input "0419 200 671"
type input "2,300,000"
type input "1,300,000"
click at [521, 451] on select "Select Asset Cash Property Investment property Vehicle Truck Trailer Equipment …" at bounding box center [505, 452] width 186 height 37
select select "CASH"
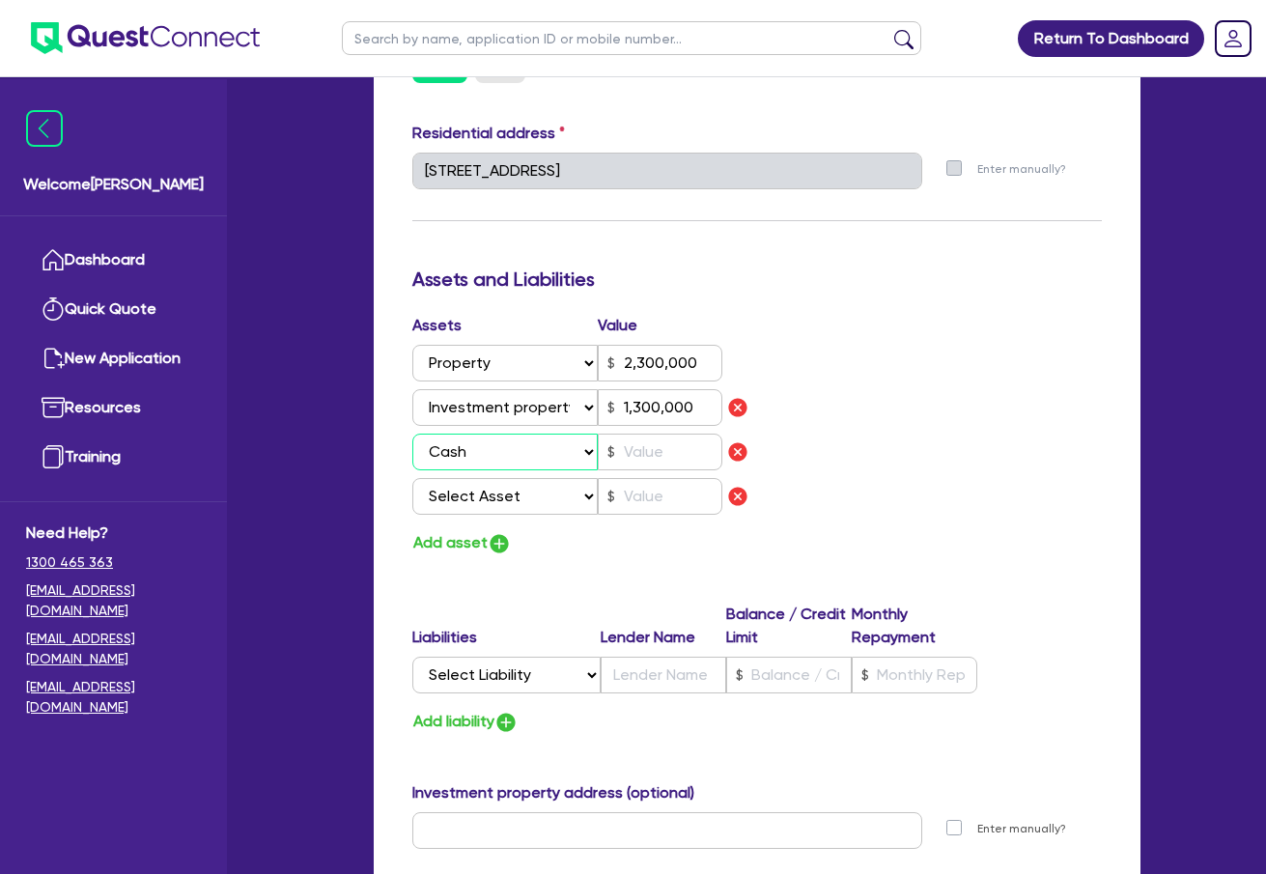
click at [412, 434] on select "Select Asset Cash Property Investment property Vehicle Truck Trailer Equipment …" at bounding box center [505, 452] width 186 height 37
type input "0"
type input "0419 200 671"
type input "2,300,000"
type input "1,300,000"
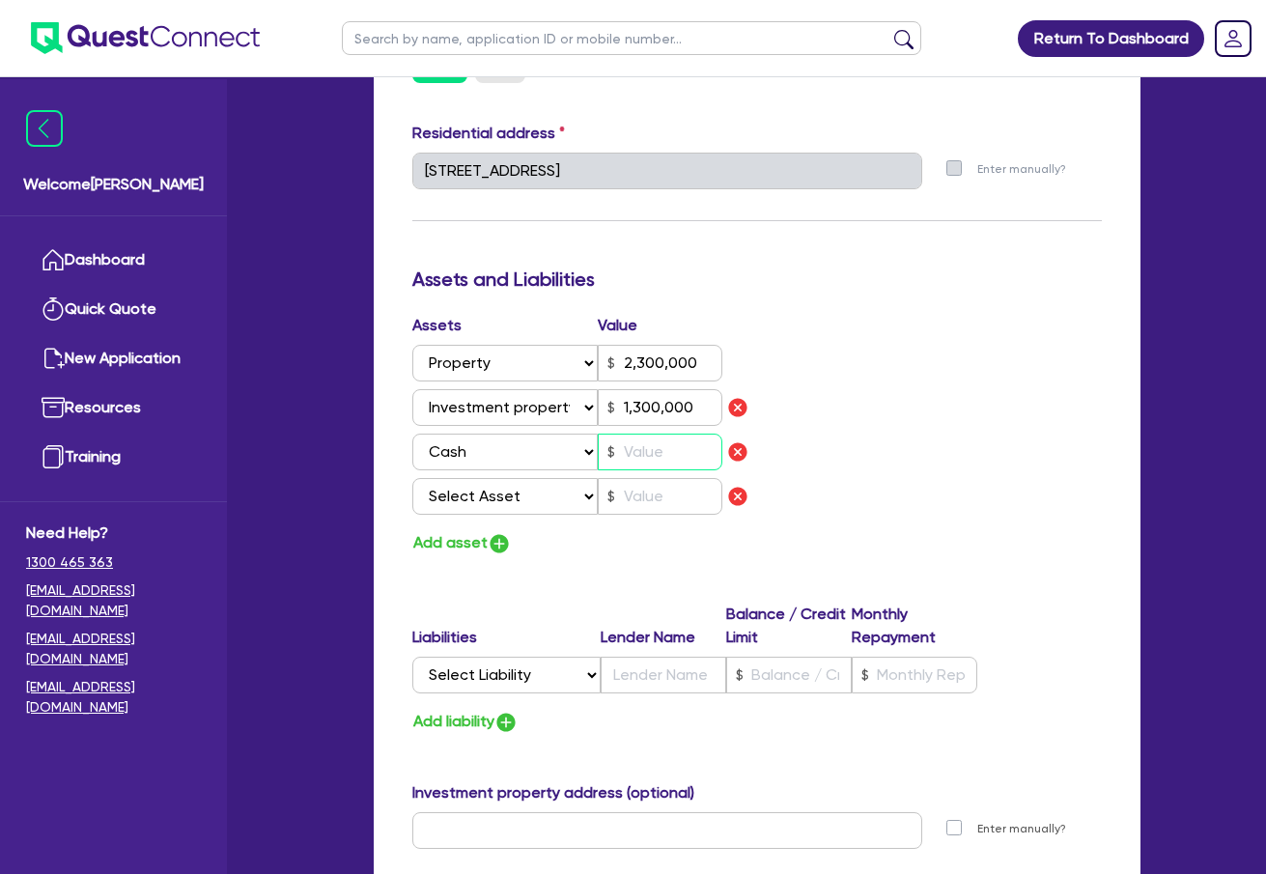
click at [700, 459] on input "text" at bounding box center [660, 452] width 125 height 37
type input "0"
type input "0419 200 671"
type input "2,300,000"
type input "1,300,000"
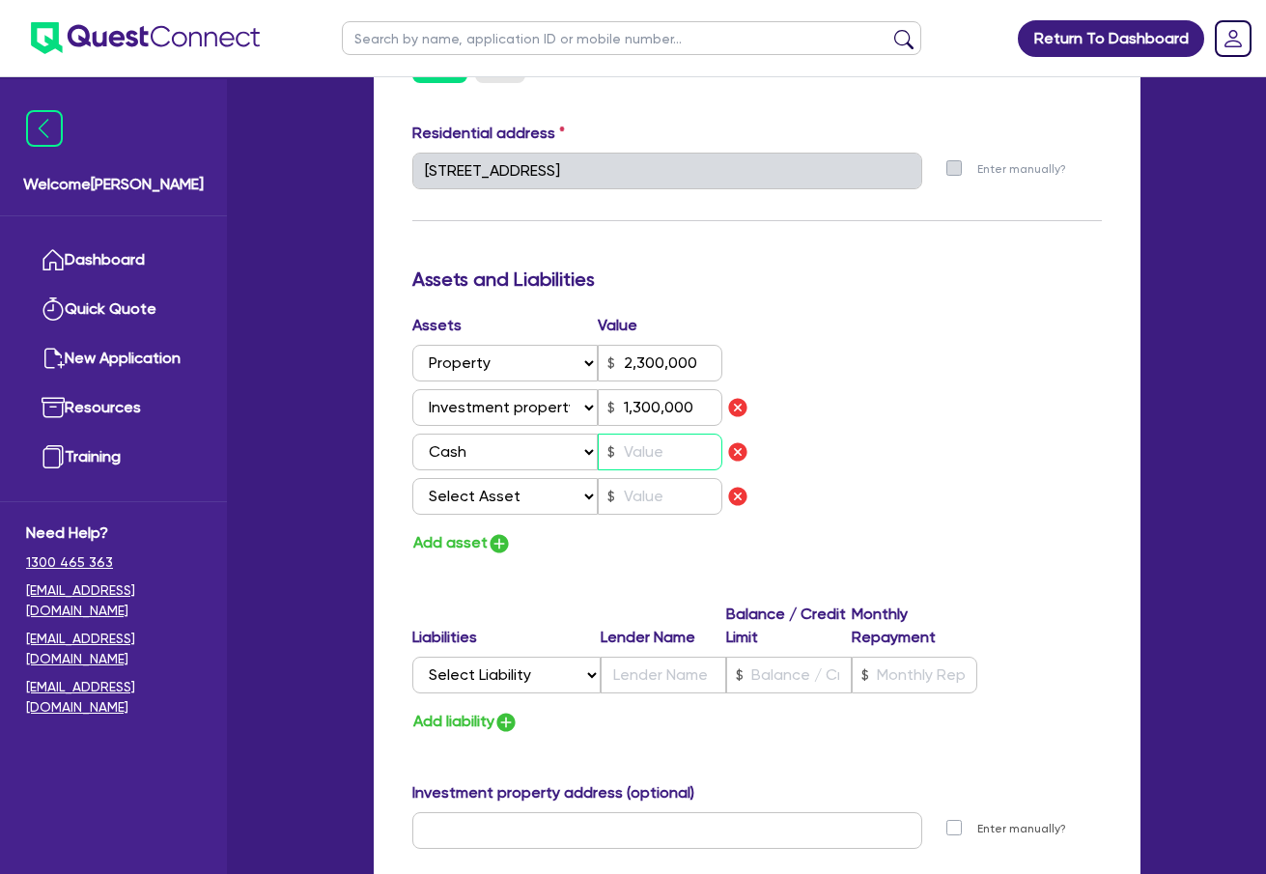
type input "2"
type input "0"
type input "0419 200 671"
type input "2,300,000"
type input "1,300,000"
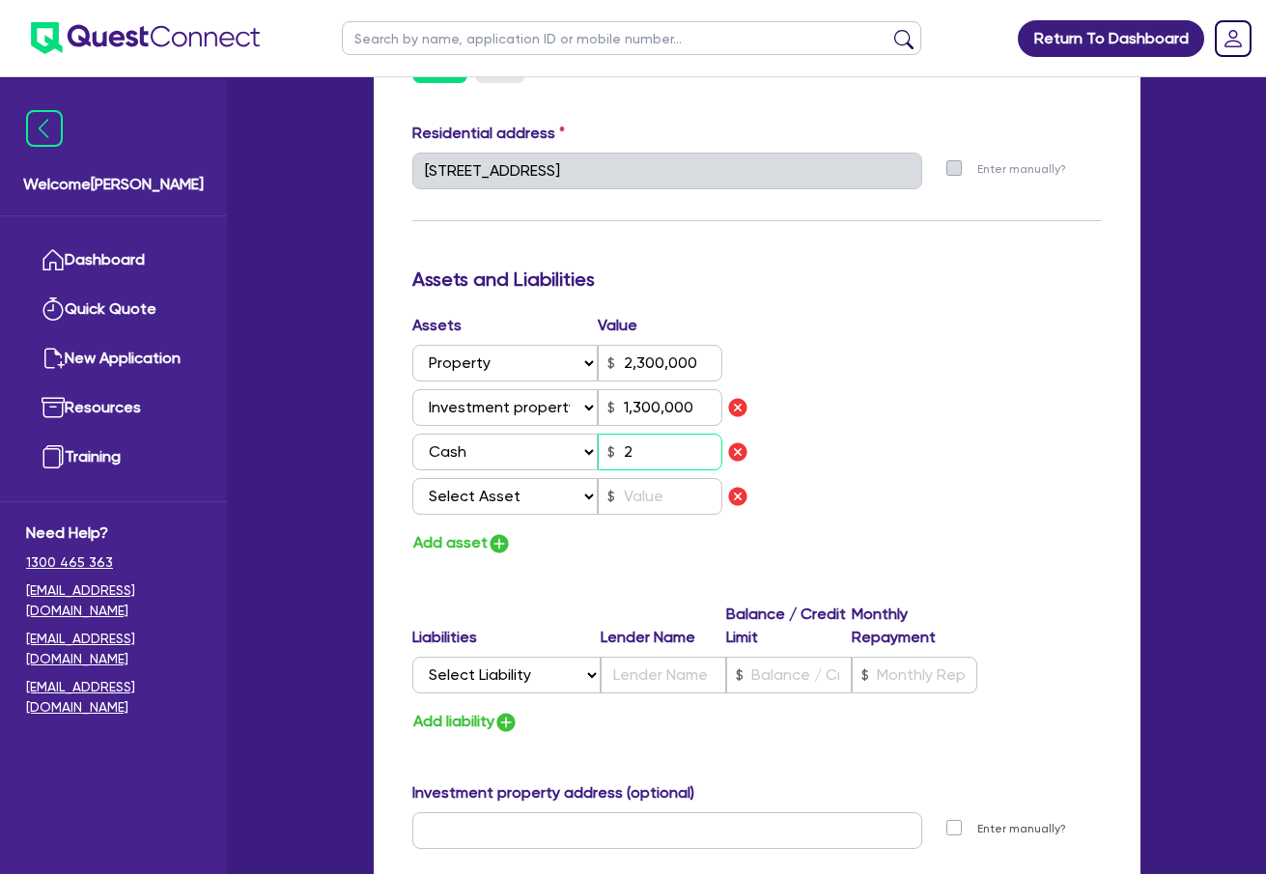
type input "20"
type input "0"
type input "0419 200 671"
type input "2,300,000"
type input "1,300,000"
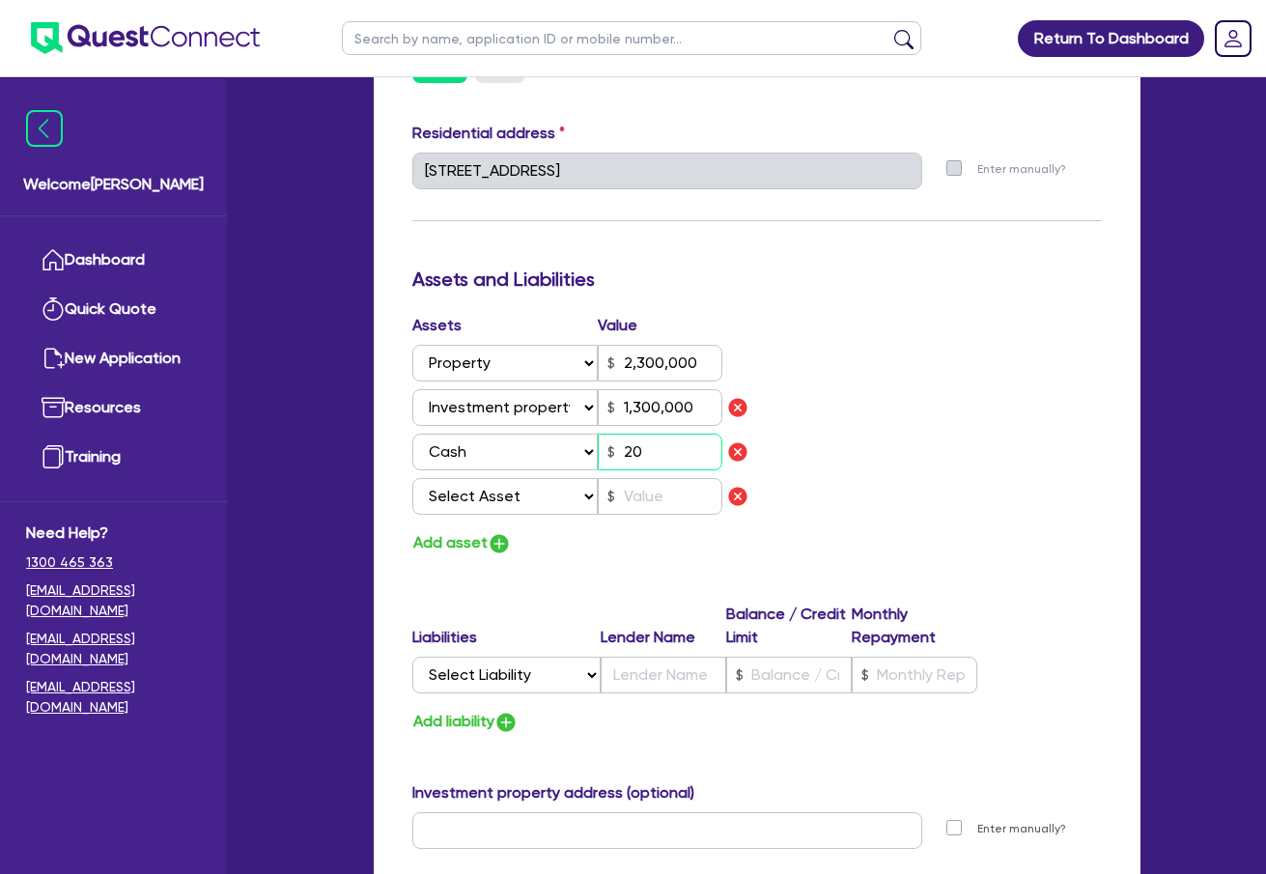
type input "200"
type input "0"
type input "0419 200 671"
type input "2,300,000"
type input "1,300,000"
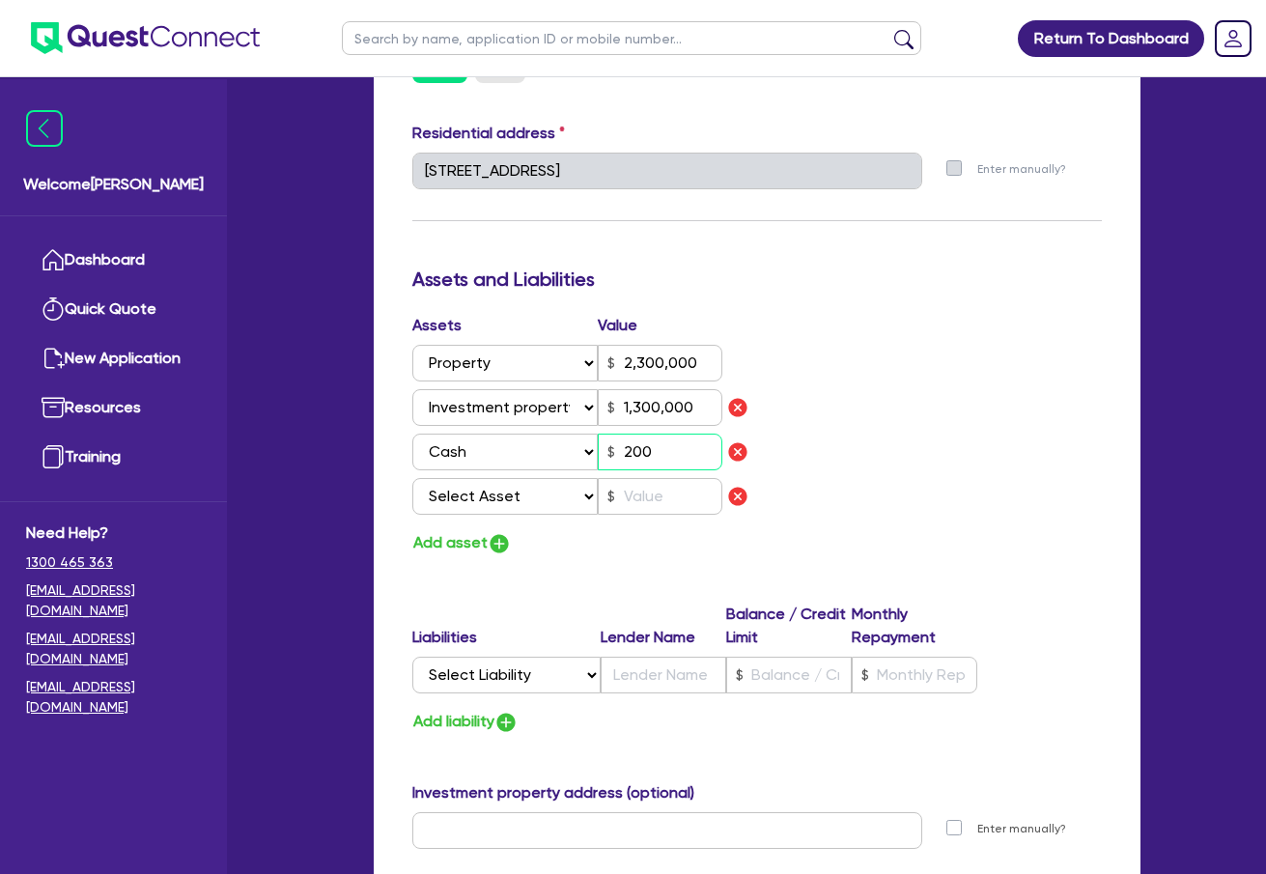
type input "2,000"
type input "0"
type input "0419 200 671"
type input "2,300,000"
type input "1,300,000"
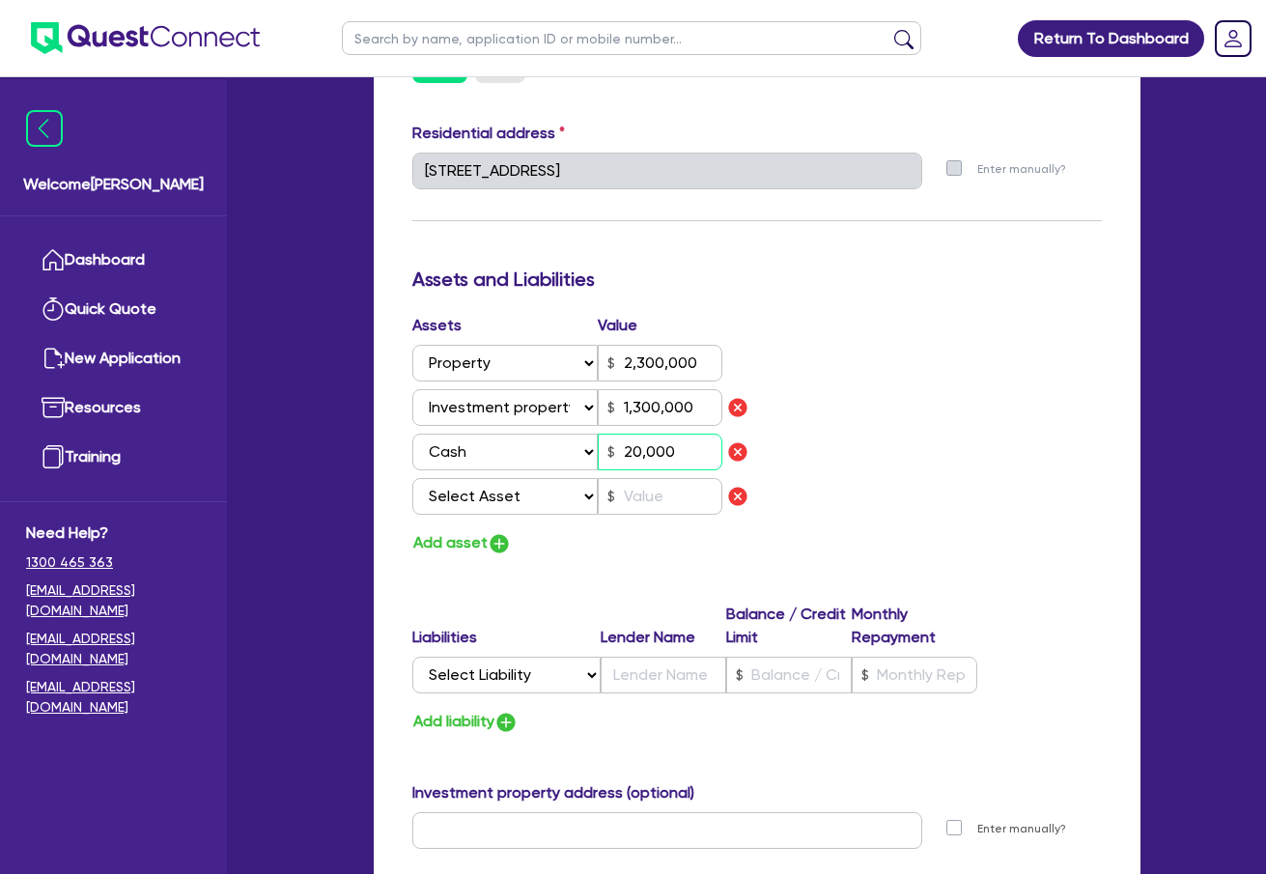
type input "20,000"
click at [490, 502] on select "Select Asset Cash Property Investment property Vehicle Truck Trailer Equipment …" at bounding box center [505, 496] width 186 height 37
click at [561, 502] on select "Select Asset Cash Property Investment property Vehicle Truck Trailer Equipment …" at bounding box center [505, 496] width 186 height 37
select select "HOUSEHOLD_PERSONAL"
click at [412, 478] on select "Select Asset Cash Property Investment property Vehicle Truck Trailer Equipment …" at bounding box center [505, 496] width 186 height 37
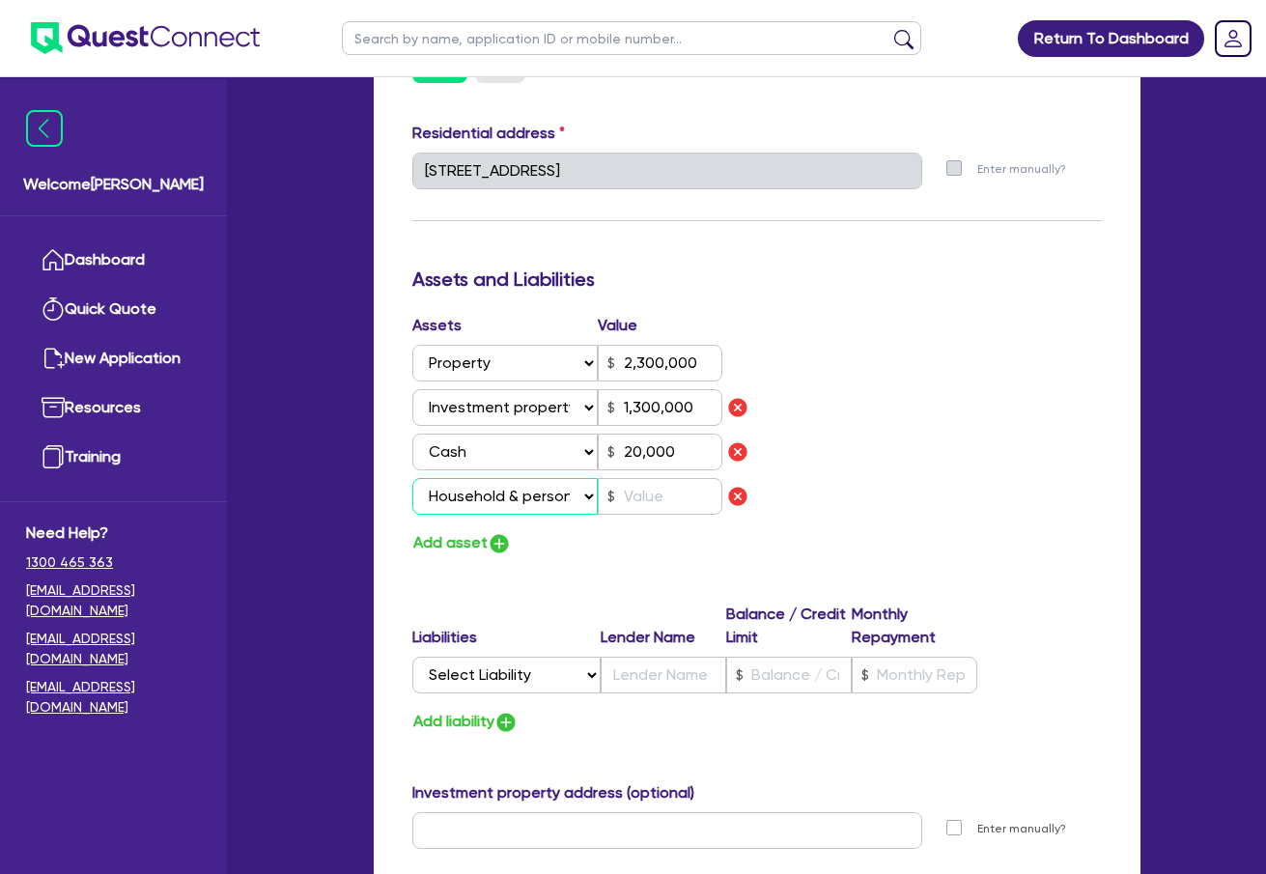
type input "0"
type input "0419 200 671"
type input "2,300,000"
type input "1,300,000"
type input "20,000"
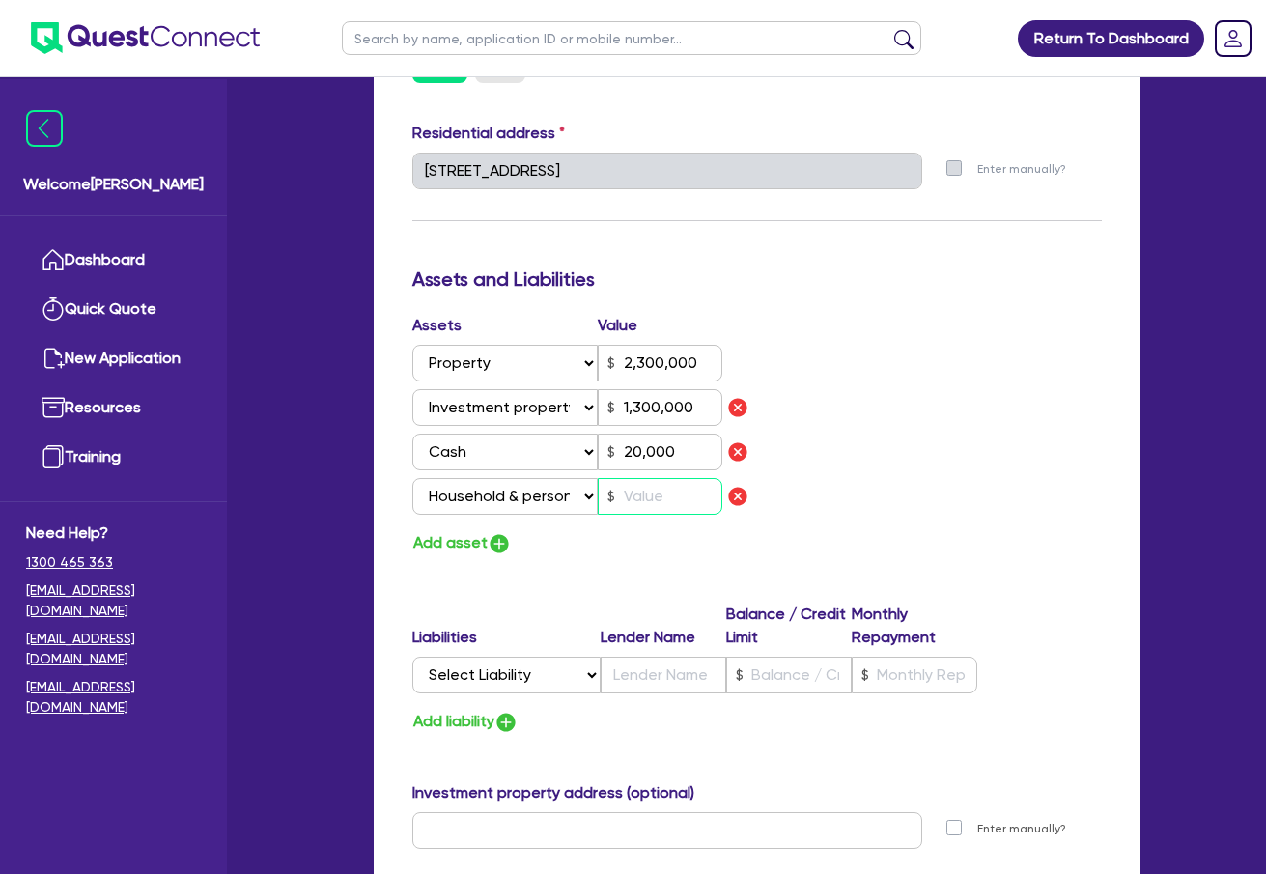
click at [637, 498] on input "text" at bounding box center [660, 496] width 125 height 37
type input "0"
type input "0419 200 671"
type input "2,300,000"
type input "1,300,000"
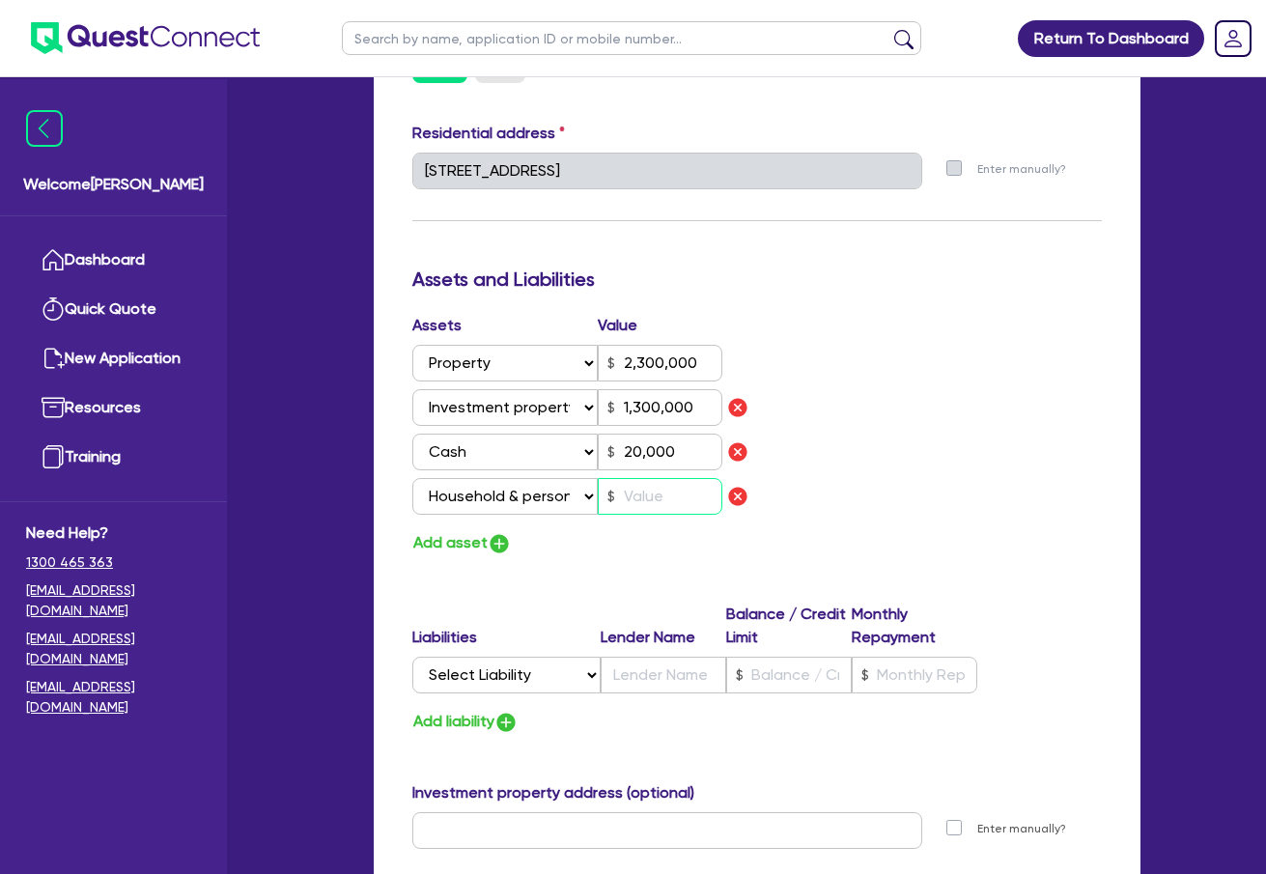
type input "20,000"
type input "1"
type input "0"
type input "0419 200 671"
type input "2,300,000"
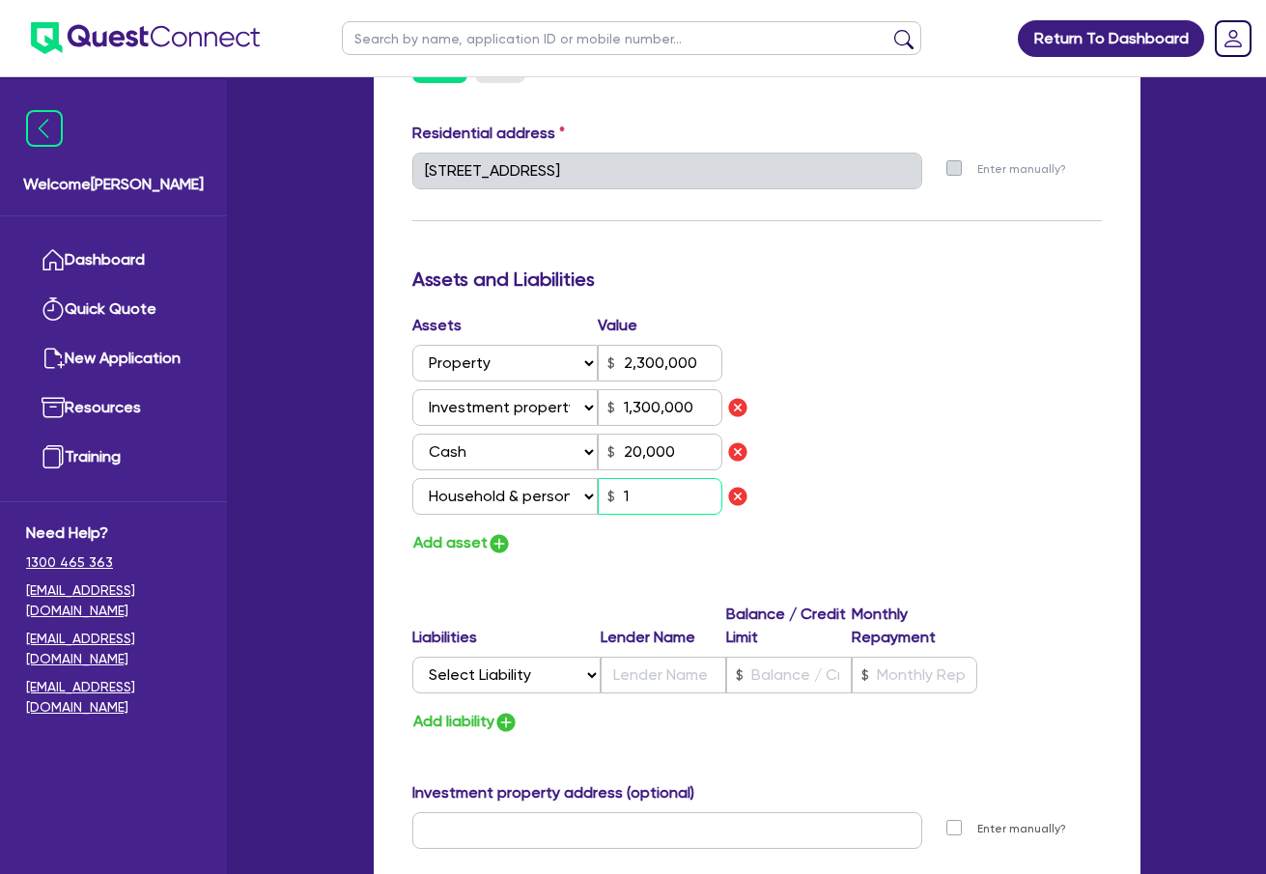
type input "1,300,000"
type input "20,000"
type input "10"
type input "0"
type input "0419 200 671"
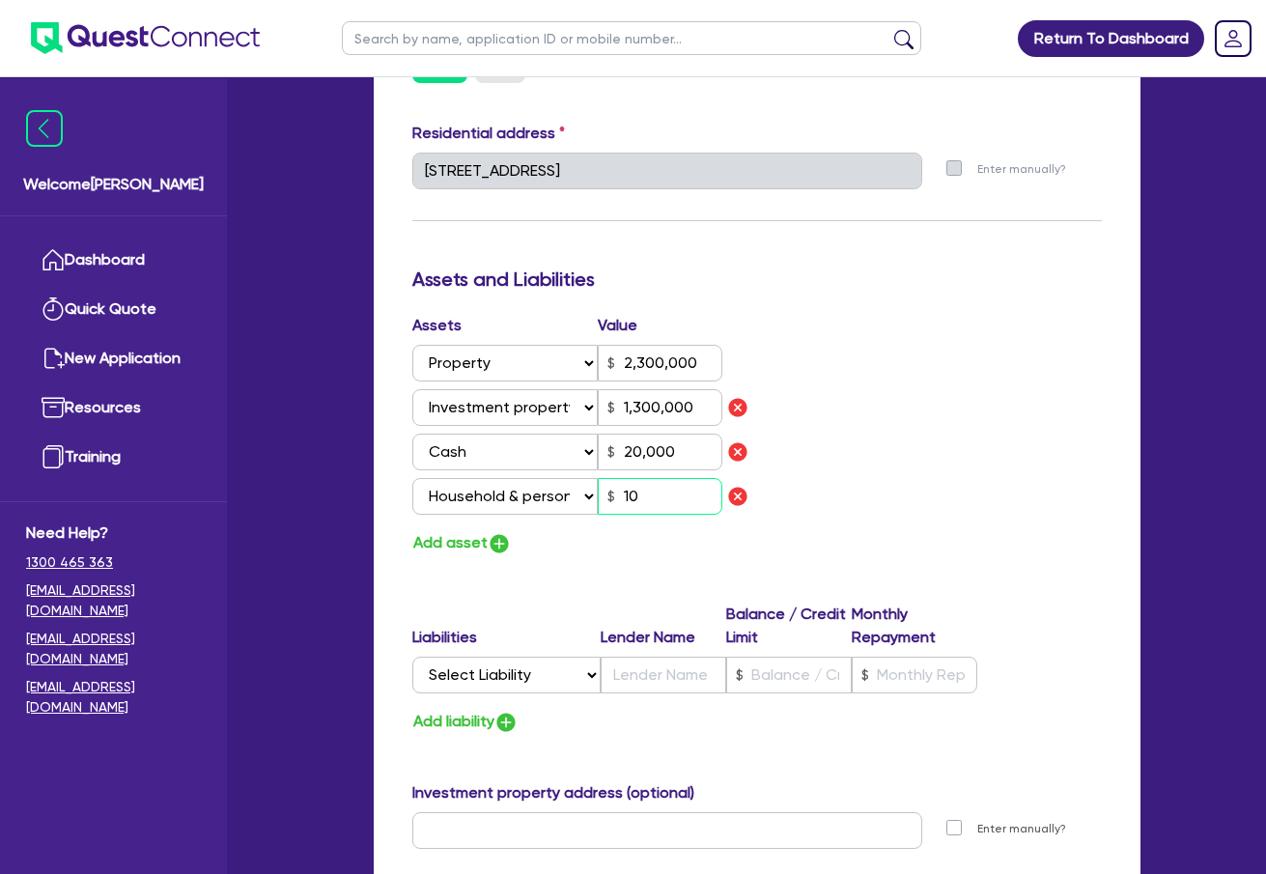
type input "2,300,000"
type input "1,300,000"
type input "20,000"
type input "100"
type input "0"
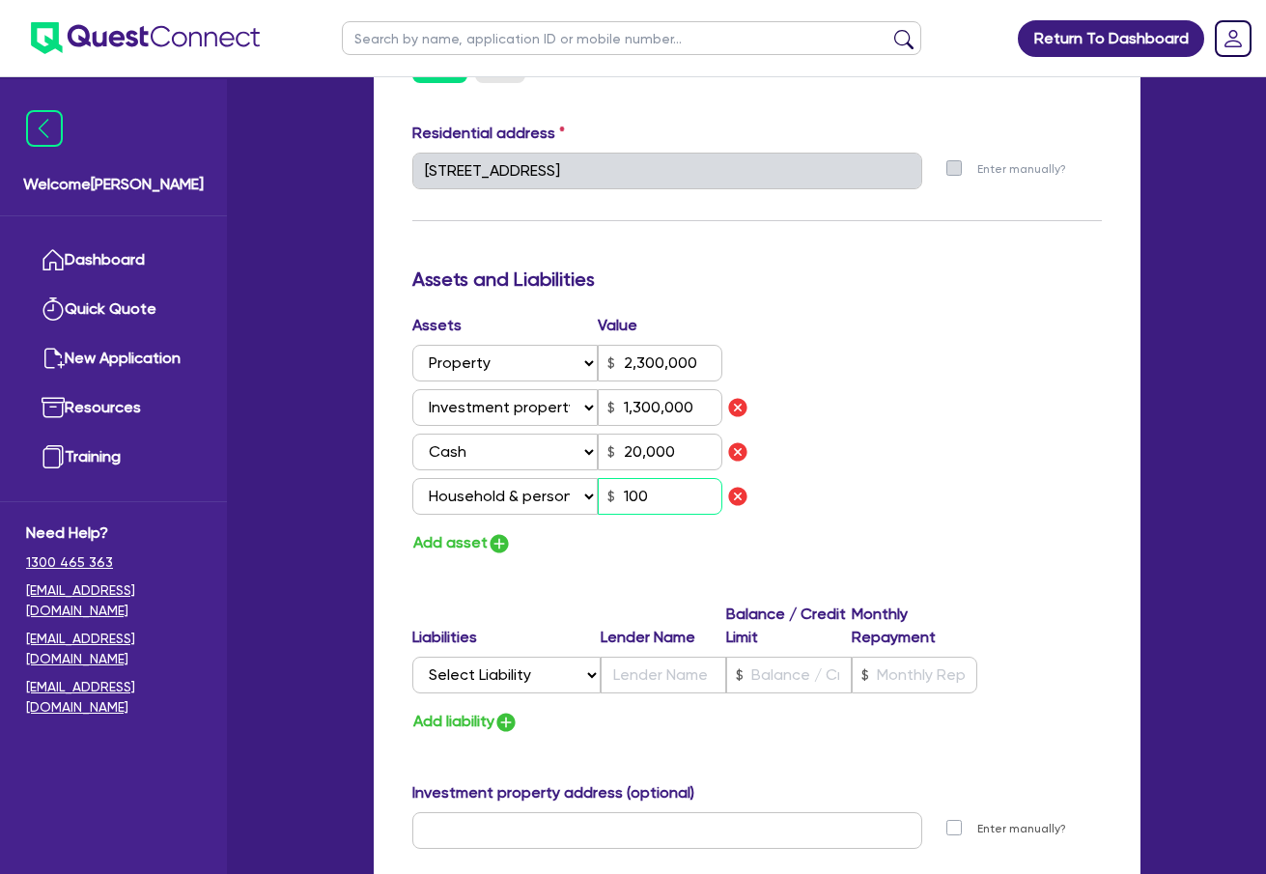
type input "0419 200 671"
type input "2,300,000"
type input "1,300,000"
type input "20,000"
type input "1,000"
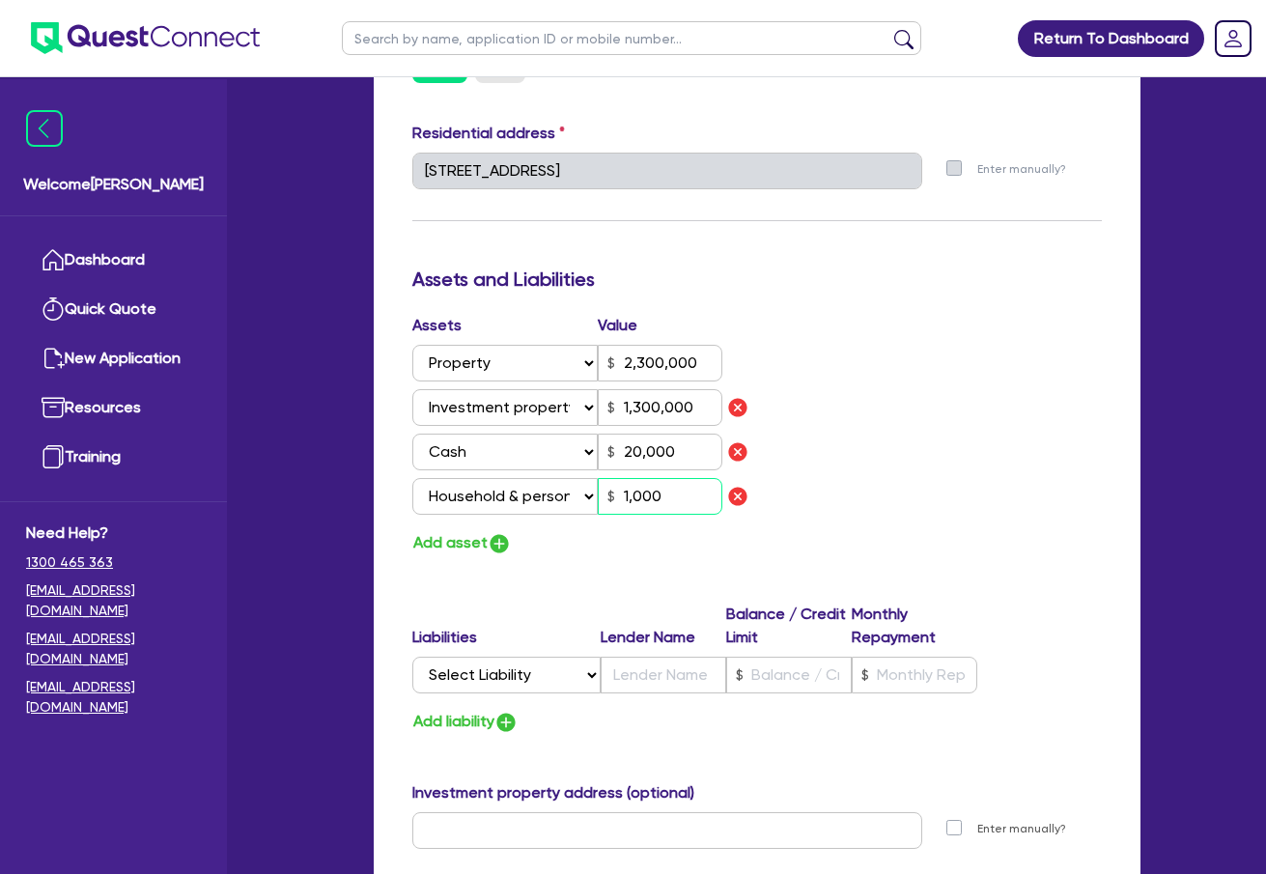
type input "0"
type input "0419 200 671"
type input "2,300,000"
type input "1,300,000"
type input "20,000"
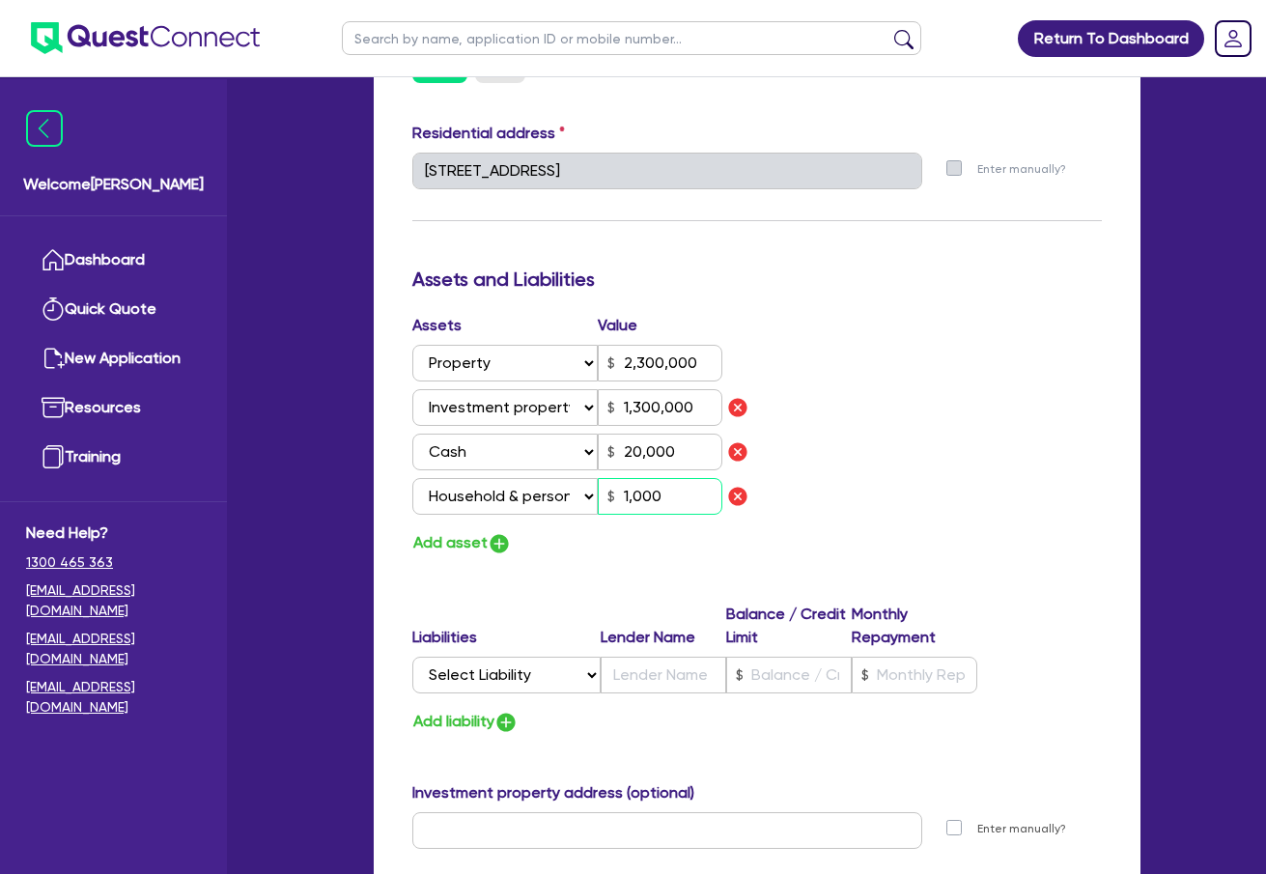
type input "10,000"
type input "0"
type input "0419 200 671"
type input "2,300,000"
click at [494, 549] on img "button" at bounding box center [499, 543] width 23 height 23
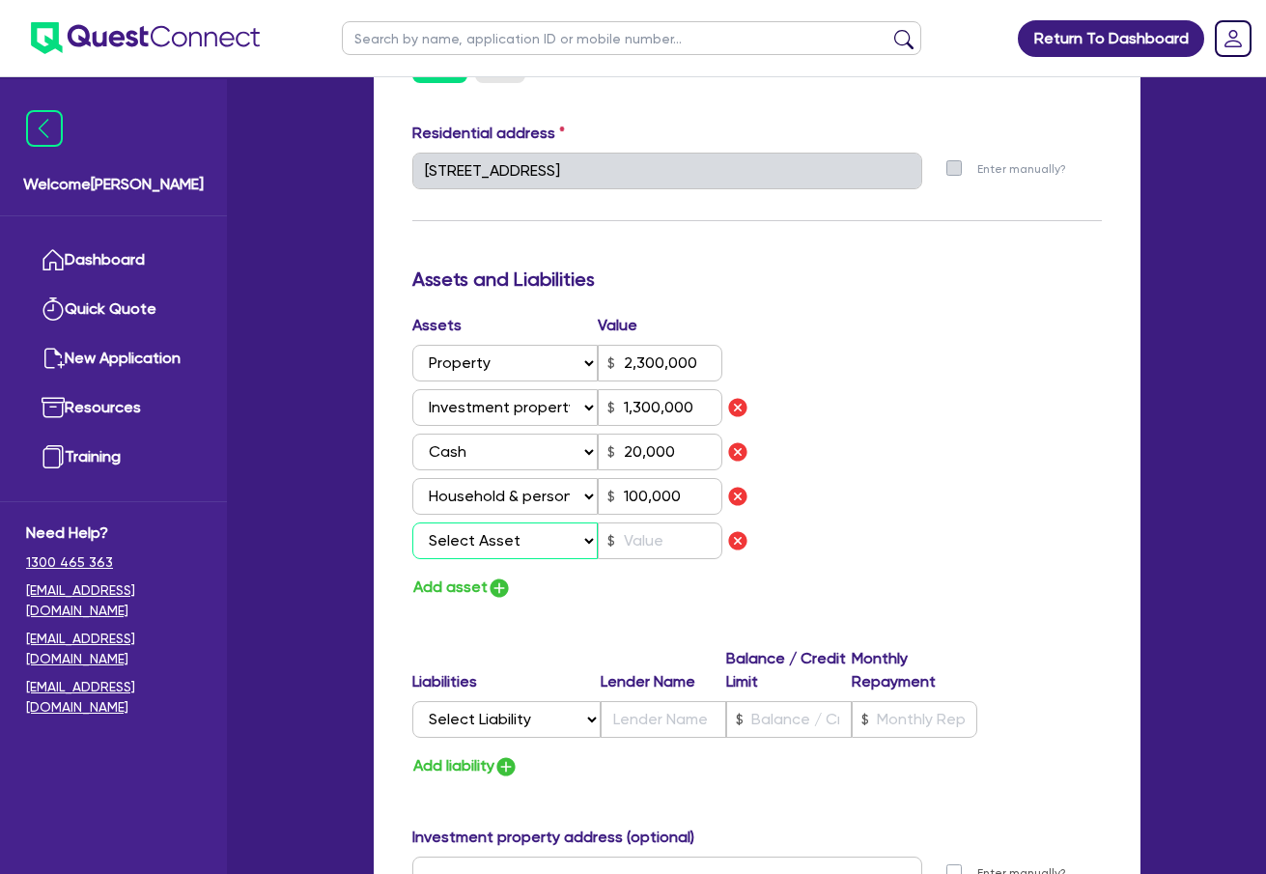
click at [502, 538] on select "Select Asset Cash Property Investment property Vehicle Truck Trailer Equipment …" at bounding box center [505, 540] width 186 height 37
click at [412, 522] on select "Select Asset Cash Property Investment property Vehicle Truck Trailer Equipment …" at bounding box center [505, 540] width 186 height 37
click at [661, 538] on input "text" at bounding box center [660, 540] width 125 height 37
click at [493, 590] on img "button" at bounding box center [499, 588] width 23 height 23
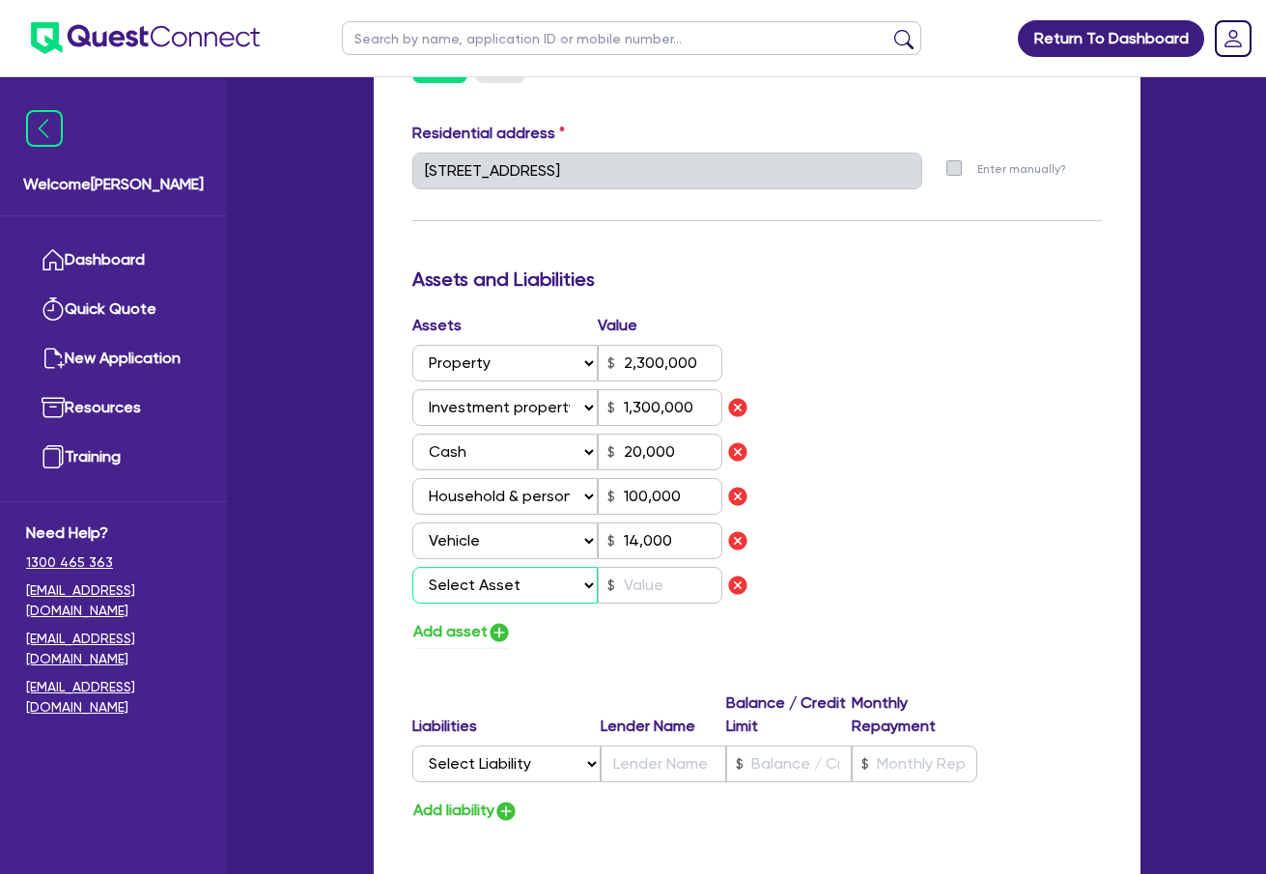
click at [490, 581] on select "Select Asset Cash Property Investment property Vehicle Truck Trailer Equipment …" at bounding box center [505, 585] width 186 height 37
click at [412, 567] on select "Select Asset Cash Property Investment property Vehicle Truck Trailer Equipment …" at bounding box center [505, 585] width 186 height 37
click at [653, 581] on input "text" at bounding box center [660, 585] width 125 height 37
click at [589, 662] on div "Update residential status for Director #1 Boarding is only acceptable when the …" at bounding box center [757, 288] width 690 height 1865
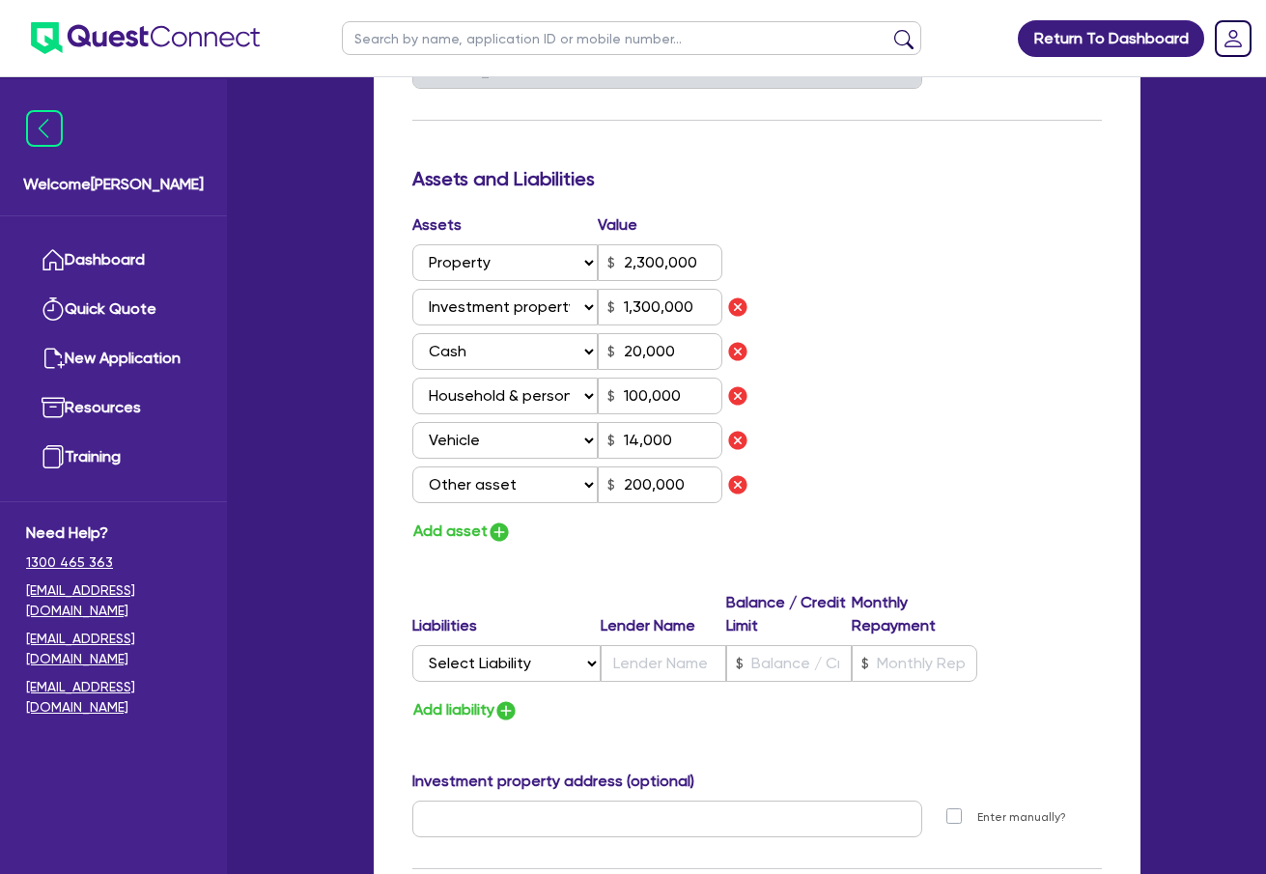
scroll to position [1255, 0]
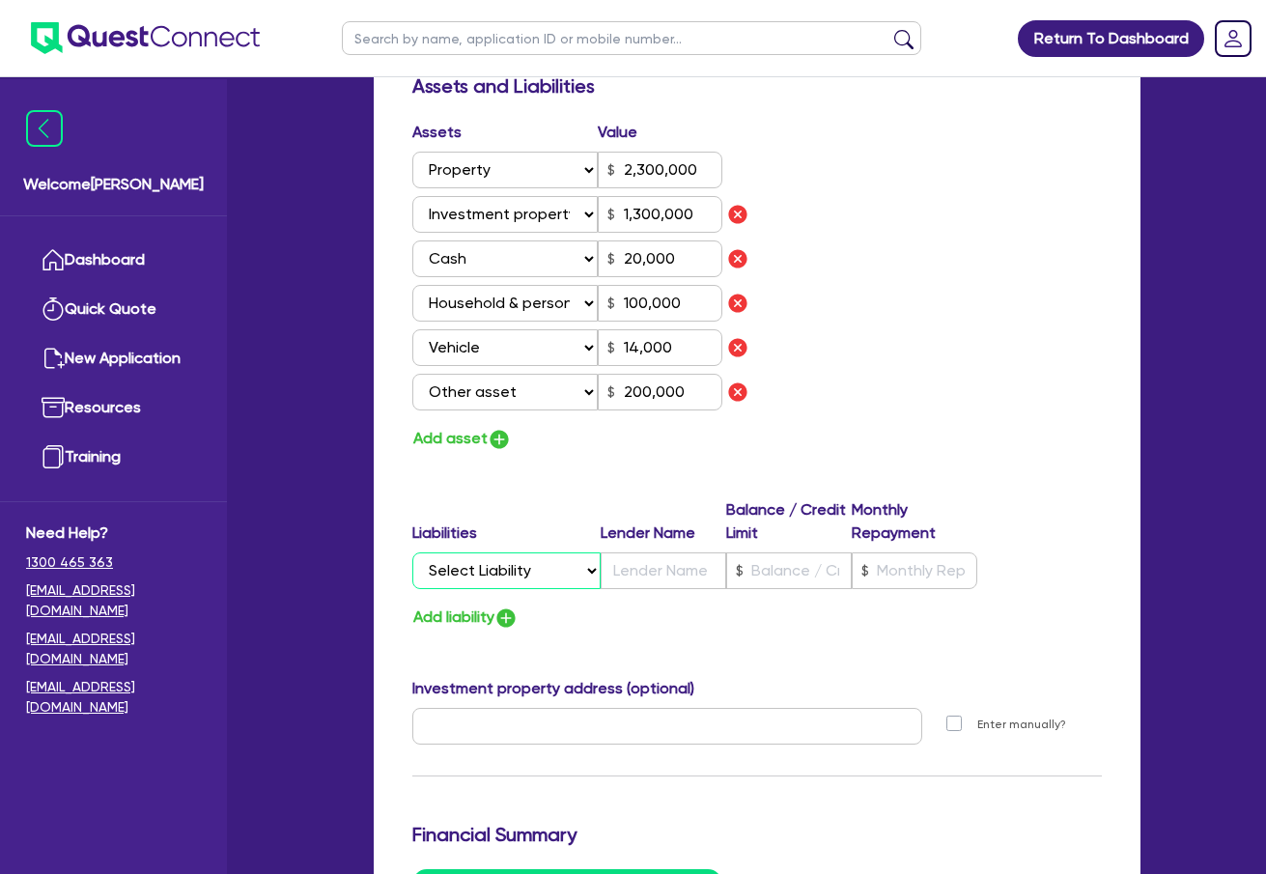
click at [553, 577] on select "Select Liability Credit card Mortgage Investment property loan Vehicle loan Tru…" at bounding box center [506, 570] width 188 height 37
click at [412, 552] on select "Select Liability Credit card Mortgage Investment property loan Vehicle loan Tru…" at bounding box center [506, 570] width 188 height 37
click at [647, 576] on input "text" at bounding box center [664, 570] width 126 height 37
click at [809, 570] on input "text" at bounding box center [789, 570] width 126 height 37
click at [819, 612] on div "Add liability" at bounding box center [757, 618] width 718 height 26
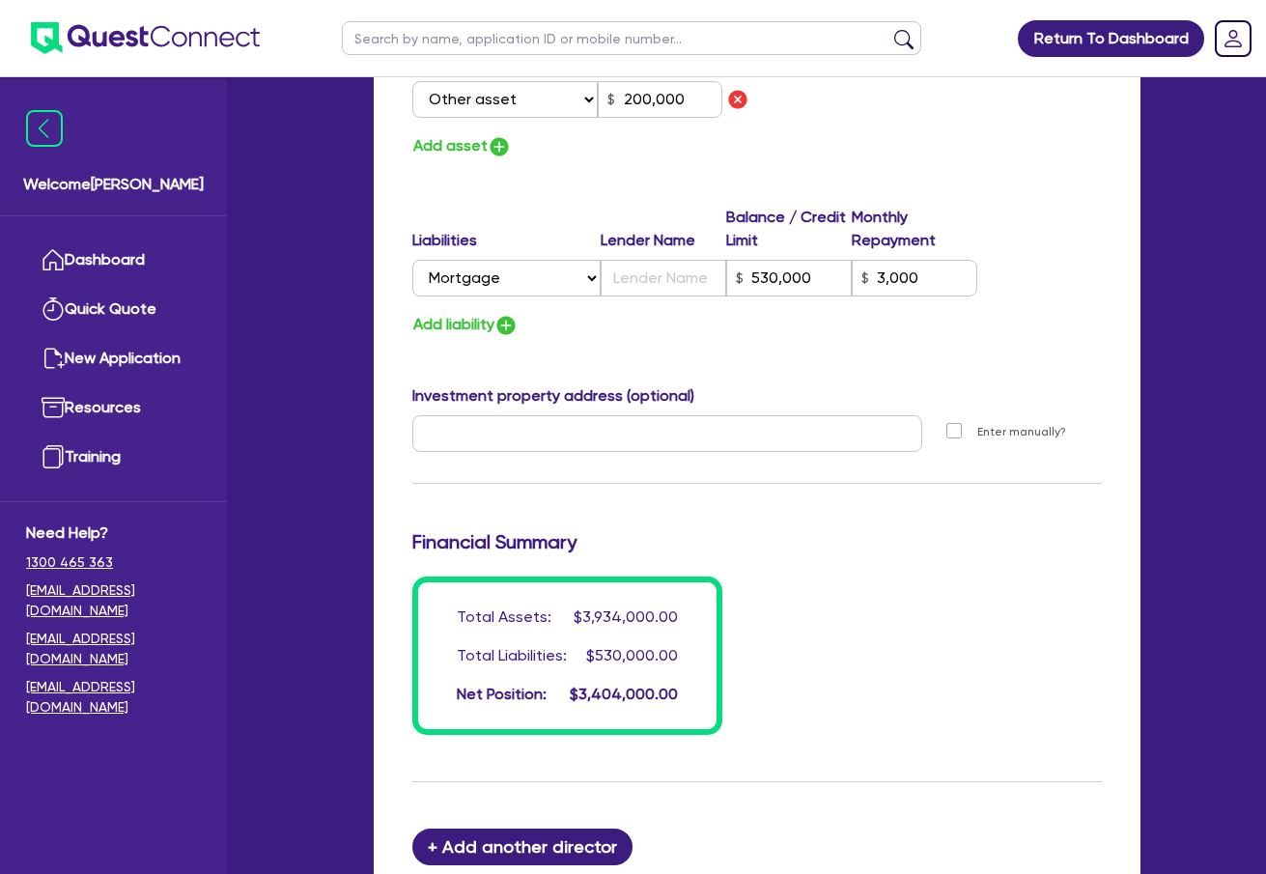
scroll to position [1642, 0]
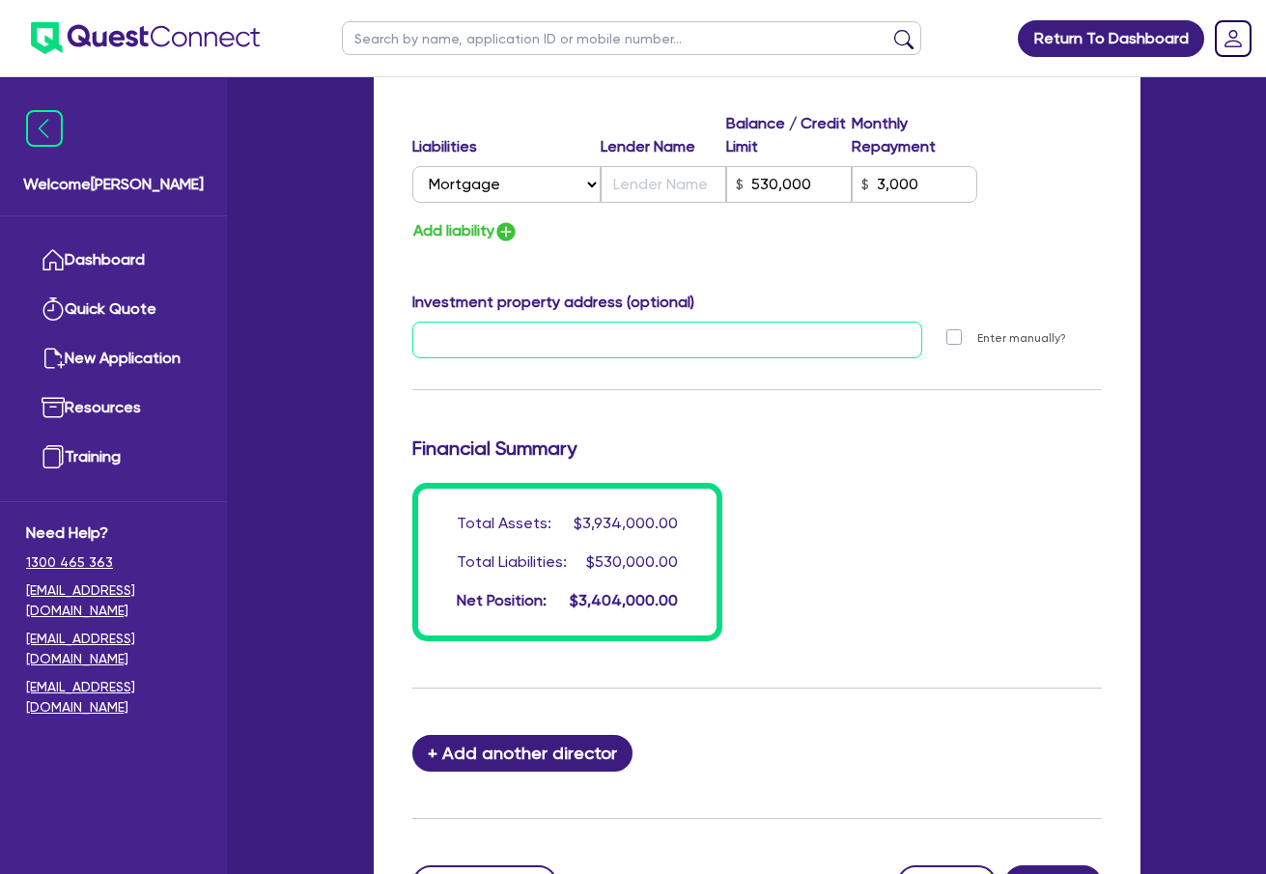
click at [618, 345] on input "text" at bounding box center [667, 340] width 510 height 37
click at [937, 503] on div "Total Assets: $3,934,000.00 Total Liabilities: $530,000.00 Net Position: $3,404…" at bounding box center [757, 562] width 718 height 158
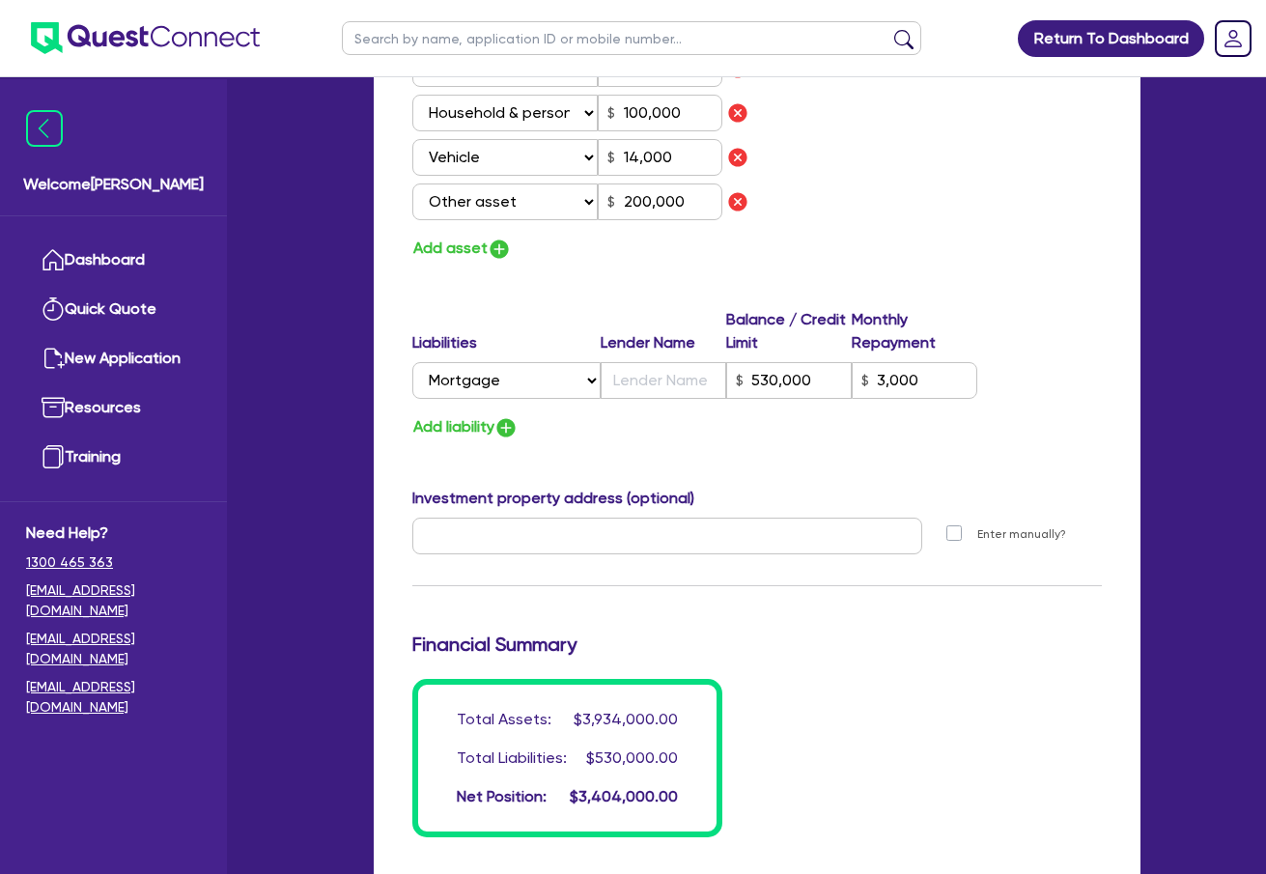
scroll to position [1440, 0]
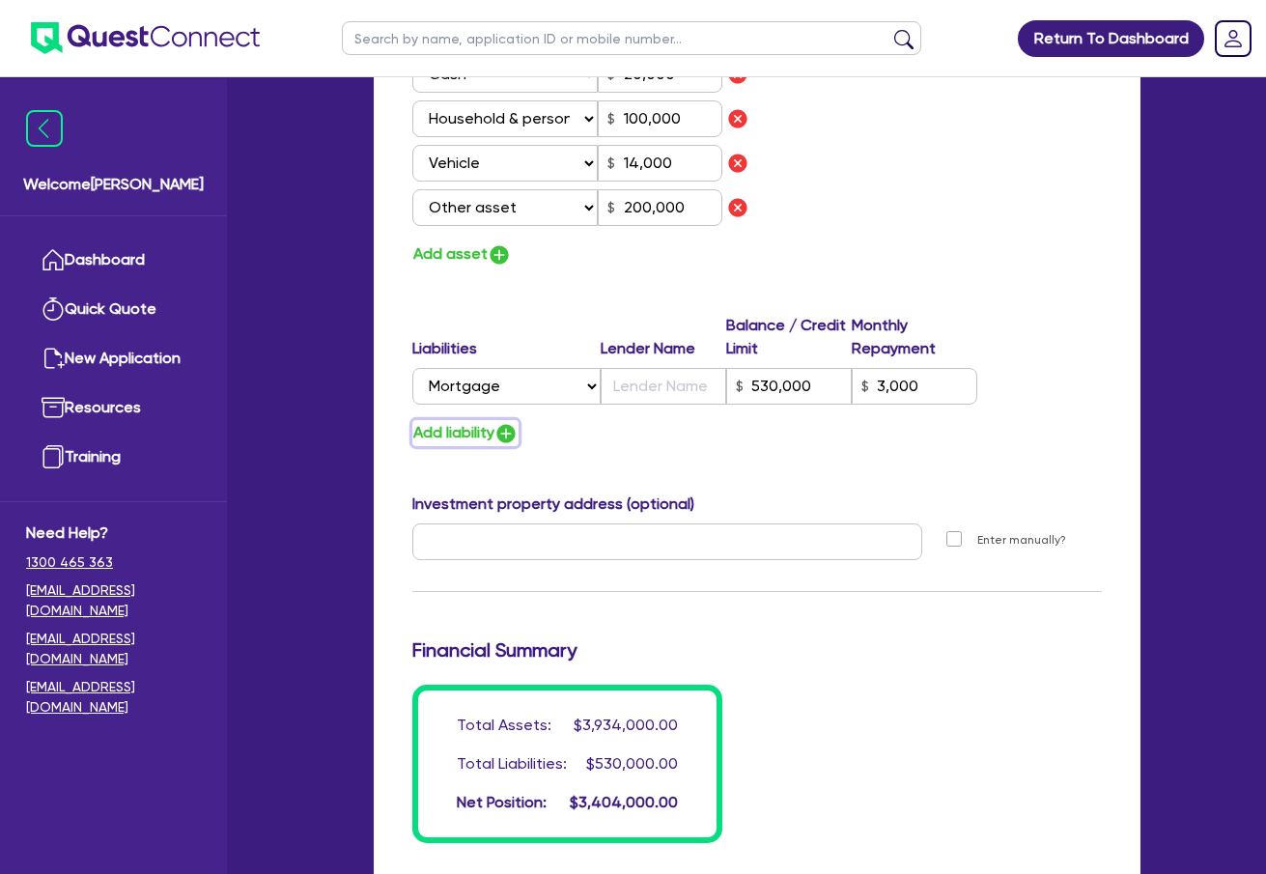
click at [505, 440] on img "button" at bounding box center [505, 433] width 23 height 23
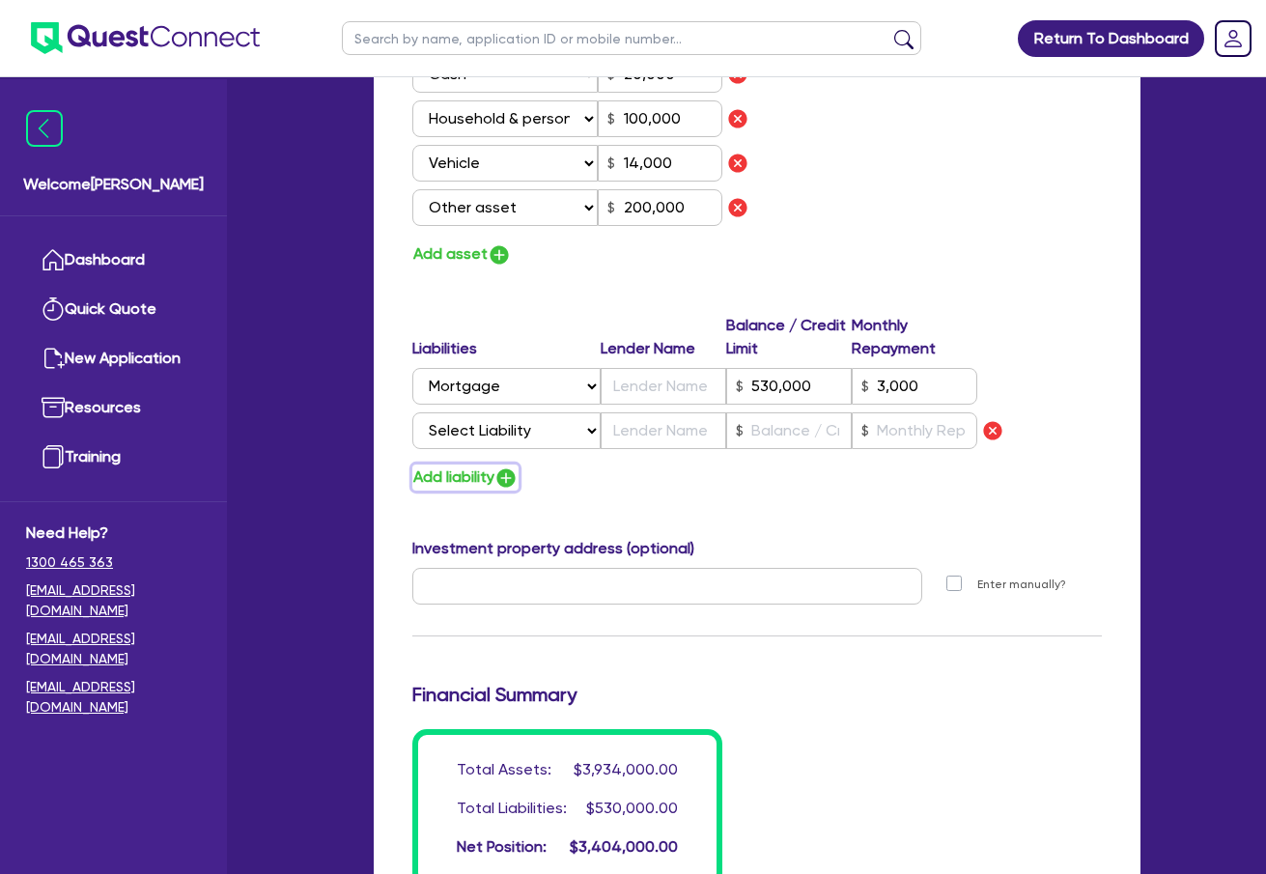
click at [516, 476] on img "button" at bounding box center [505, 477] width 23 height 23
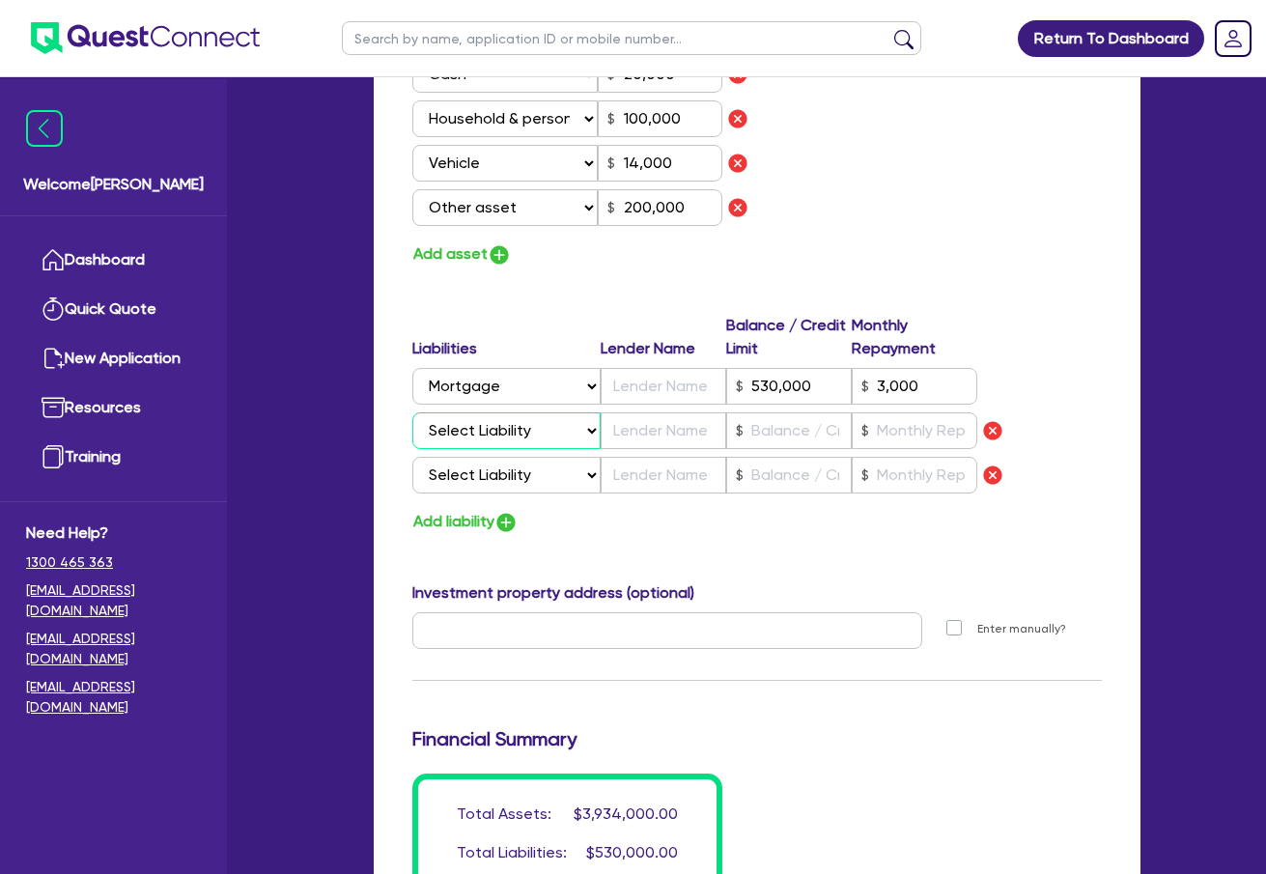
click at [534, 441] on select "Select Liability Credit card Mortgage Investment property loan Vehicle loan Tru…" at bounding box center [506, 430] width 188 height 37
click at [412, 412] on select "Select Liability Credit card Mortgage Investment property loan Vehicle loan Tru…" at bounding box center [506, 430] width 188 height 37
click at [540, 474] on select "Select Liability Credit card Mortgage Investment property loan Vehicle loan Tru…" at bounding box center [506, 475] width 188 height 37
click at [412, 457] on select "Select Liability Credit card Mortgage Investment property loan Vehicle loan Tru…" at bounding box center [506, 475] width 188 height 37
click at [678, 432] on input "text" at bounding box center [664, 430] width 126 height 37
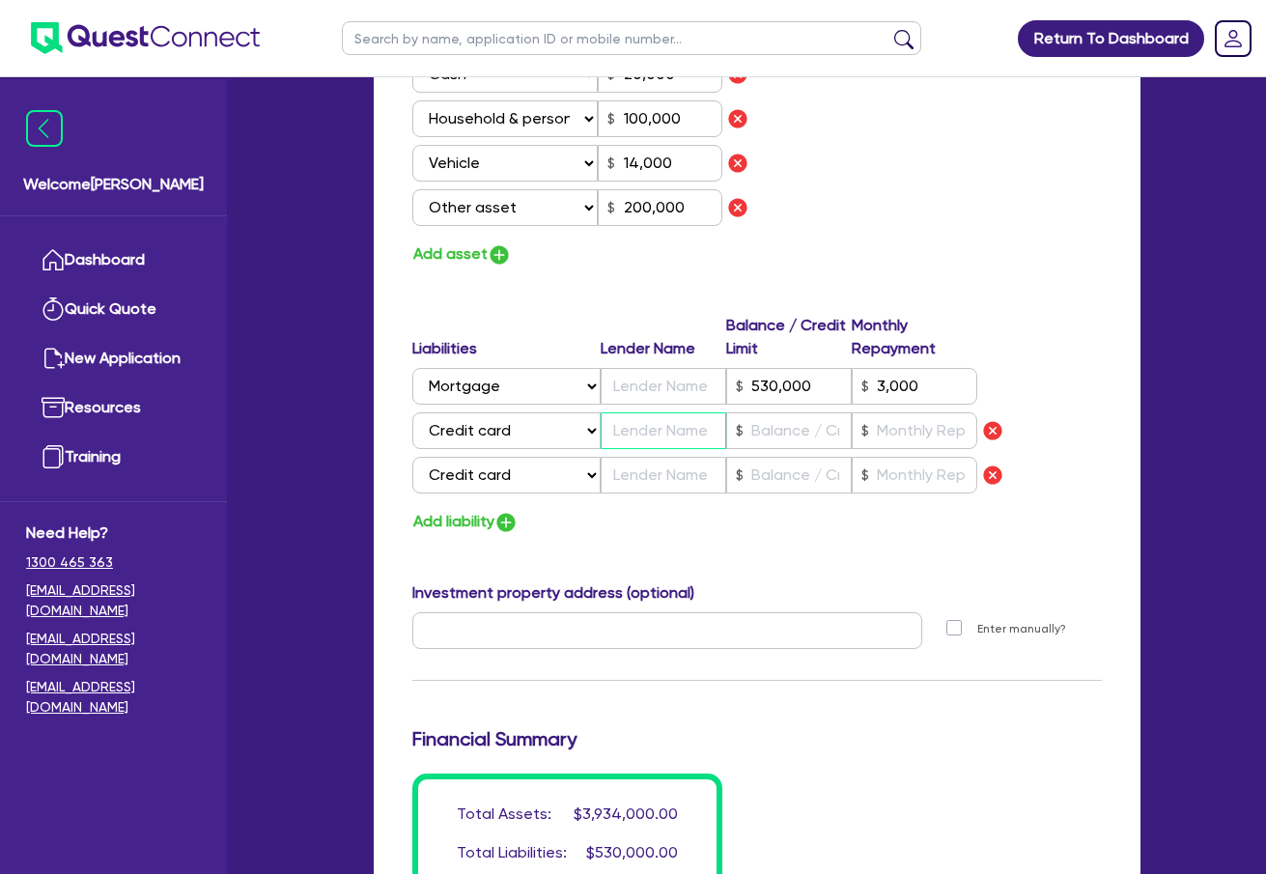
click at [667, 440] on input "text" at bounding box center [664, 430] width 126 height 37
click at [668, 472] on input "text" at bounding box center [664, 475] width 126 height 37
click at [808, 424] on input "text" at bounding box center [789, 430] width 126 height 37
click at [807, 468] on input "text" at bounding box center [789, 475] width 126 height 37
drag, startPoint x: 789, startPoint y: 432, endPoint x: 737, endPoint y: 432, distance: 52.1
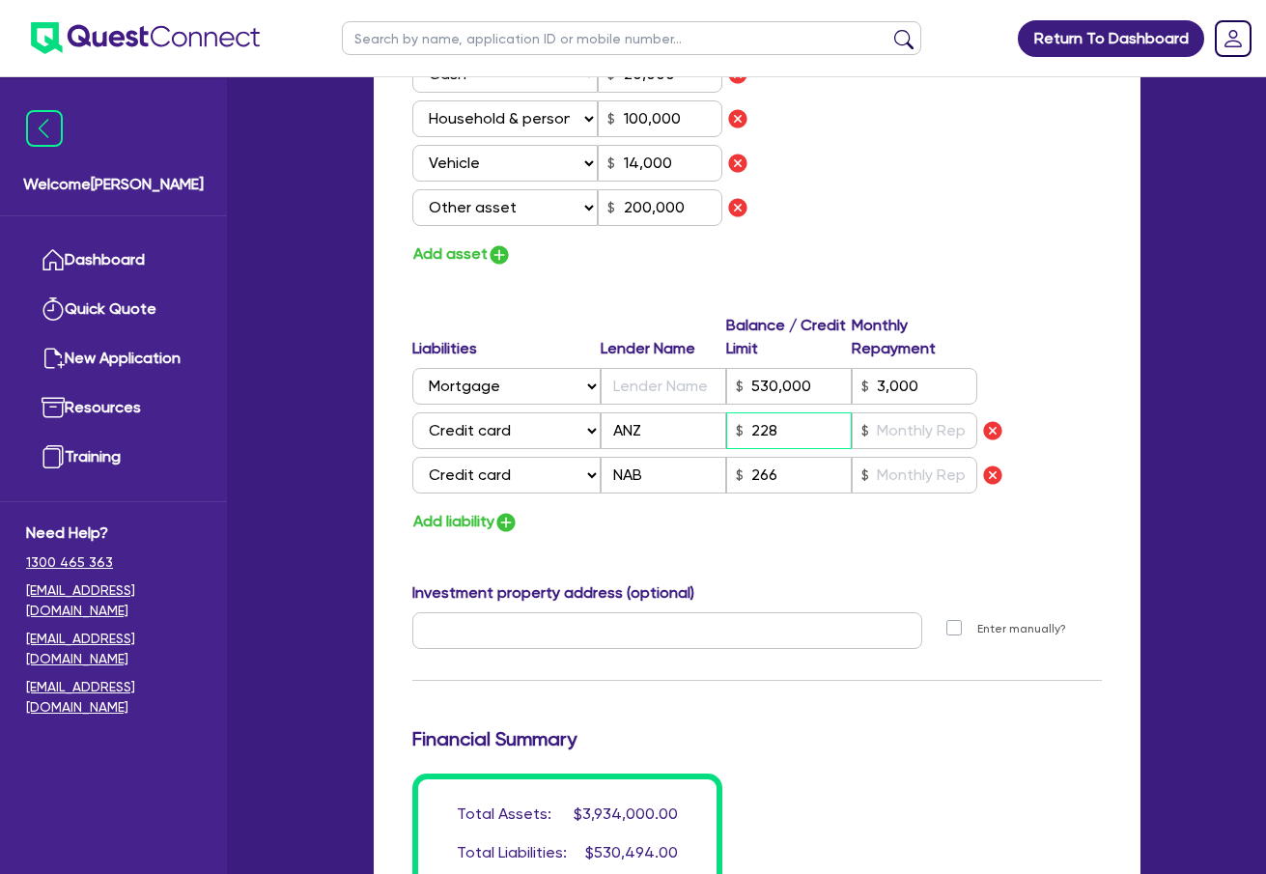
click at [737, 432] on div "228" at bounding box center [789, 430] width 126 height 37
click at [913, 436] on input "text" at bounding box center [915, 430] width 126 height 37
paste input "228"
drag, startPoint x: 783, startPoint y: 474, endPoint x: 701, endPoint y: 469, distance: 82.2
click at [701, 469] on div "Select Liability Credit card Mortgage Investment property loan Vehicle loan Tru…" at bounding box center [694, 475] width 565 height 37
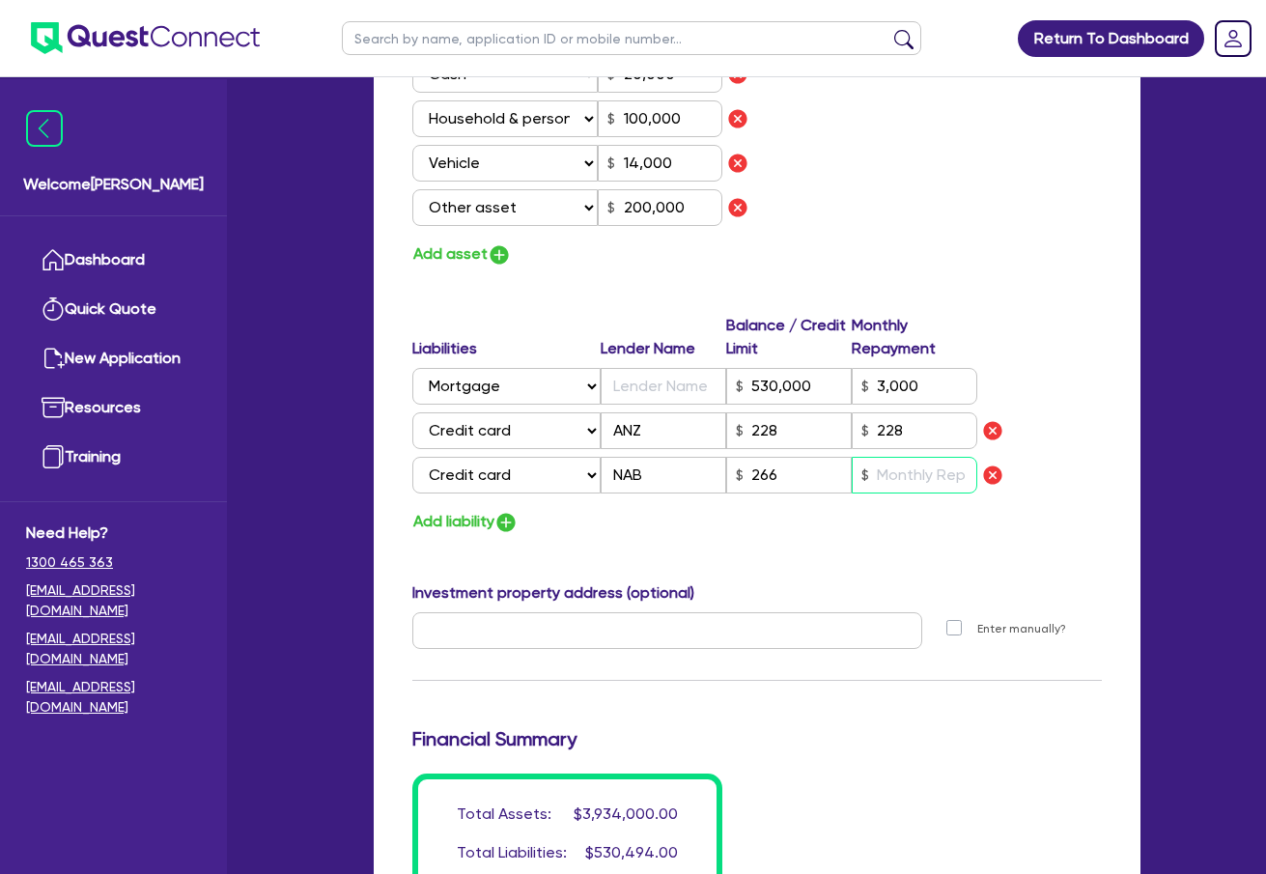
click at [953, 478] on input "text" at bounding box center [915, 475] width 126 height 37
paste input "266"
drag, startPoint x: 748, startPoint y: 434, endPoint x: 723, endPoint y: 436, distance: 25.3
click at [723, 436] on div "Select Liability Credit card Mortgage Investment property loan Vehicle loan Tru…" at bounding box center [694, 430] width 565 height 37
drag, startPoint x: 783, startPoint y: 476, endPoint x: 719, endPoint y: 473, distance: 63.8
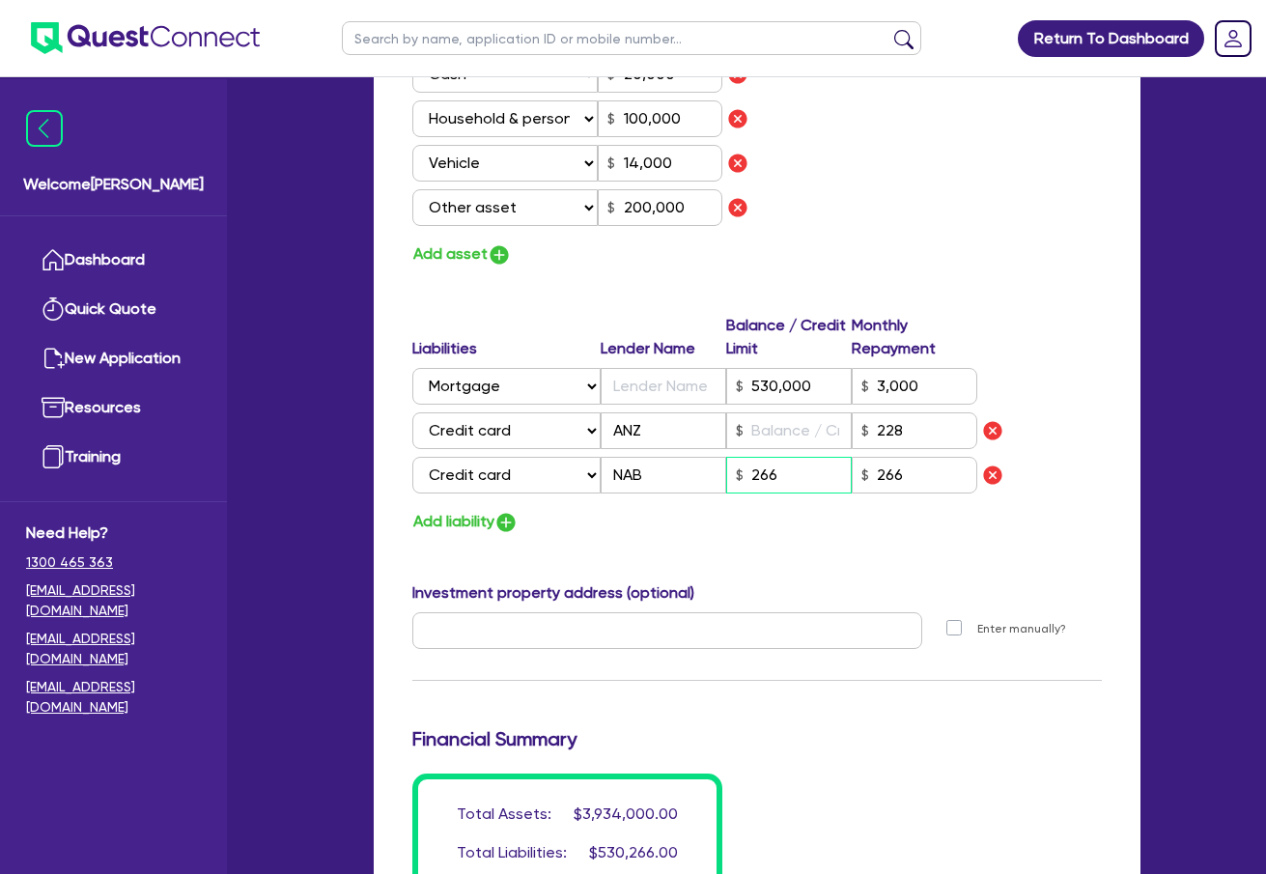
click at [719, 473] on div "Select Liability Credit card Mortgage Investment property loan Vehicle loan Tru…" at bounding box center [694, 475] width 565 height 37
click at [779, 431] on input "text" at bounding box center [789, 430] width 126 height 37
click at [778, 474] on input "text" at bounding box center [789, 475] width 126 height 37
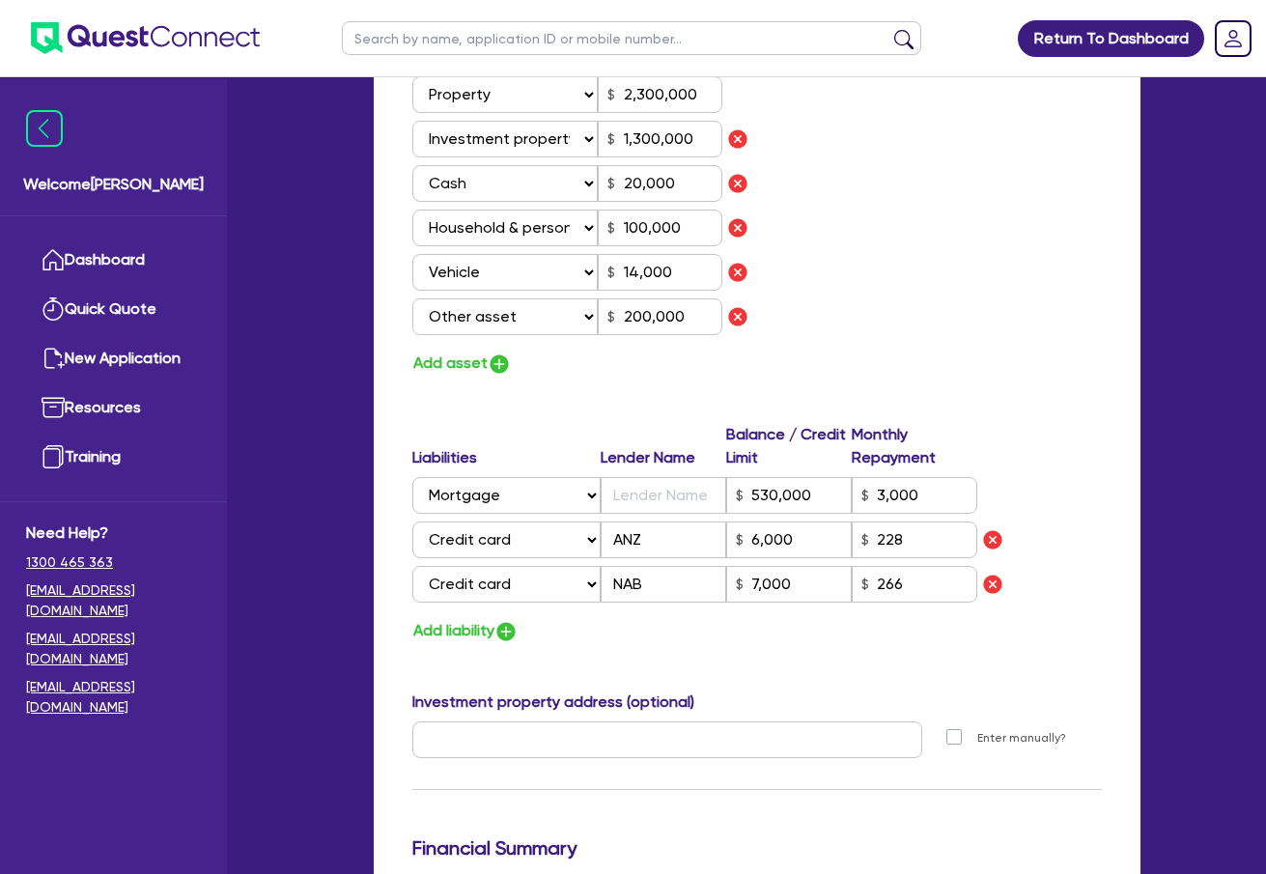
scroll to position [1150, 0]
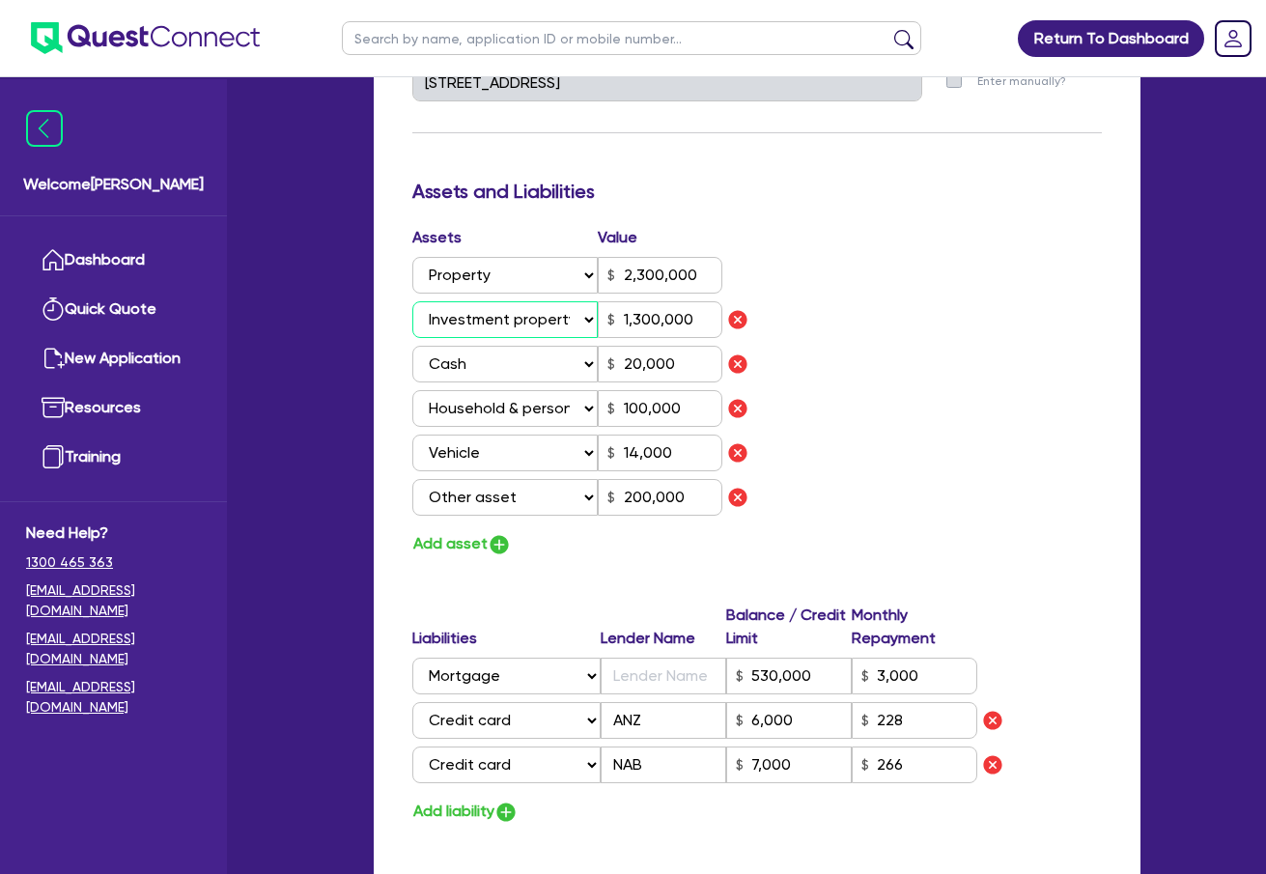
click at [537, 325] on select "Select Asset Cash Property Investment property Vehicle Truck Trailer Equipment …" at bounding box center [505, 319] width 186 height 37
click at [412, 301] on select "Select Asset Cash Property Investment property Vehicle Truck Trailer Equipment …" at bounding box center [505, 319] width 186 height 37
click at [890, 418] on div "Assets Value Select Asset Cash Property Investment property Vehicle Truck Trail…" at bounding box center [757, 391] width 718 height 331
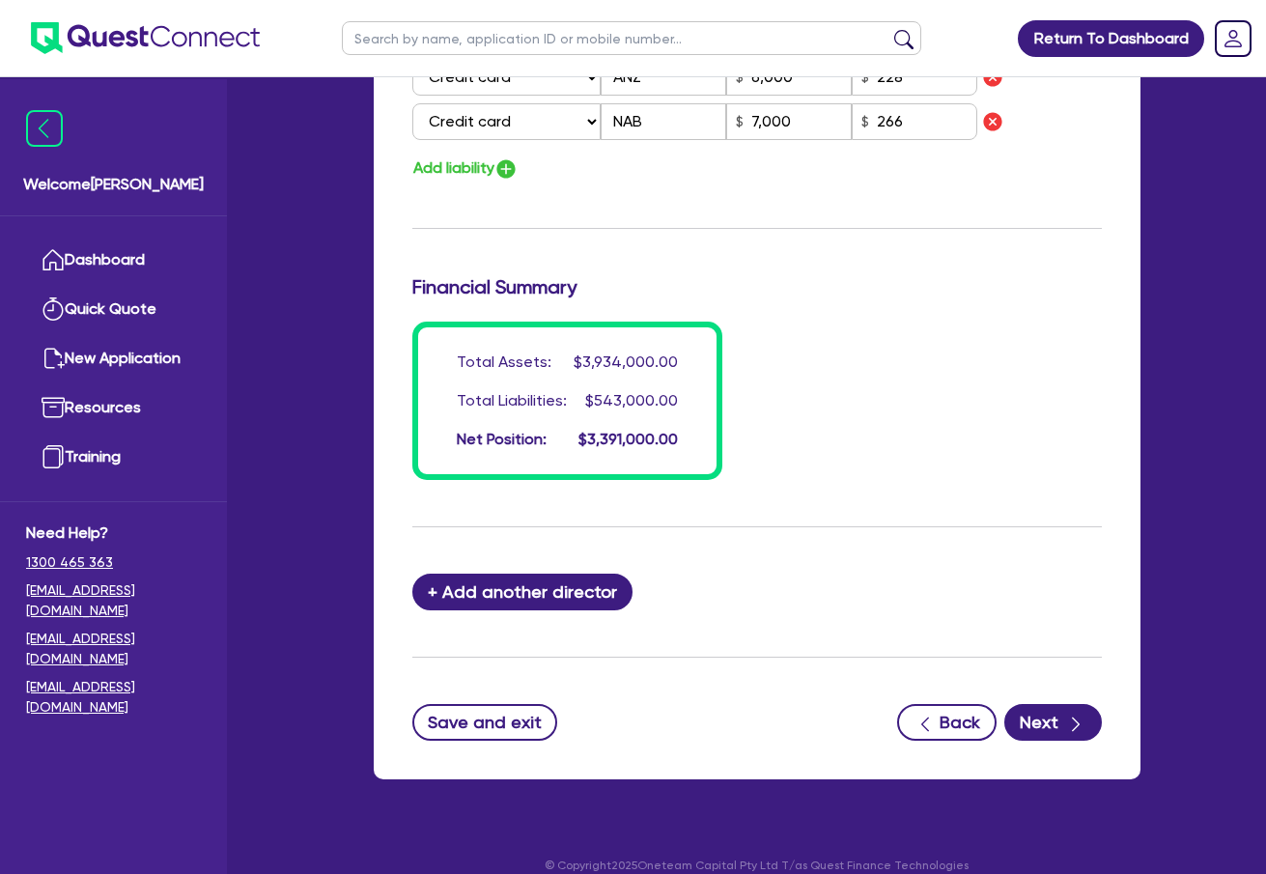
scroll to position [1816, 0]
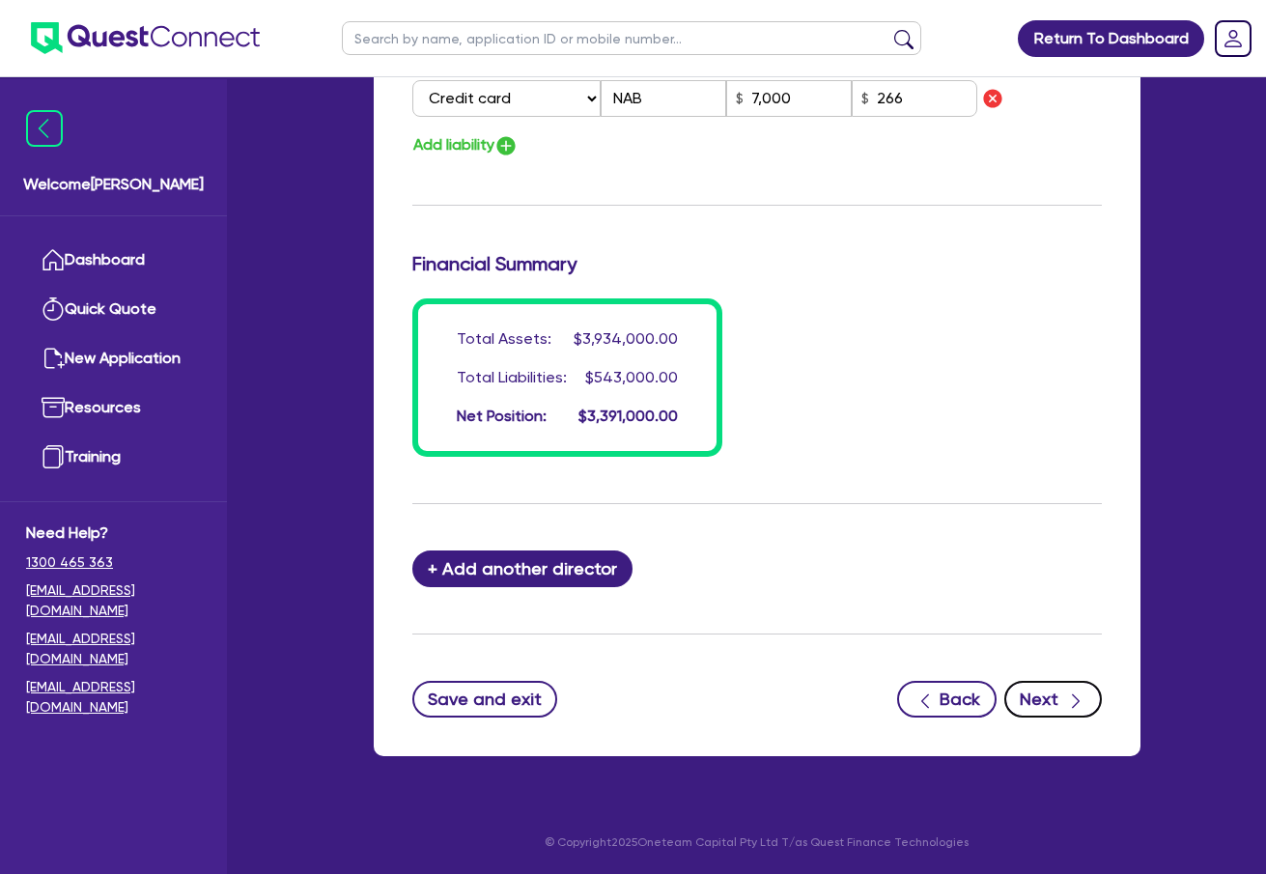
click at [1060, 700] on button "Next" at bounding box center [1053, 699] width 98 height 37
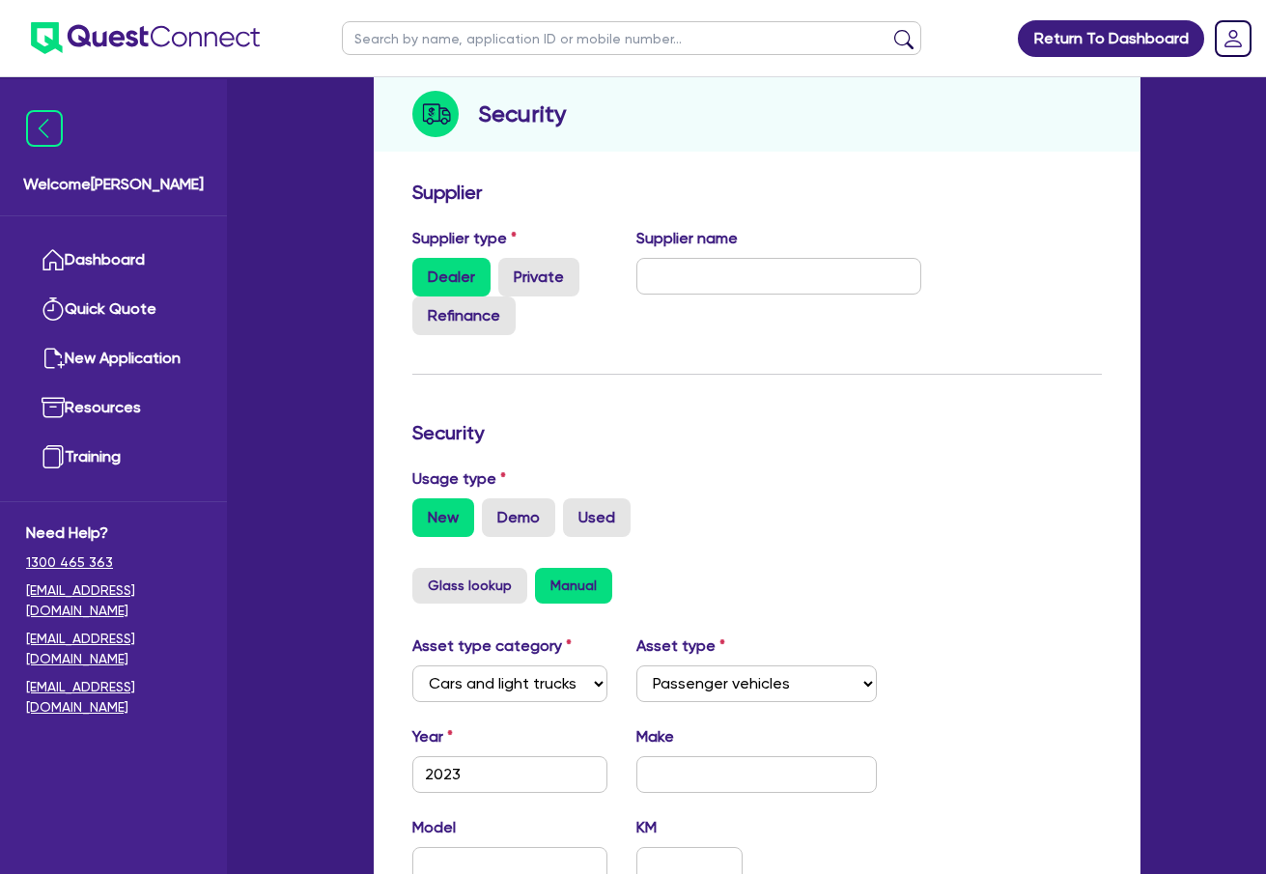
scroll to position [290, 0]
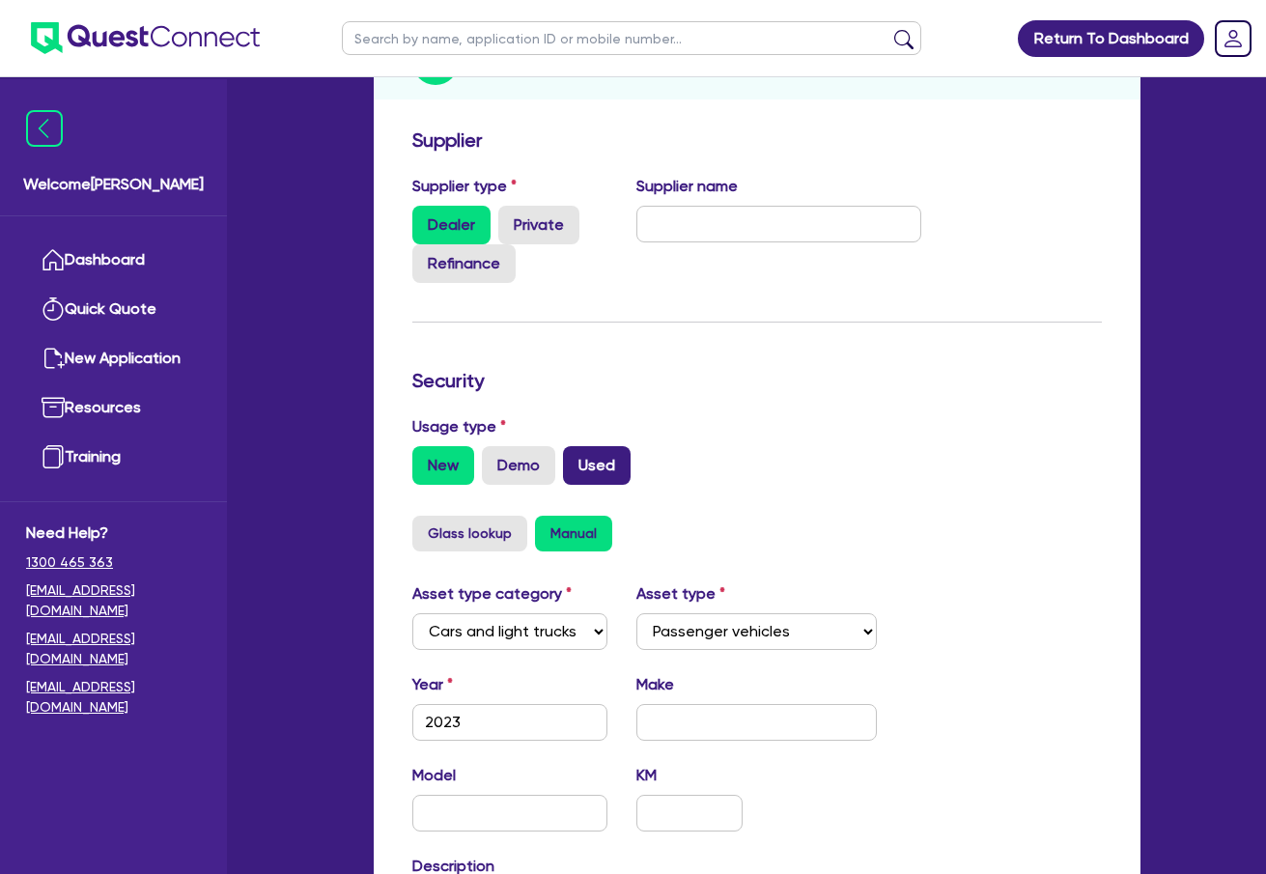
click at [604, 458] on label "Used" at bounding box center [597, 465] width 68 height 39
click at [576, 458] on input "Used" at bounding box center [569, 452] width 13 height 13
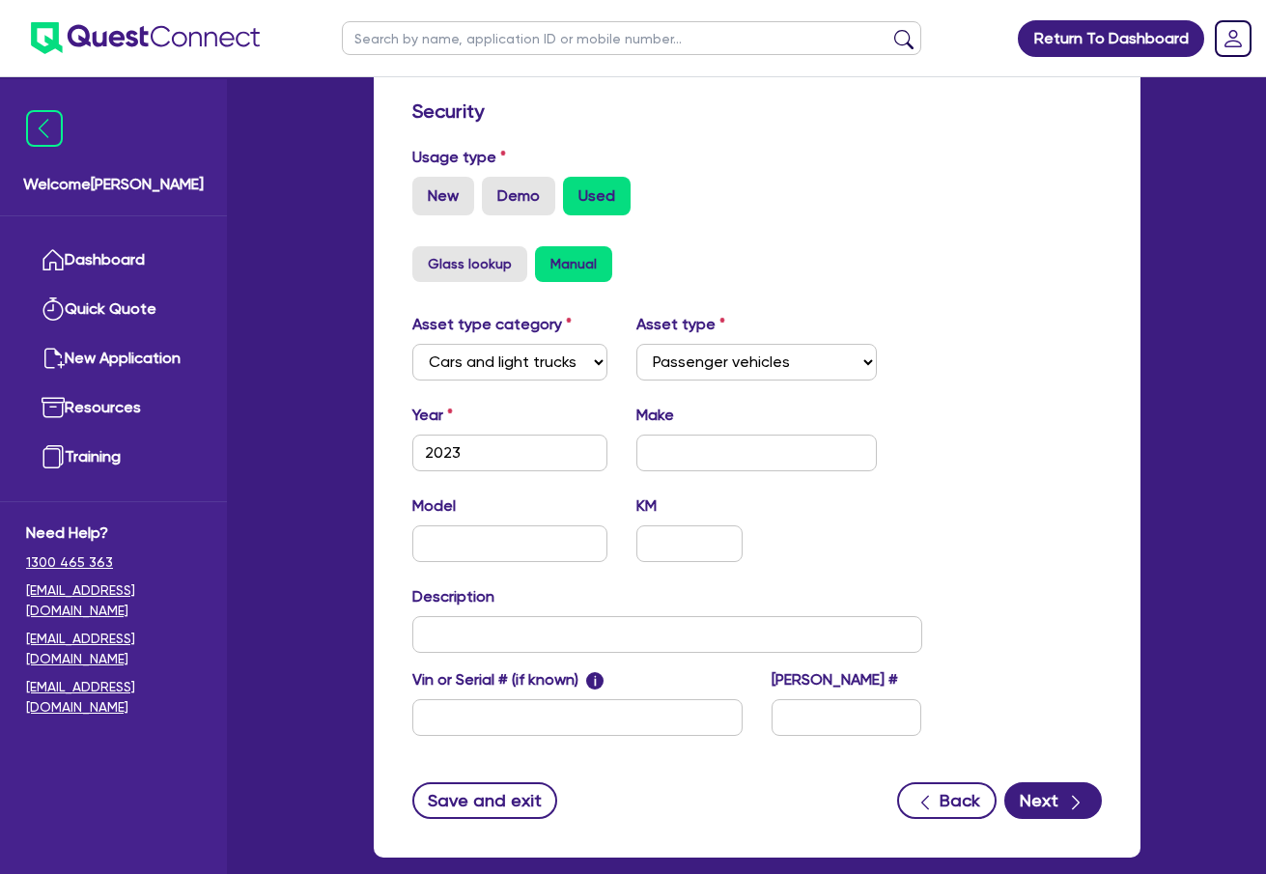
scroll to position [661, 0]
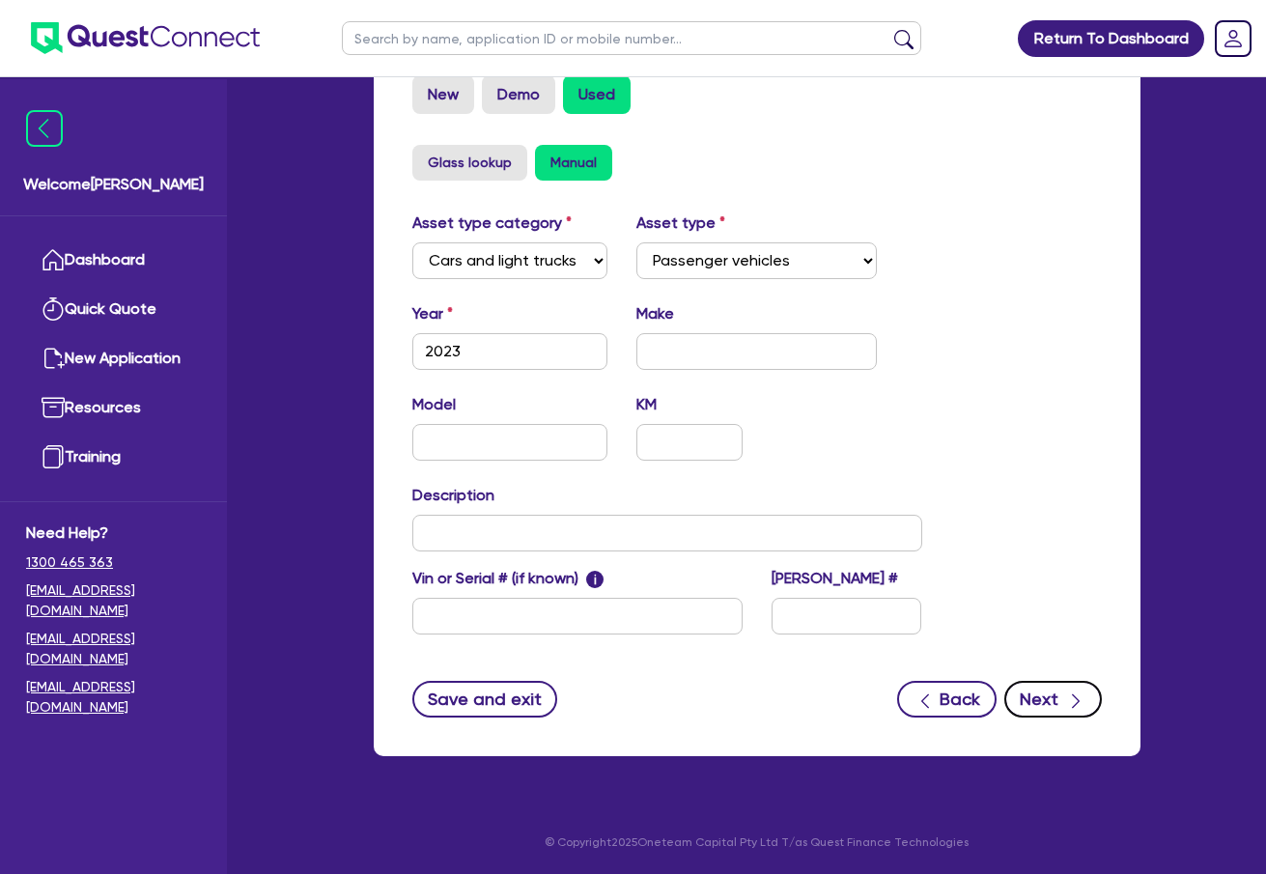
click at [1070, 705] on icon "button" at bounding box center [1075, 700] width 19 height 19
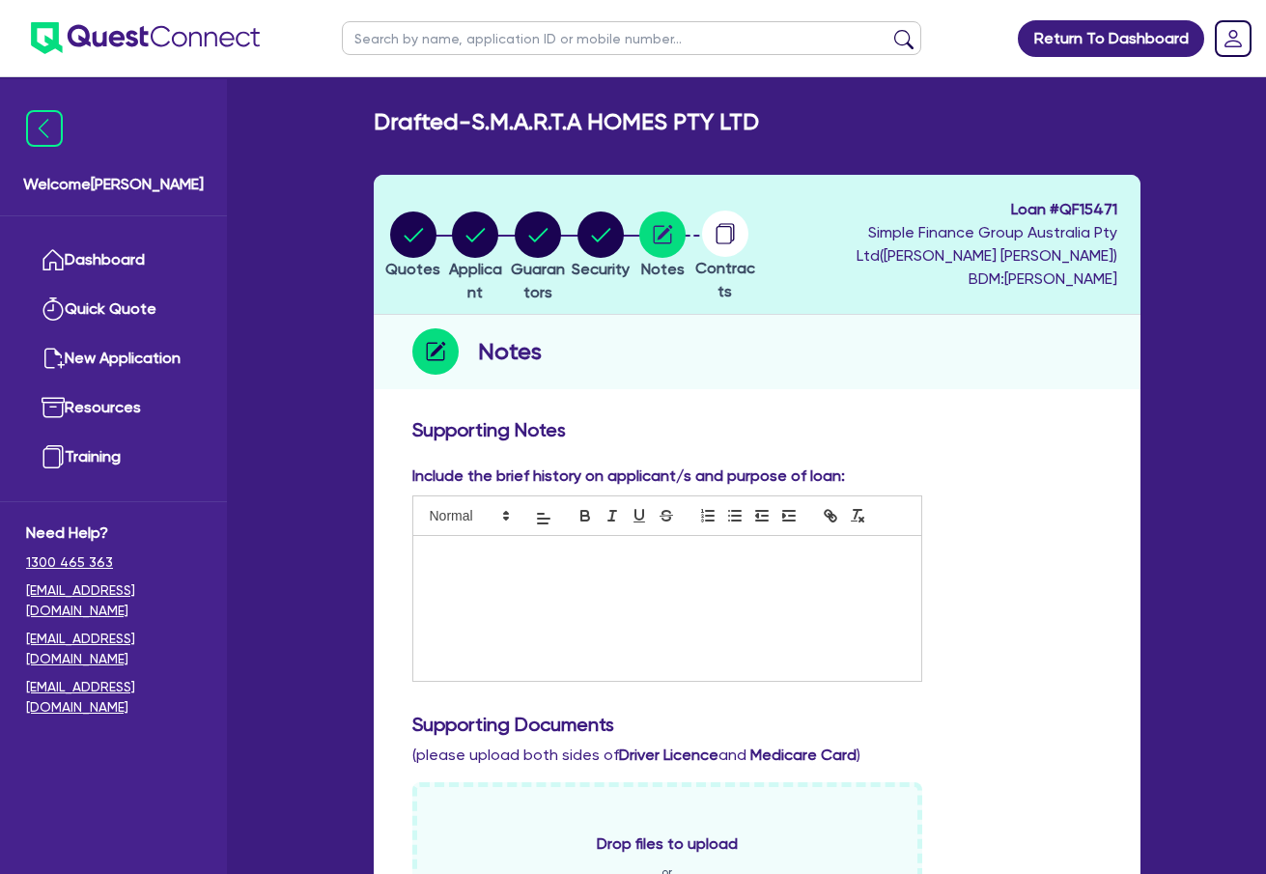
click at [582, 616] on div at bounding box center [667, 608] width 508 height 145
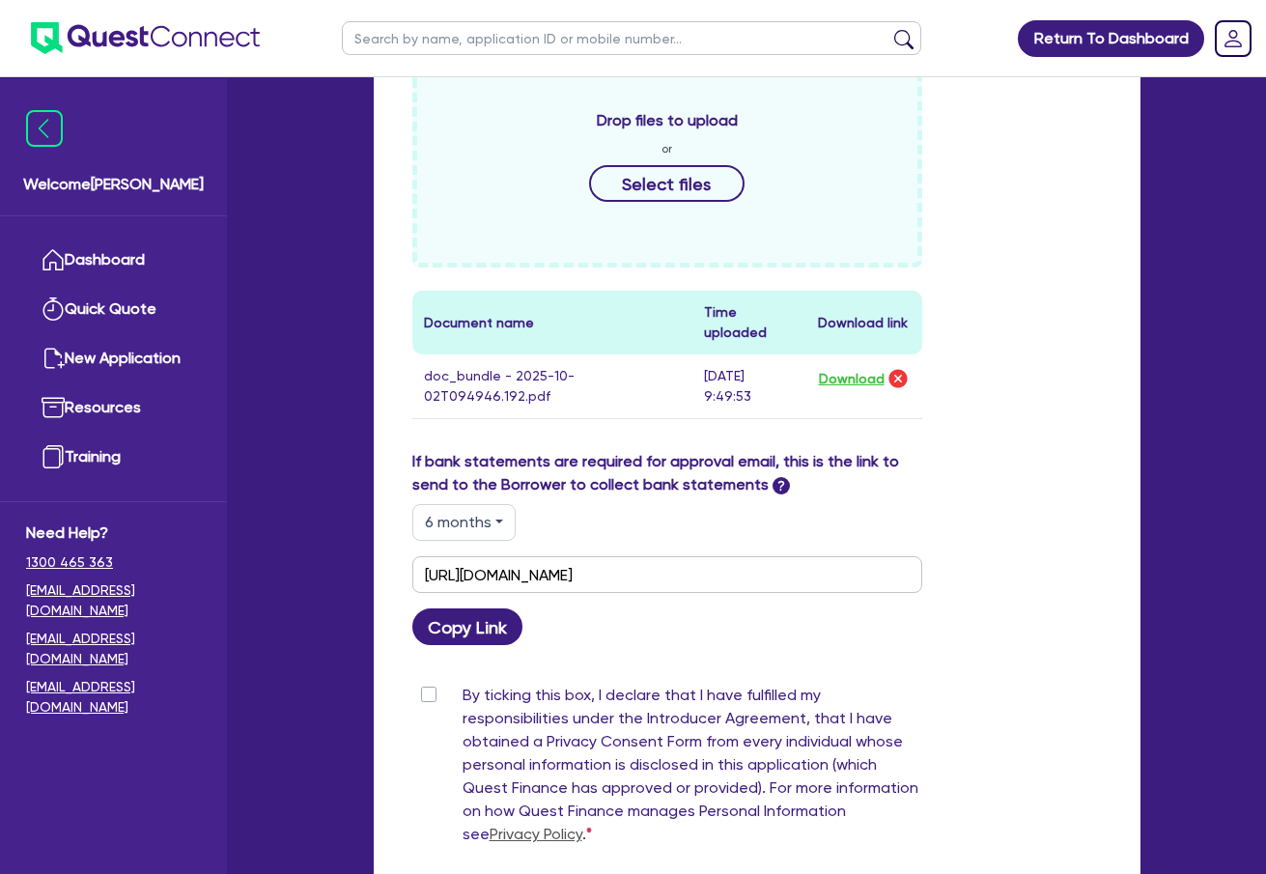
scroll to position [773, 0]
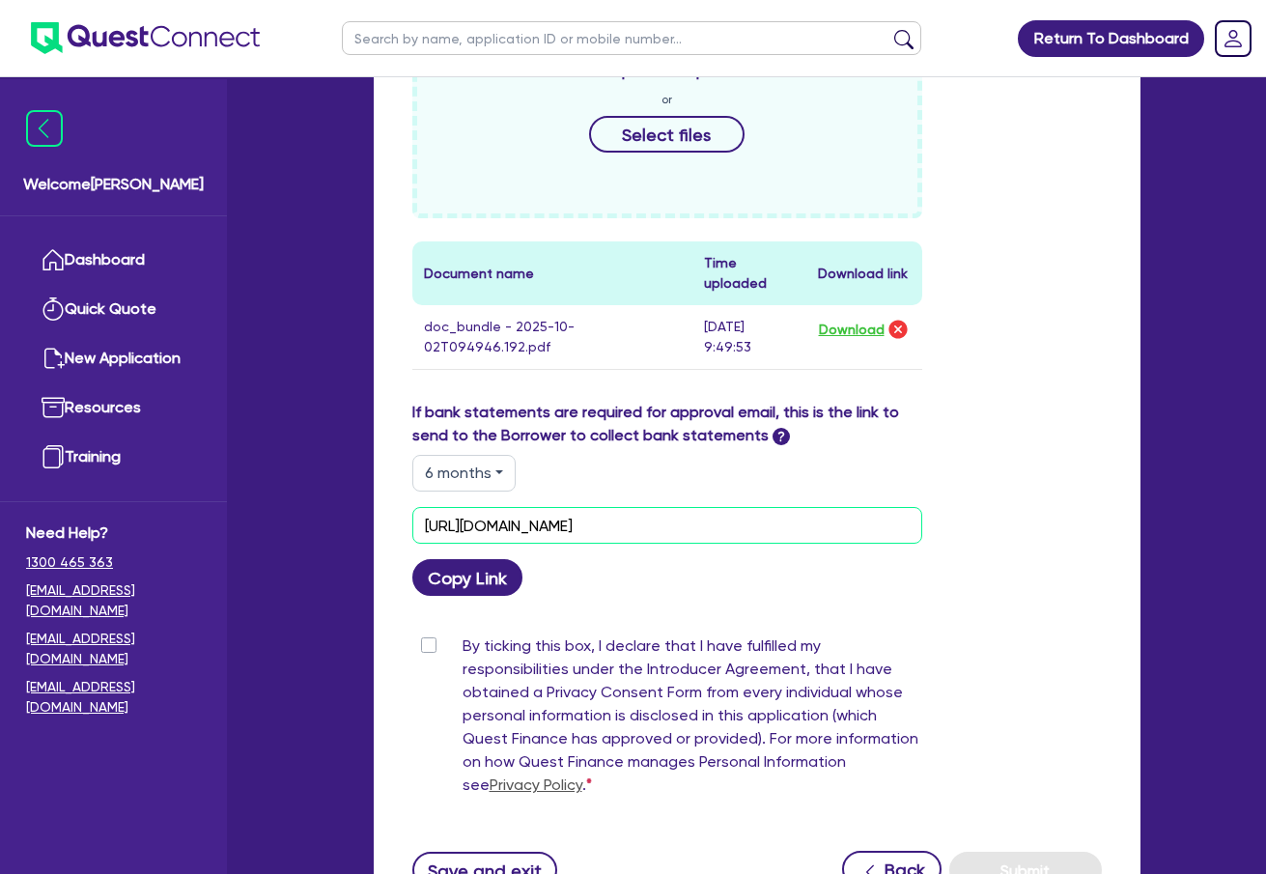
drag, startPoint x: 823, startPoint y: 527, endPoint x: 366, endPoint y: 509, distance: 457.1
click at [367, 510] on div "Quotes Applicant Guarantors Security Notes Contracts Loan # QF15471 Simple Fina…" at bounding box center [757, 176] width 796 height 1549
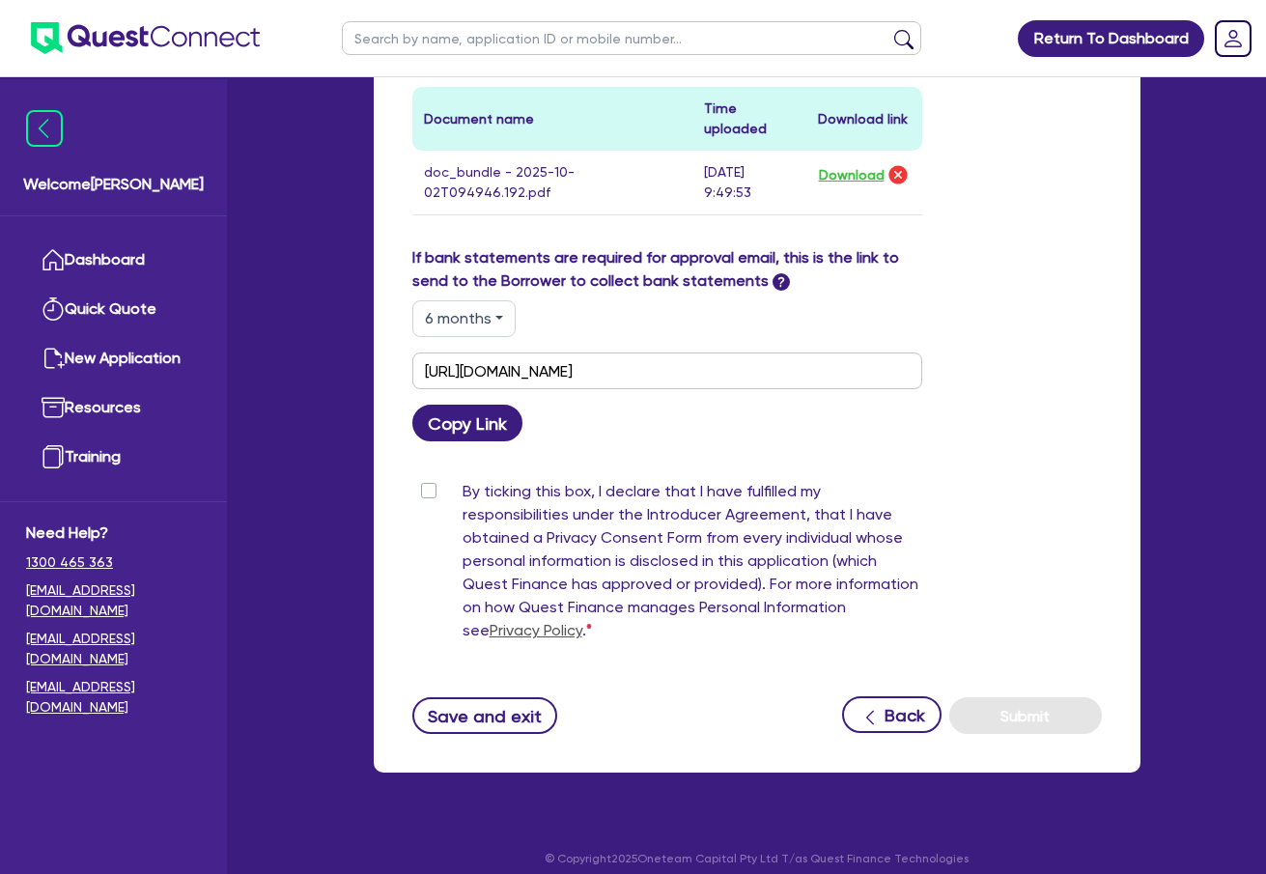
scroll to position [943, 0]
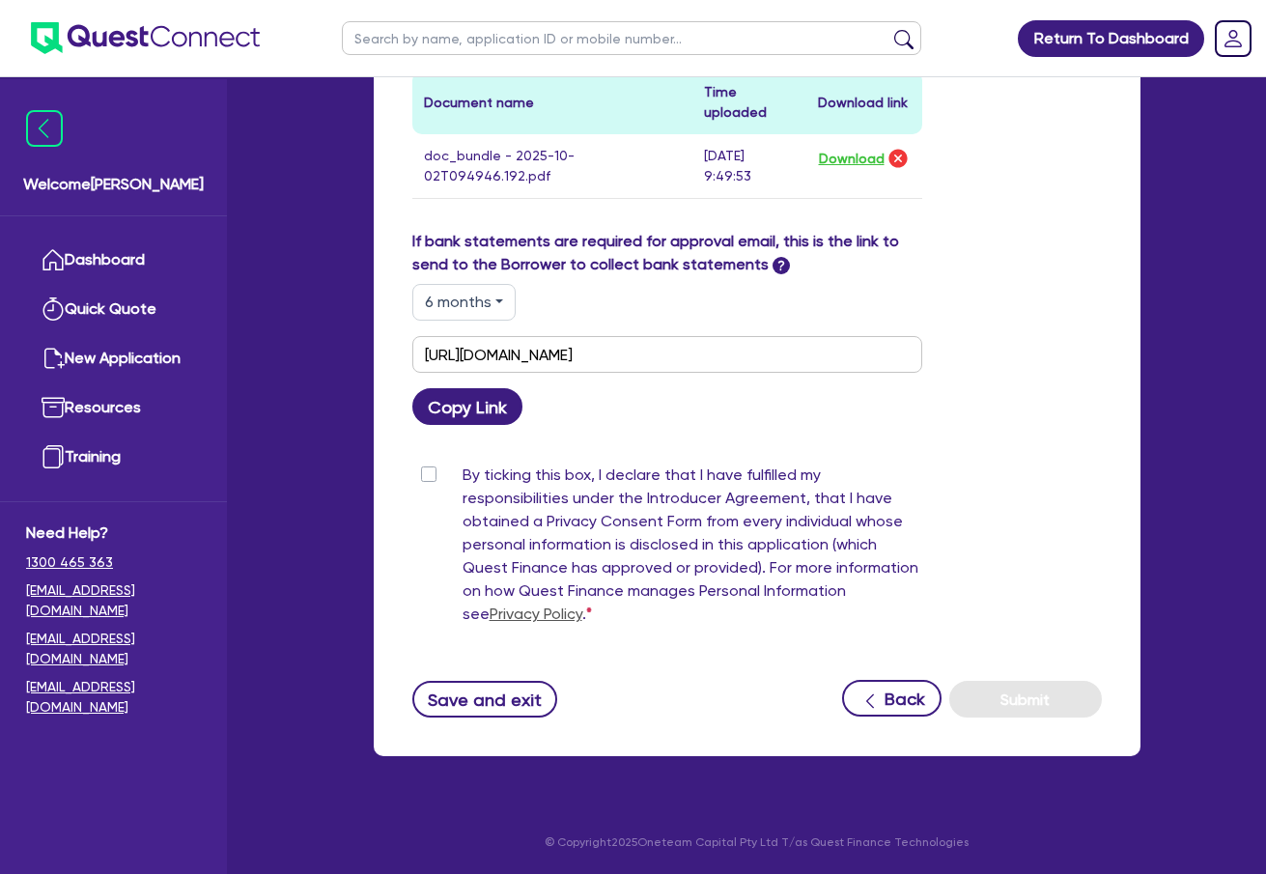
drag, startPoint x: 431, startPoint y: 474, endPoint x: 705, endPoint y: 476, distance: 274.3
click at [463, 474] on label "By ticking this box, I declare that I have fulfilled my responsibilities under …" at bounding box center [693, 549] width 460 height 170
click at [428, 474] on input "By ticking this box, I declare that I have fulfilled my responsibilities under …" at bounding box center [419, 473] width 15 height 18
click at [1053, 695] on button "Submit" at bounding box center [1025, 699] width 153 height 37
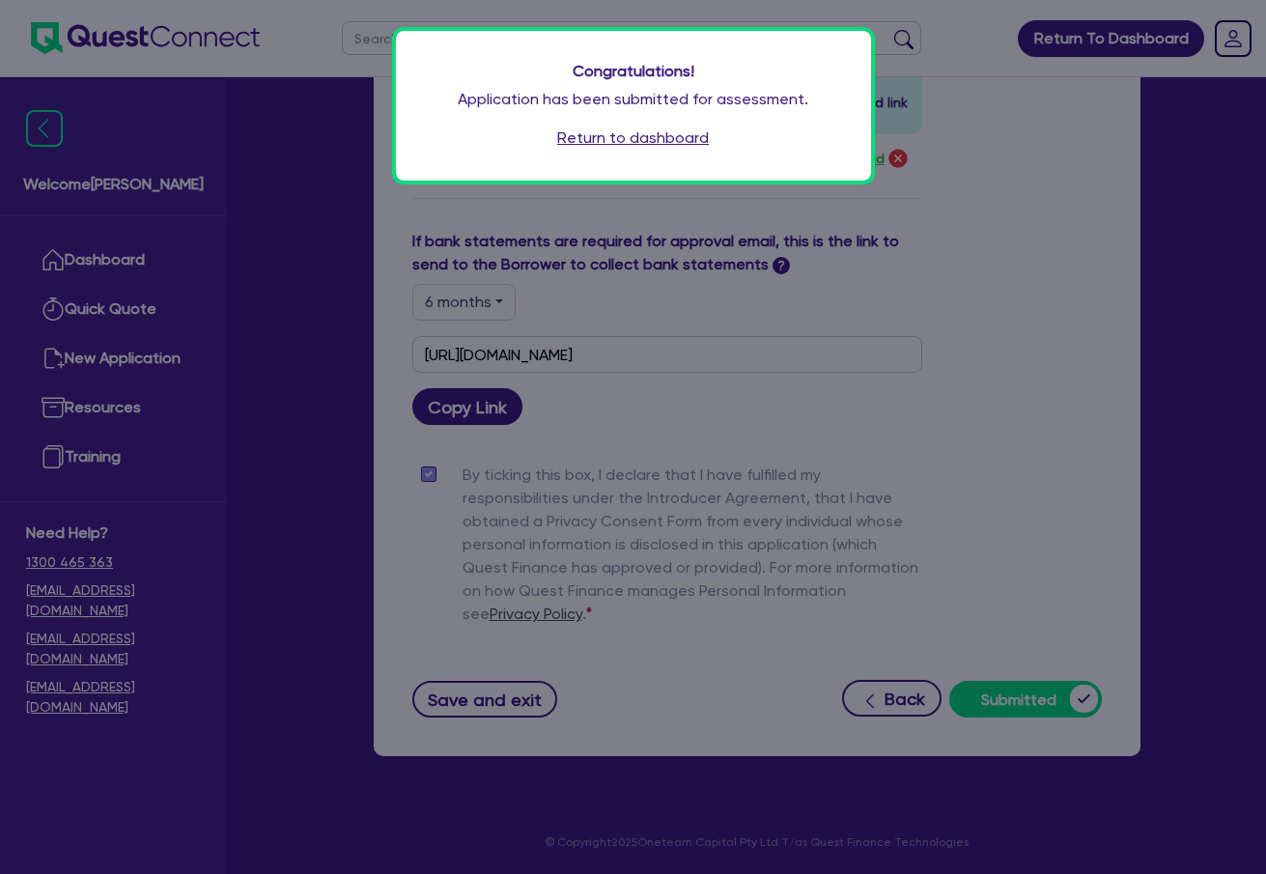
click at [685, 138] on link "Return to dashboard" at bounding box center [633, 138] width 152 height 23
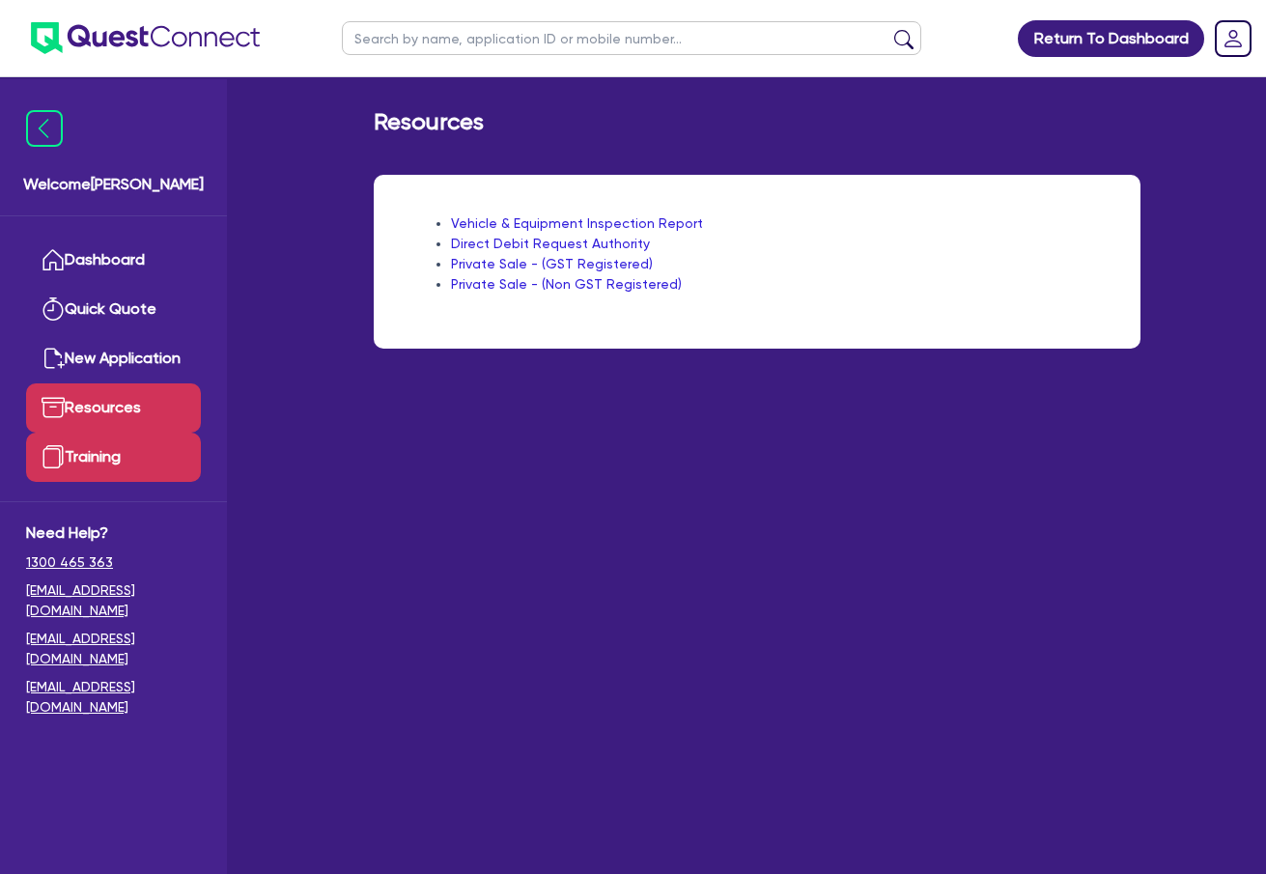
click at [103, 449] on link "Training" at bounding box center [113, 457] width 175 height 49
